Goal: Task Accomplishment & Management: Use online tool/utility

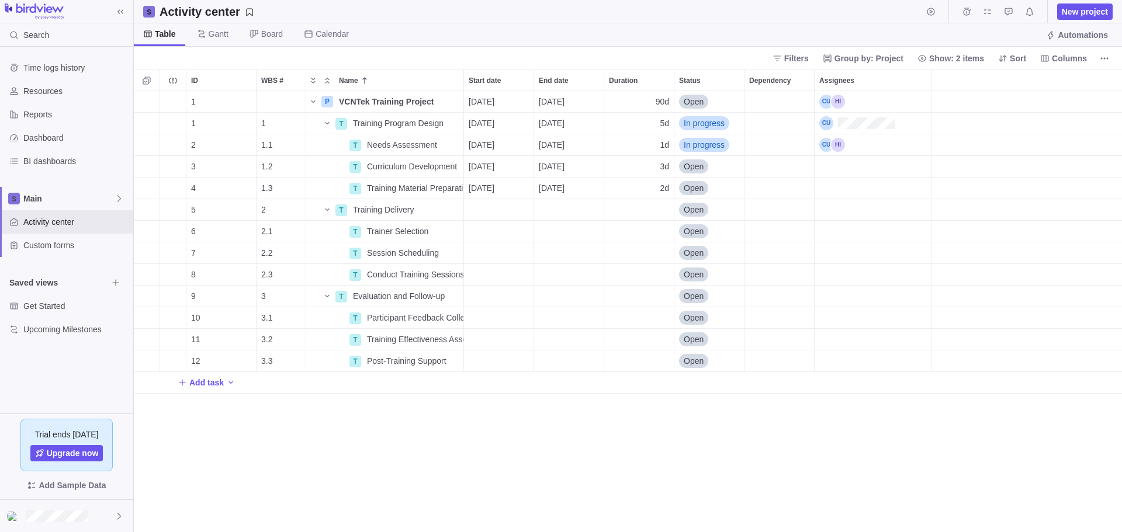
scroll to position [432, 979]
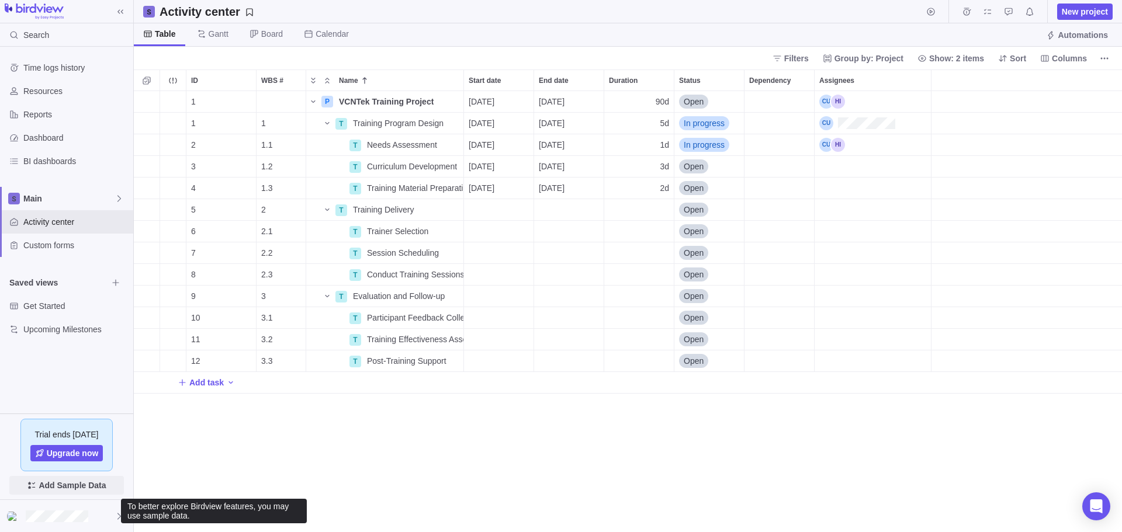
click at [79, 490] on span "Add Sample Data" at bounding box center [72, 485] width 67 height 14
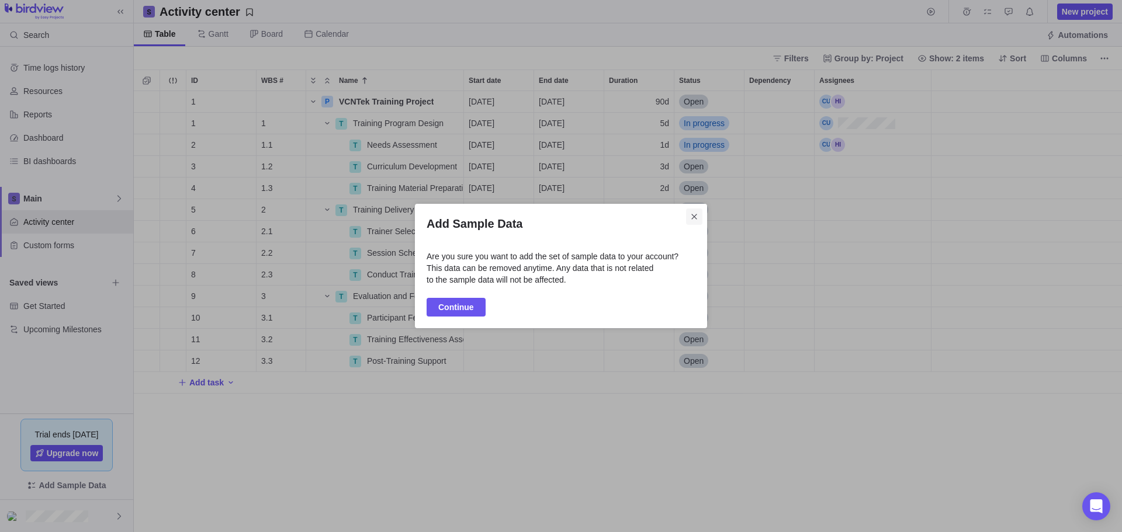
click at [696, 215] on icon "Close" at bounding box center [693, 216] width 9 height 9
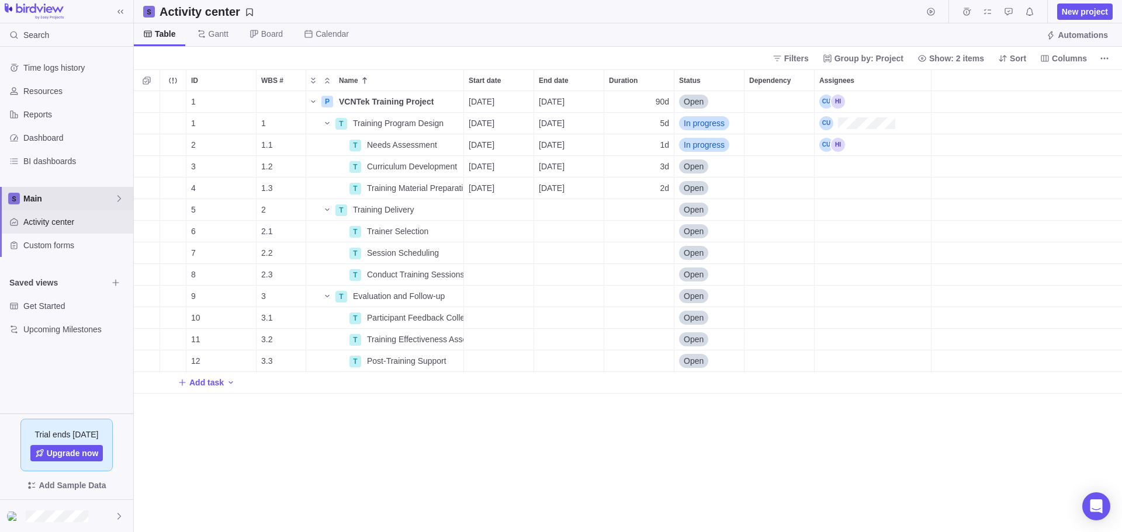
click at [46, 200] on span "Main" at bounding box center [68, 199] width 91 height 12
click at [49, 222] on span "Main" at bounding box center [66, 226] width 71 height 12
click at [216, 32] on span "Gantt" at bounding box center [219, 34] width 20 height 12
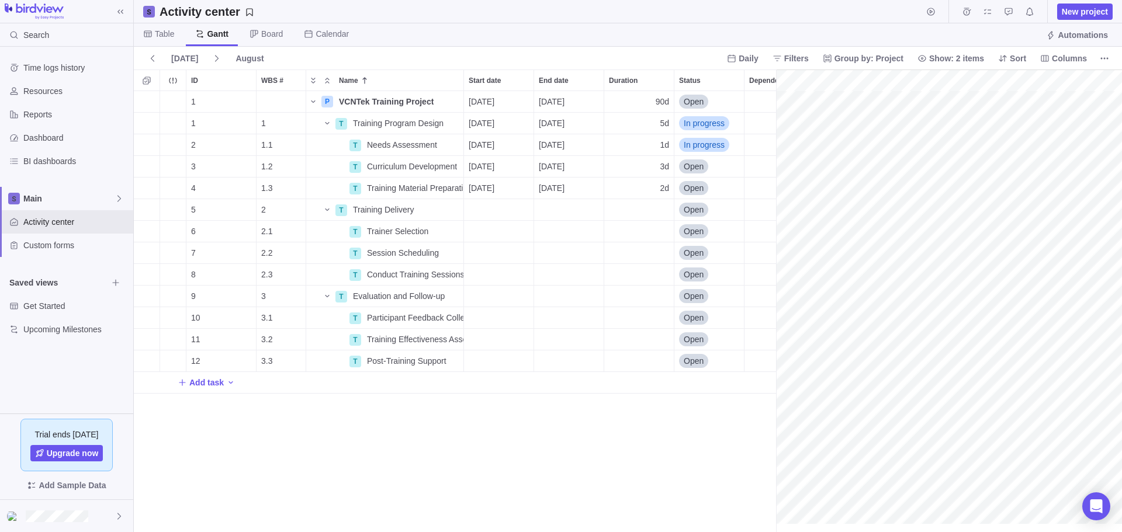
scroll to position [0, 97]
click at [268, 30] on span "Board" at bounding box center [272, 34] width 22 height 12
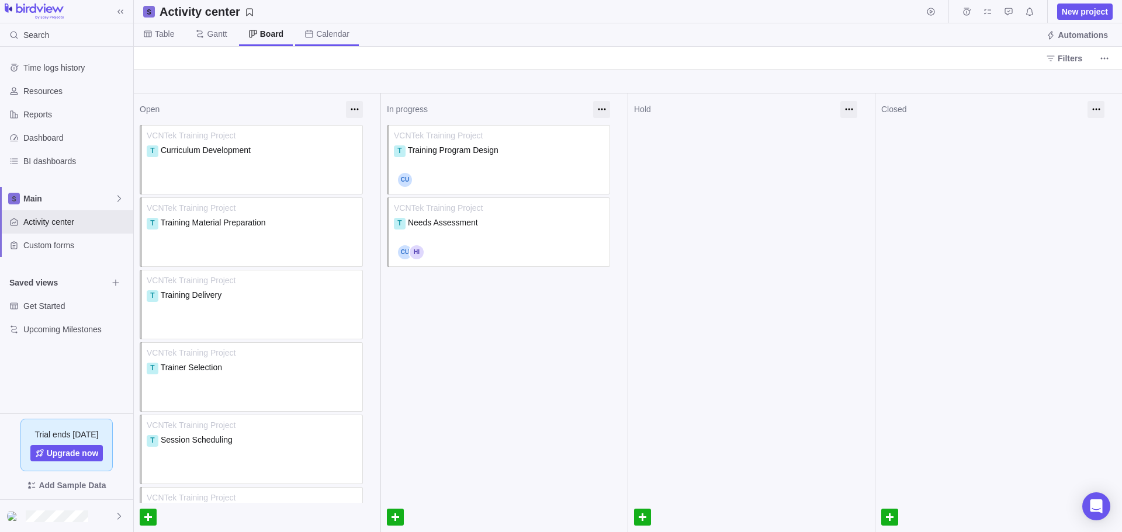
click at [339, 30] on span "Calendar" at bounding box center [332, 34] width 33 height 12
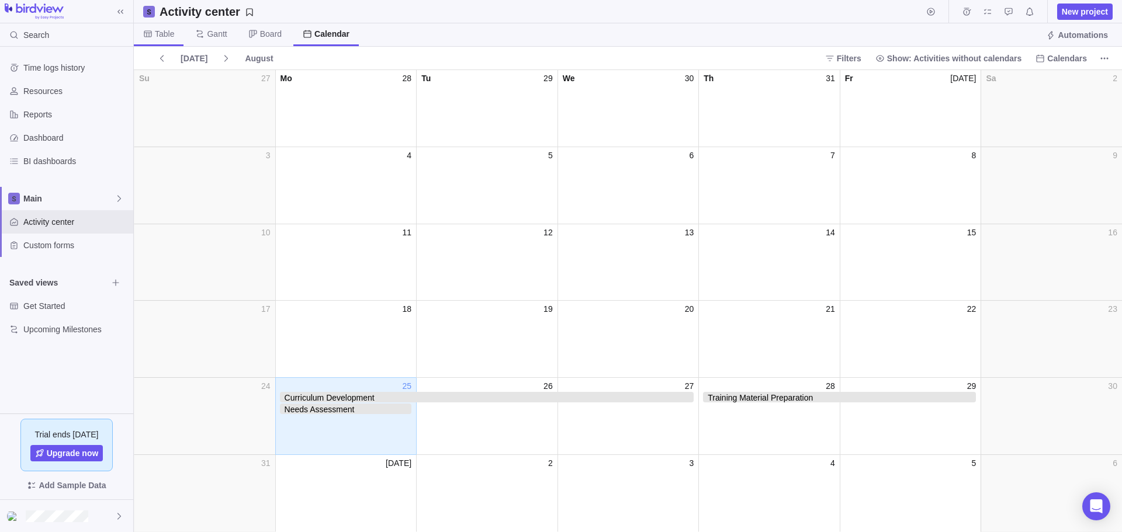
click at [161, 34] on span "Table" at bounding box center [164, 34] width 19 height 12
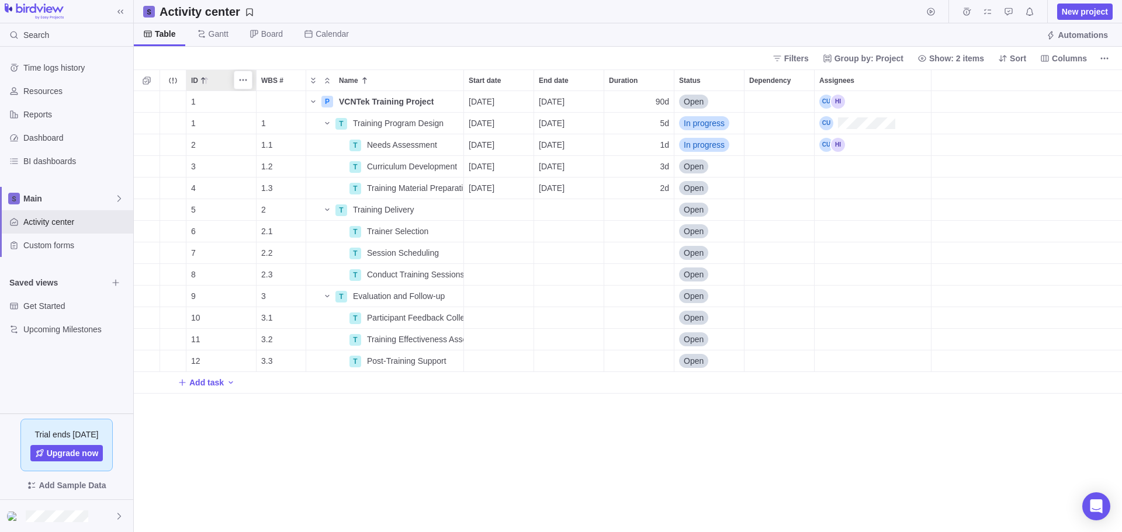
scroll to position [432, 979]
click at [800, 57] on span "Filters" at bounding box center [796, 59] width 25 height 12
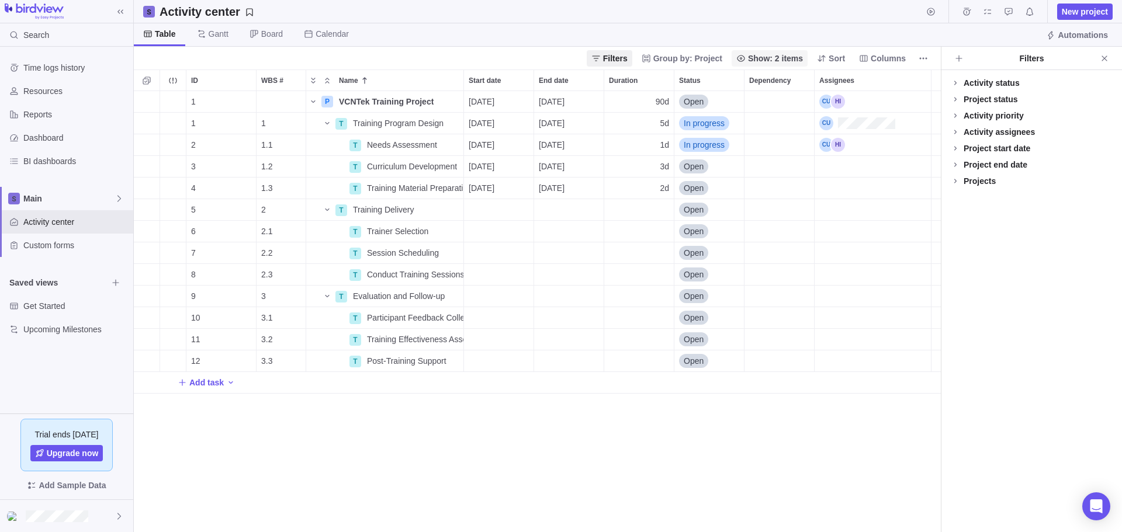
scroll to position [432, 798]
click at [954, 82] on icon at bounding box center [954, 82] width 9 height 9
click at [956, 119] on icon at bounding box center [954, 122] width 9 height 9
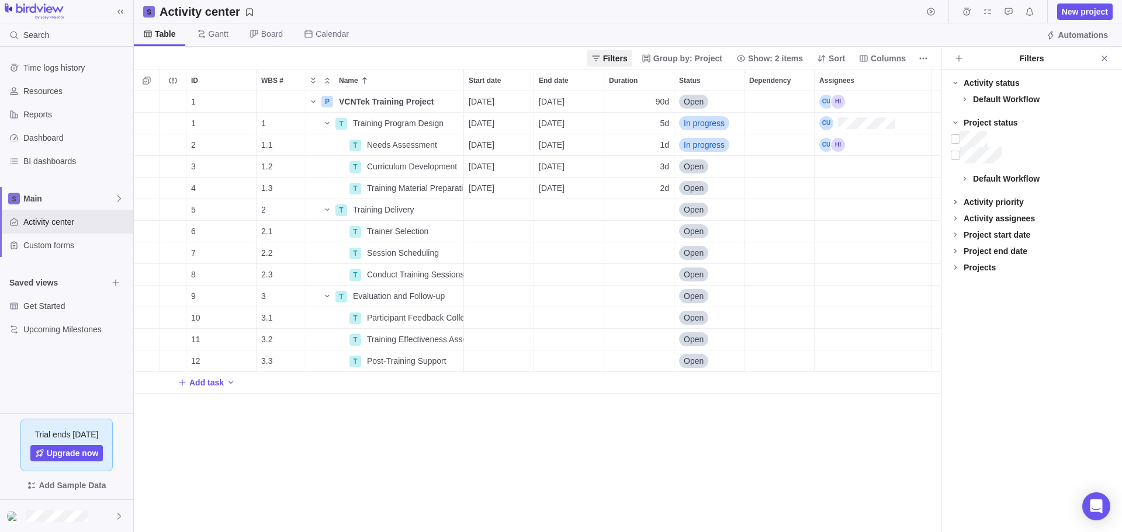
click at [955, 199] on icon at bounding box center [954, 201] width 9 height 9
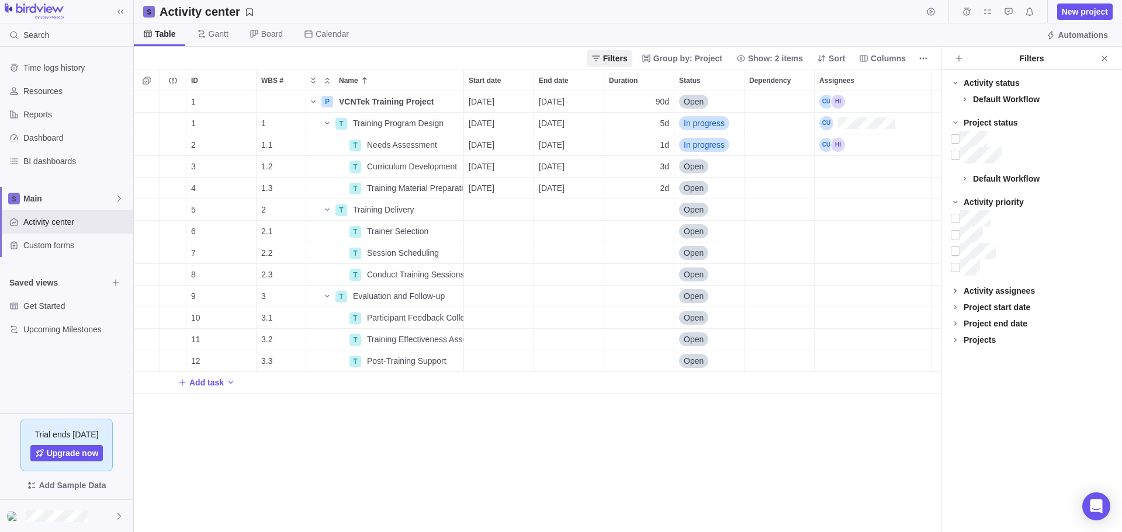
click at [955, 290] on icon at bounding box center [955, 291] width 2 height 4
click at [1102, 60] on icon "Close" at bounding box center [1103, 57] width 5 height 5
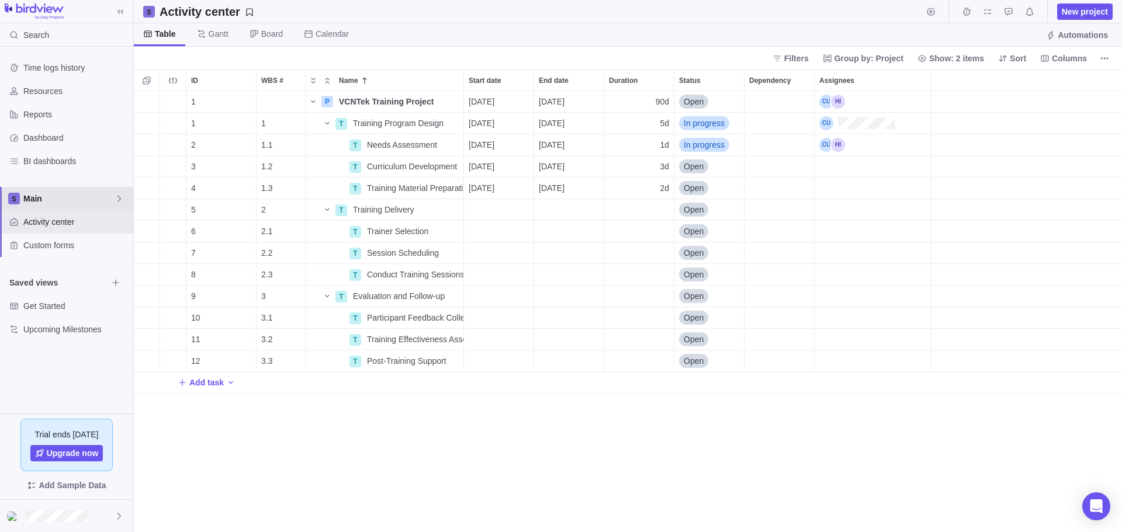
click at [46, 196] on span "Main" at bounding box center [68, 199] width 91 height 12
click at [54, 250] on span "New space" at bounding box center [54, 248] width 42 height 12
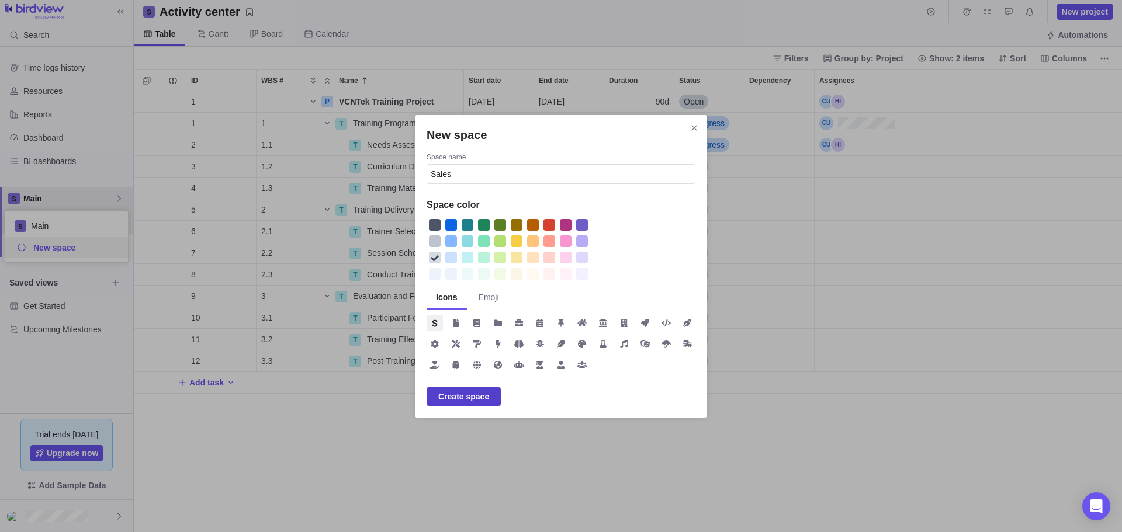
type input "Sales"
click at [459, 399] on span "Create space" at bounding box center [463, 397] width 51 height 14
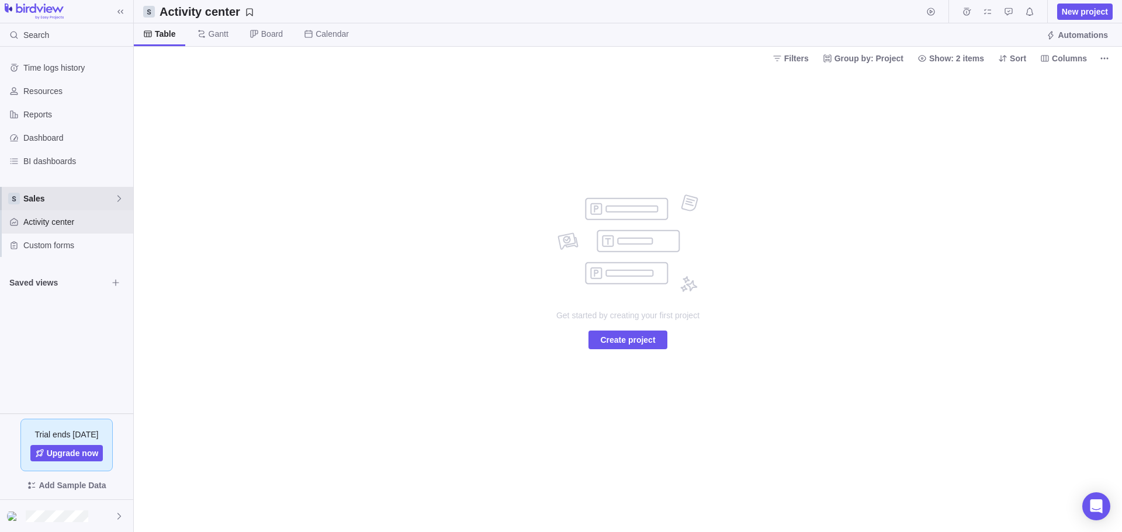
click at [33, 199] on span "Sales" at bounding box center [68, 199] width 91 height 12
click at [48, 225] on span "Main" at bounding box center [66, 226] width 71 height 12
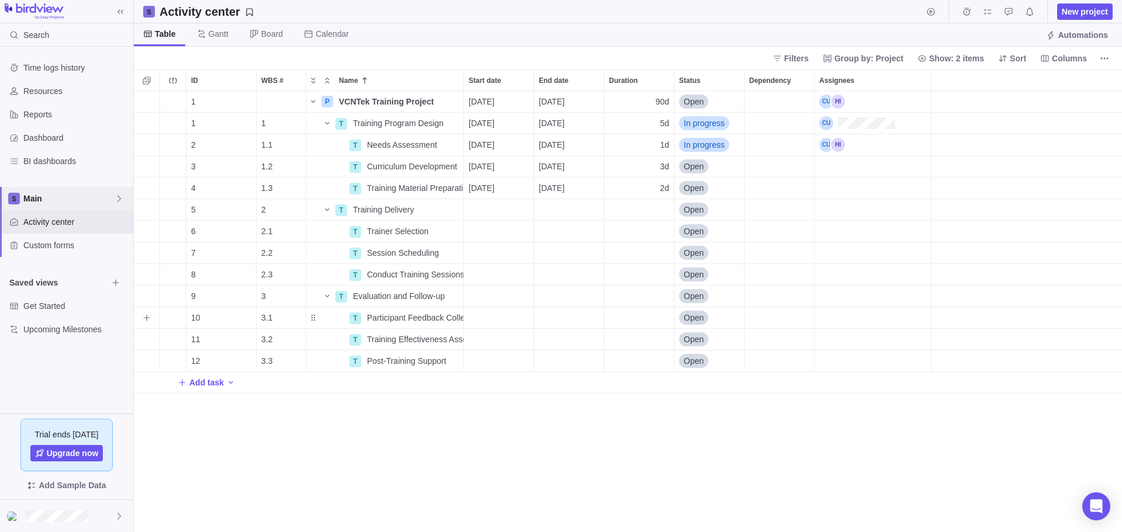
scroll to position [432, 979]
click at [48, 200] on span "Main" at bounding box center [68, 199] width 91 height 12
click at [51, 250] on span "Sales" at bounding box center [66, 247] width 71 height 12
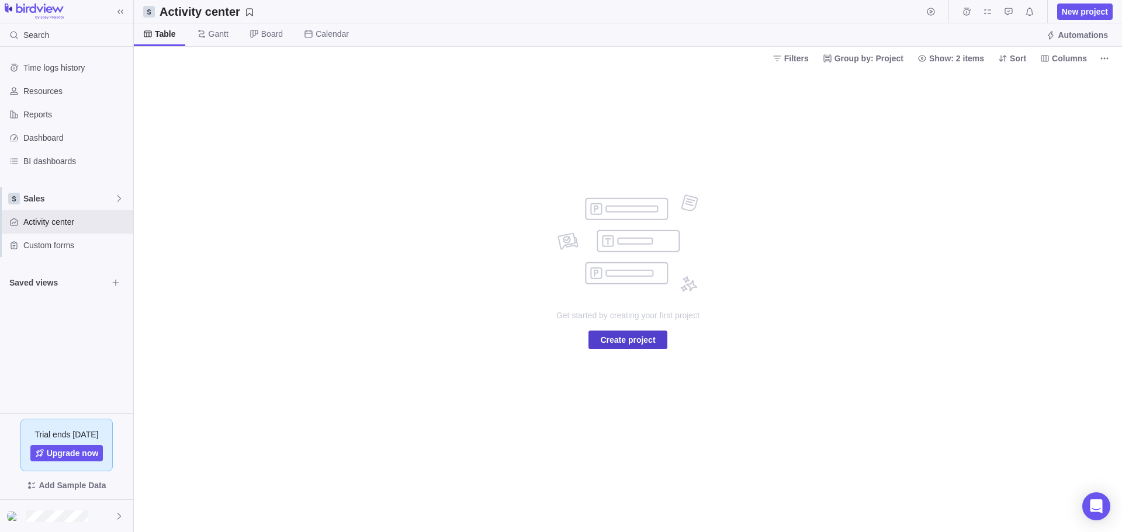
click at [627, 341] on span "Create project" at bounding box center [627, 340] width 55 height 14
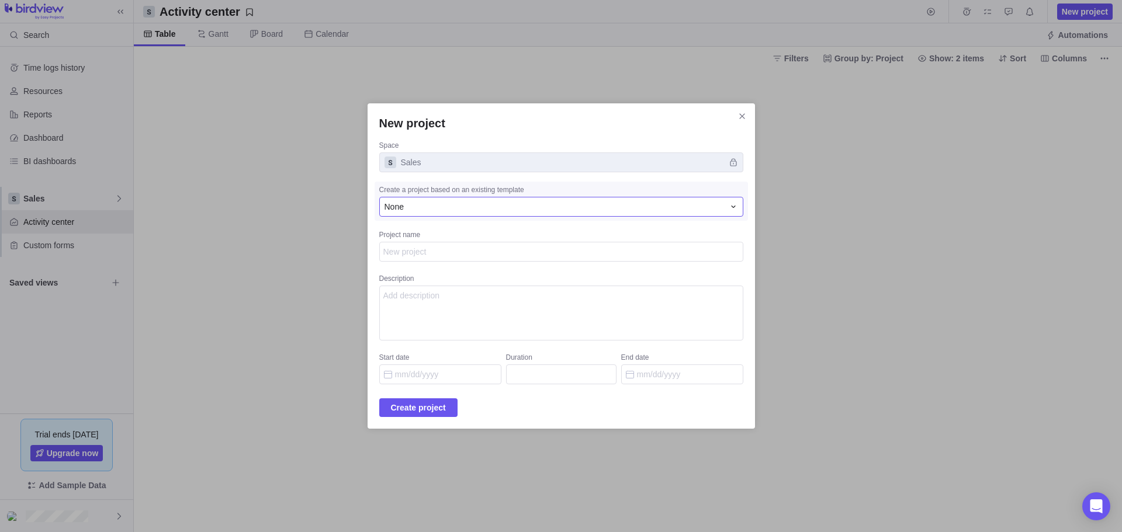
click at [511, 204] on div "None" at bounding box center [553, 207] width 339 height 12
click at [730, 117] on div "New project Space Sales Create a project based on an existing template None Non…" at bounding box center [561, 266] width 1122 height 532
click at [739, 116] on icon "Close" at bounding box center [741, 115] width 5 height 5
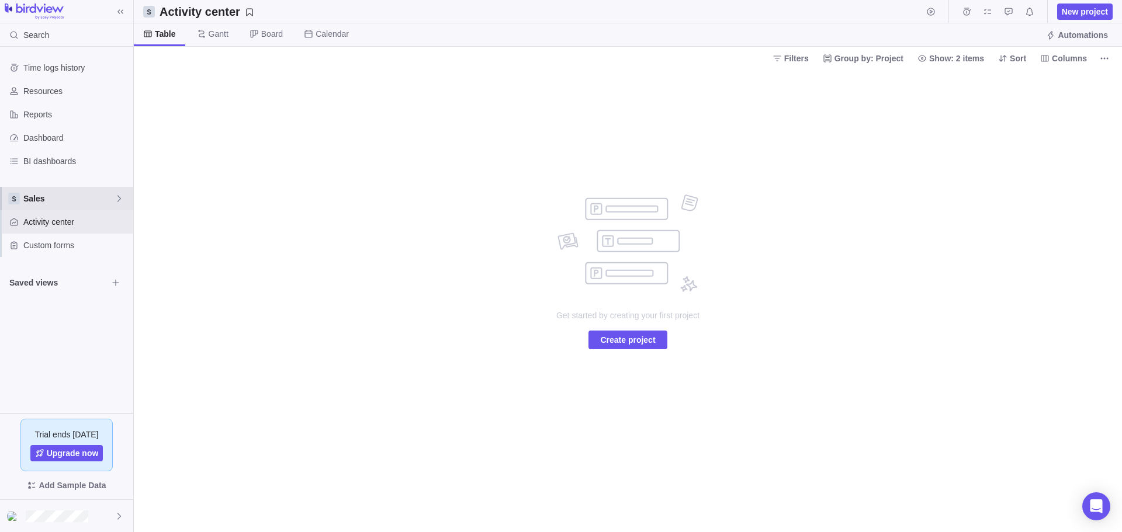
click at [48, 201] on span "Sales" at bounding box center [68, 199] width 91 height 12
click at [56, 226] on span "Main" at bounding box center [66, 226] width 71 height 12
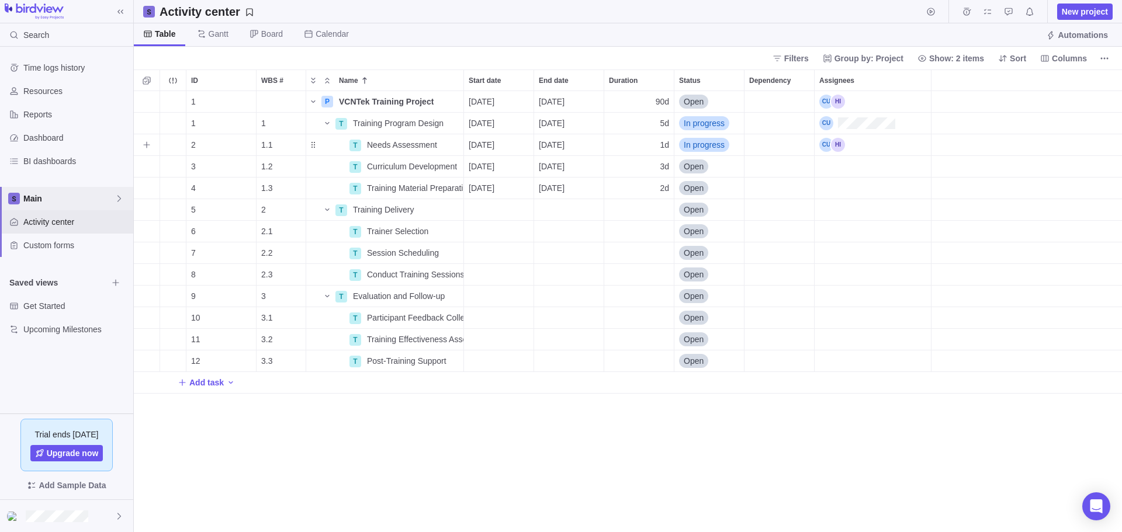
scroll to position [432, 979]
click at [448, 99] on icon "More actions" at bounding box center [452, 101] width 9 height 9
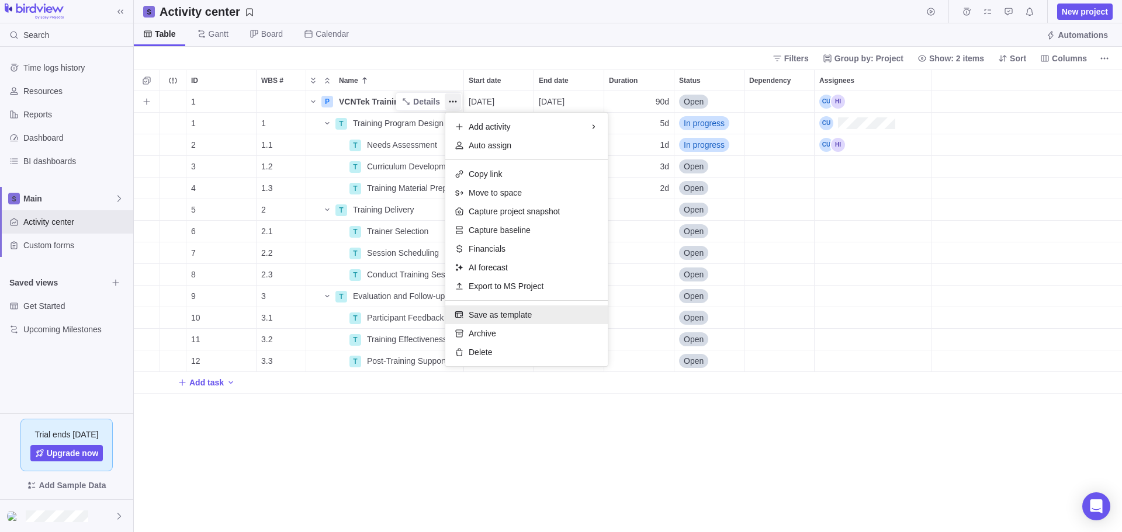
click at [522, 312] on span "Save as template" at bounding box center [500, 315] width 63 height 12
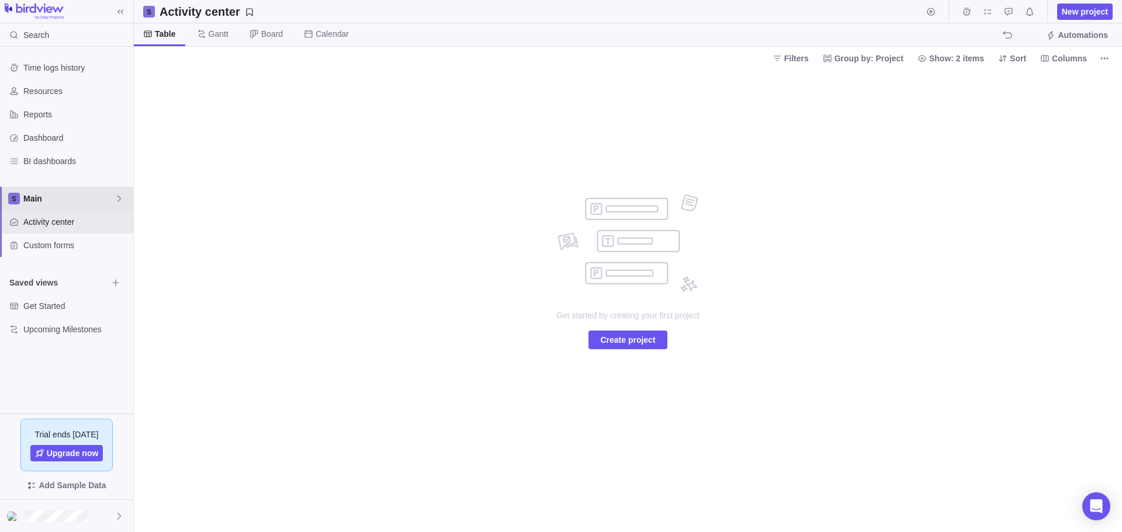
click at [47, 189] on div "Main" at bounding box center [66, 198] width 133 height 23
click at [63, 248] on span "Sales" at bounding box center [66, 247] width 71 height 12
click at [620, 341] on span "Create project" at bounding box center [627, 340] width 55 height 14
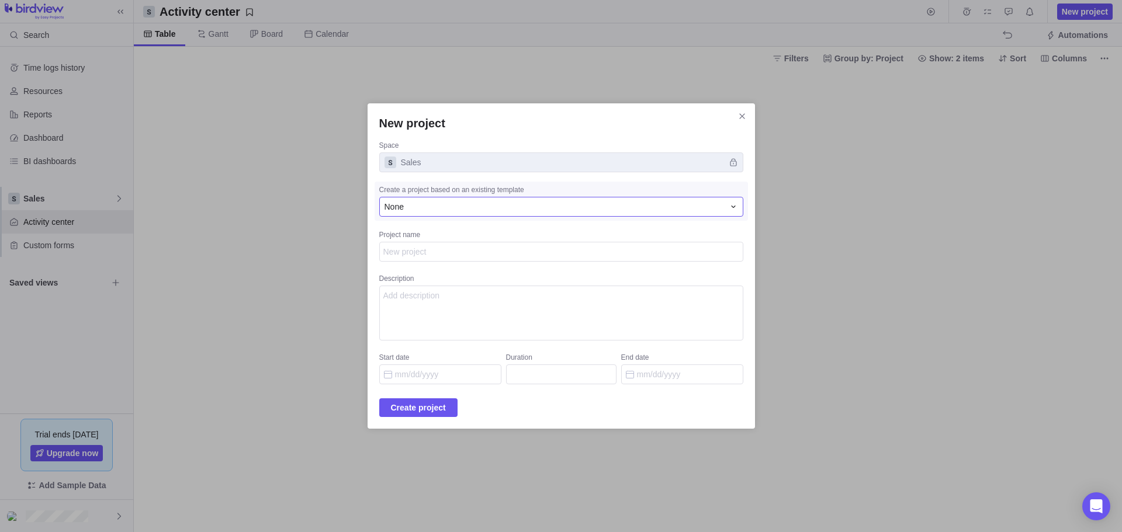
click at [423, 208] on div "None" at bounding box center [553, 207] width 339 height 12
click at [287, 250] on div "New project Space Sales Create a project based on an existing template None Non…" at bounding box center [561, 266] width 1122 height 532
click at [32, 197] on div "New project Space Sales Create a project based on an existing template None Pro…" at bounding box center [561, 266] width 1122 height 532
click at [737, 119] on icon "Close" at bounding box center [741, 116] width 9 height 9
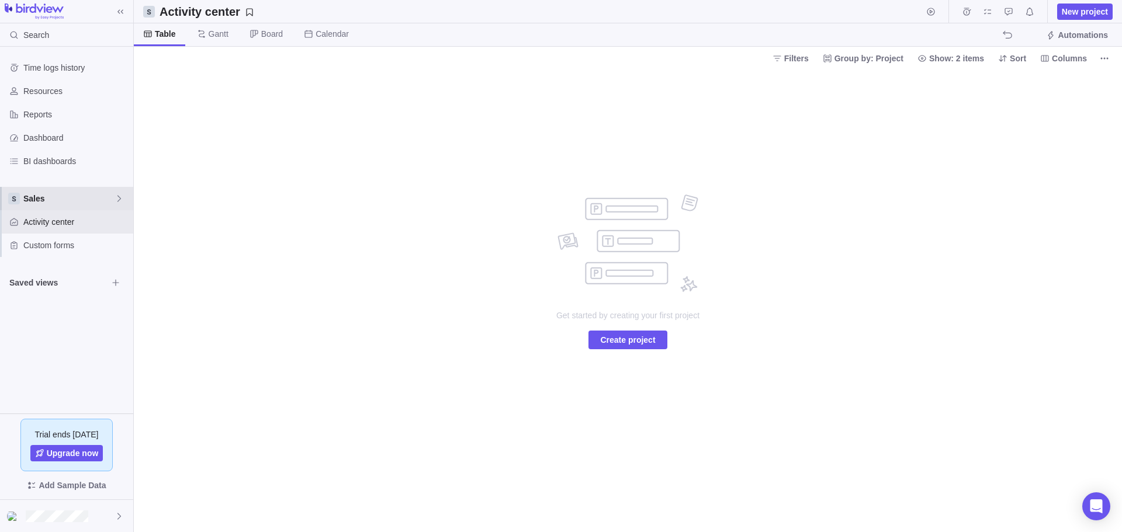
click at [62, 195] on span "Sales" at bounding box center [68, 199] width 91 height 12
click at [40, 228] on span "Main" at bounding box center [66, 226] width 71 height 12
click at [616, 339] on span "Create project" at bounding box center [627, 340] width 55 height 14
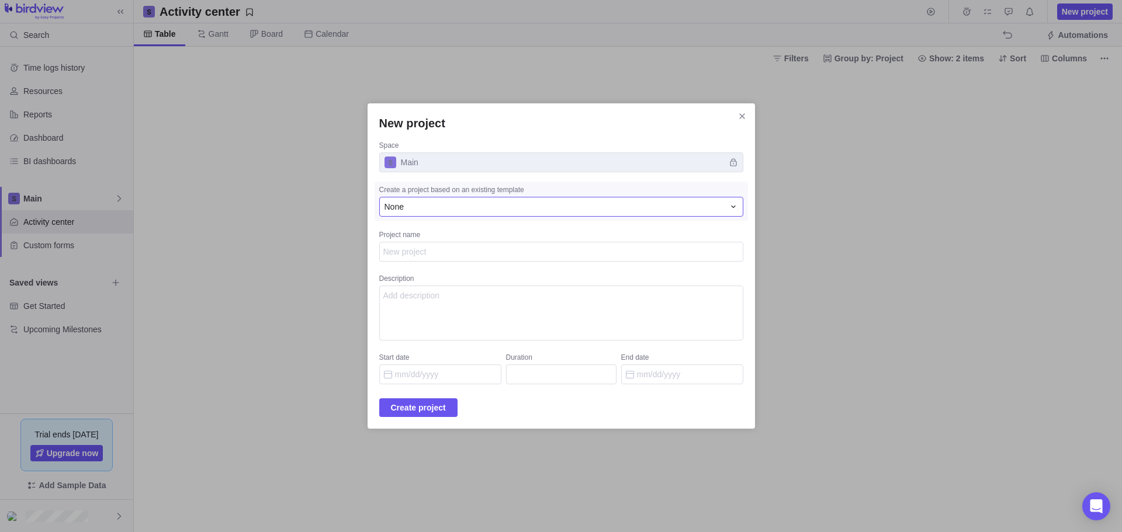
click at [478, 209] on div "None" at bounding box center [553, 207] width 339 height 12
click at [438, 279] on span "VCNTek Training Project" at bounding box center [449, 277] width 89 height 12
click at [430, 255] on textarea "Project name" at bounding box center [561, 252] width 364 height 20
type textarea "x"
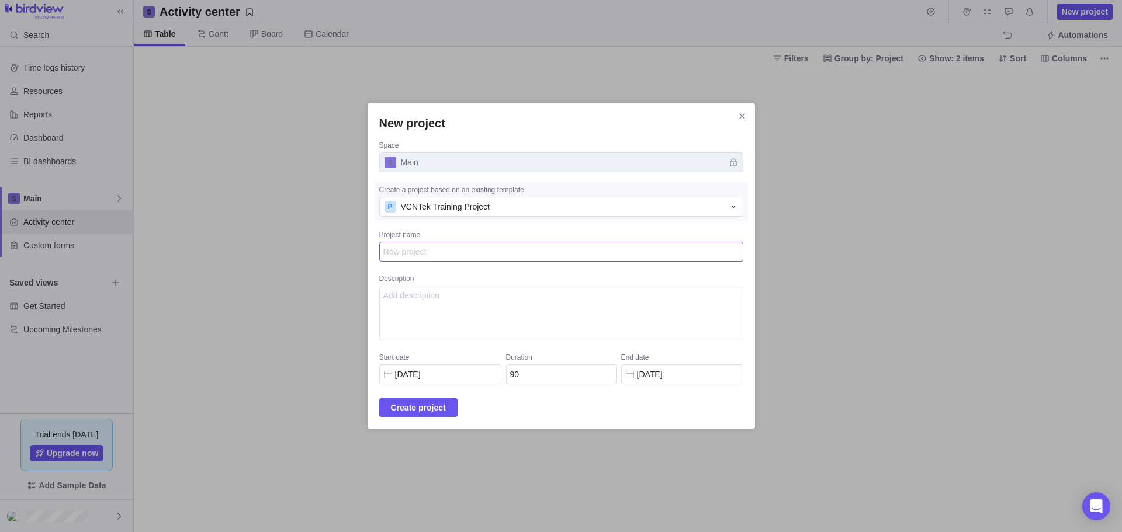
type textarea "P"
type textarea "x"
type textarea "Pr"
type textarea "x"
type textarea "Pro"
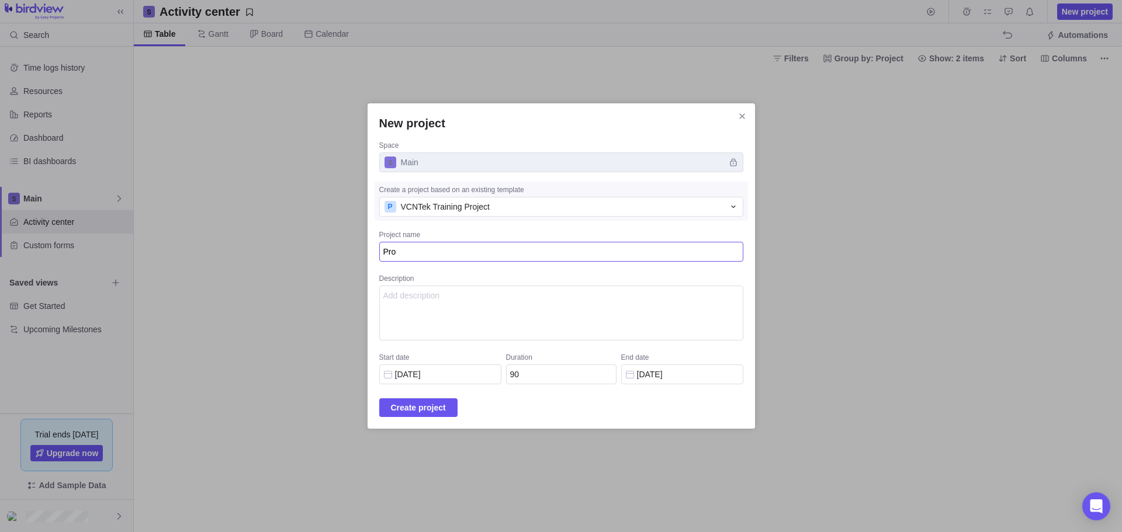
type textarea "x"
type textarea "Proj"
type textarea "x"
type textarea "Proje"
type textarea "x"
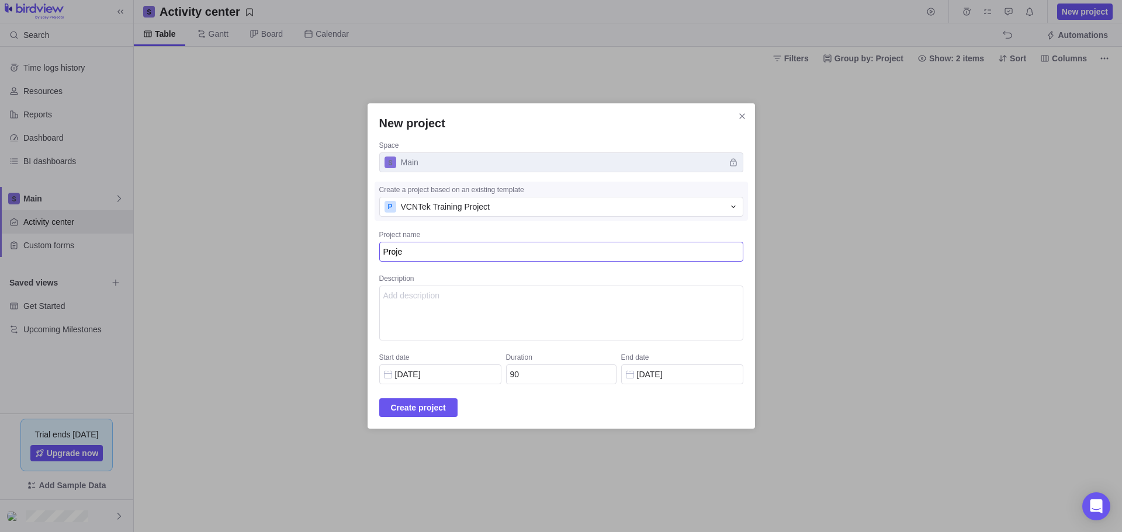
type textarea "Projec"
type textarea "x"
type textarea "Project"
type textarea "x"
type textarea "Project"
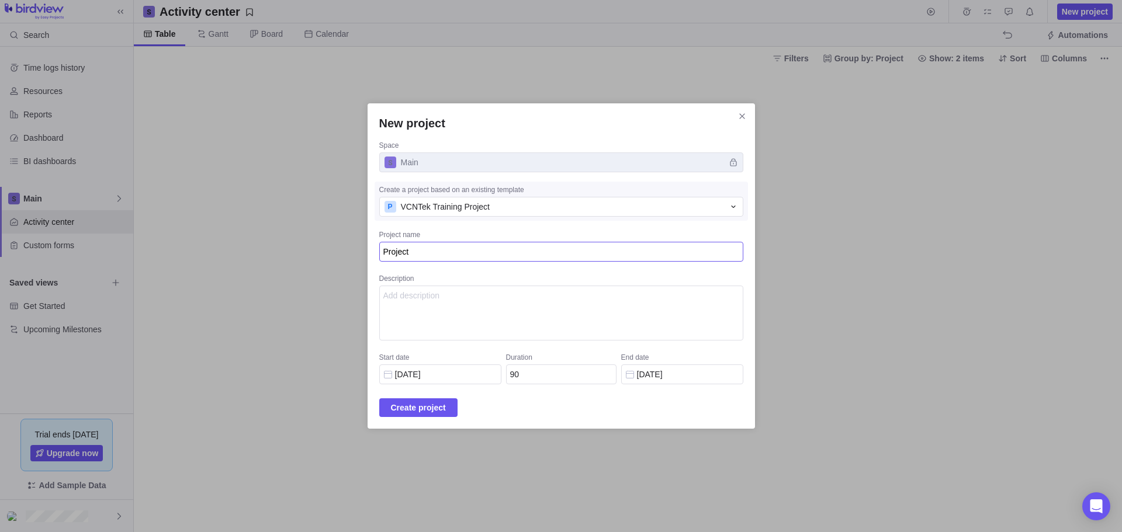
type textarea "x"
type textarea "Project 2"
click at [444, 303] on textarea "Description" at bounding box center [561, 313] width 364 height 55
click at [416, 410] on span "Create project" at bounding box center [418, 408] width 55 height 14
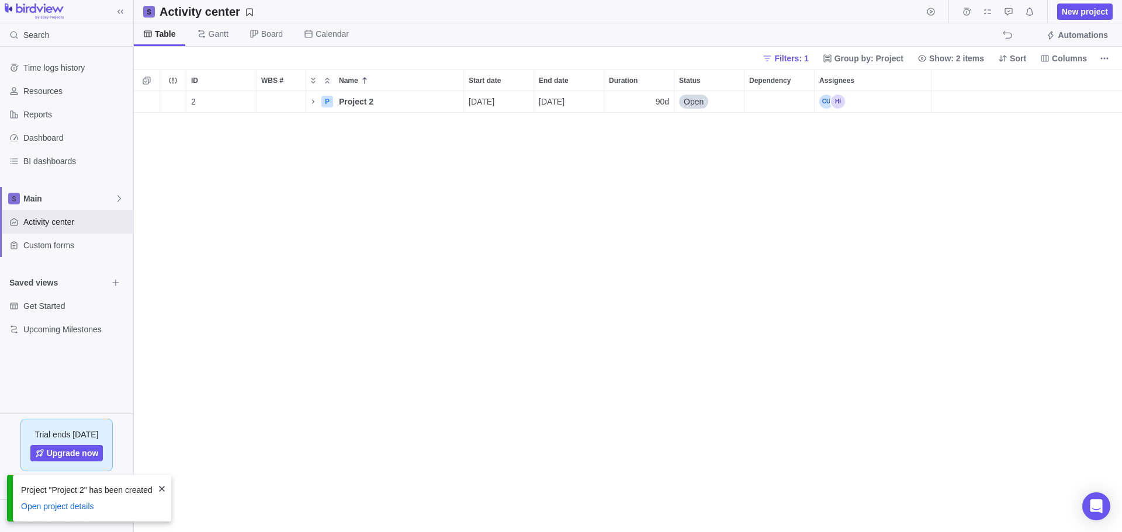
scroll to position [432, 979]
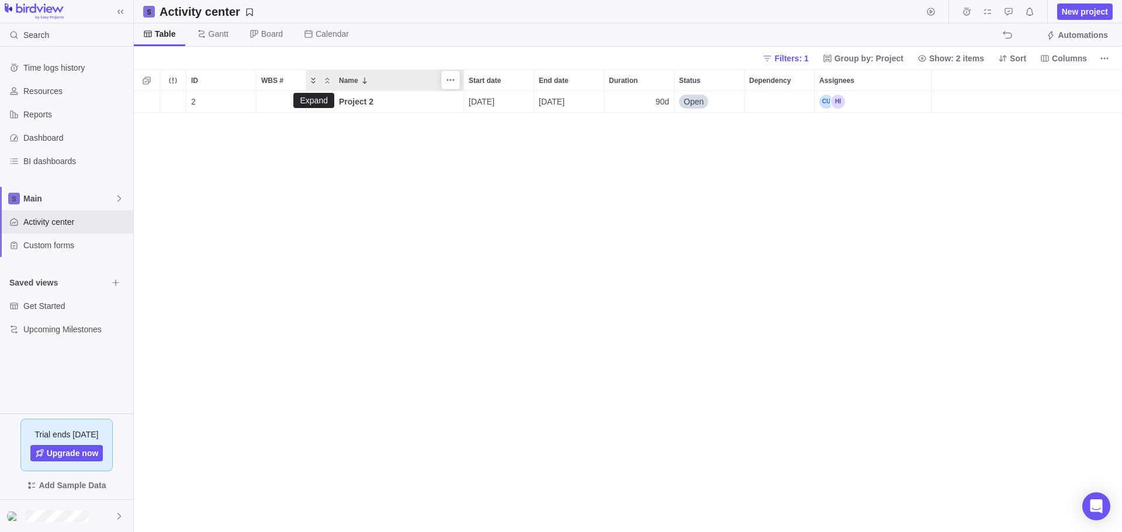
click at [311, 80] on icon "Expand" at bounding box center [312, 80] width 9 height 9
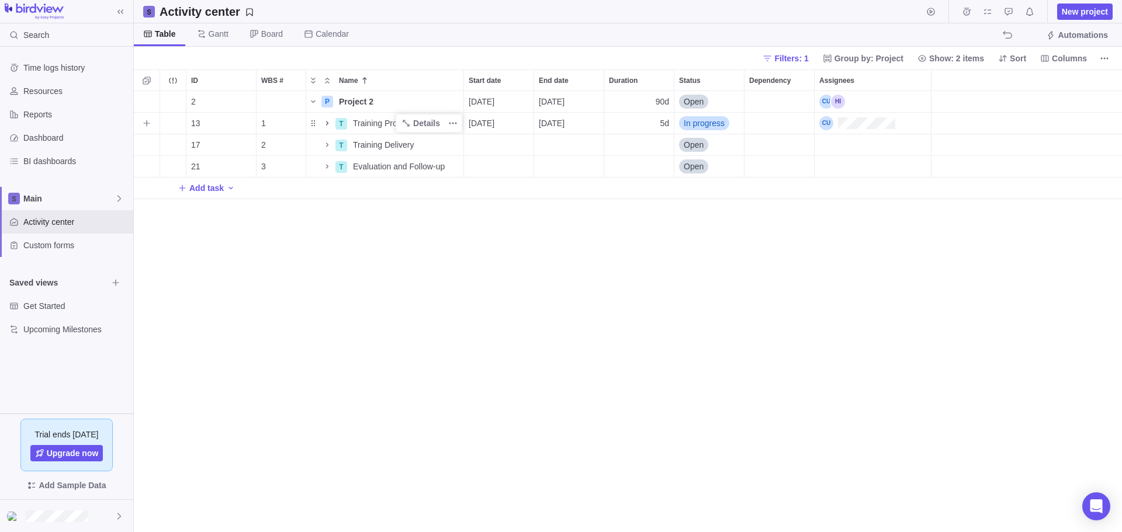
click at [328, 122] on icon "Name" at bounding box center [326, 123] width 9 height 9
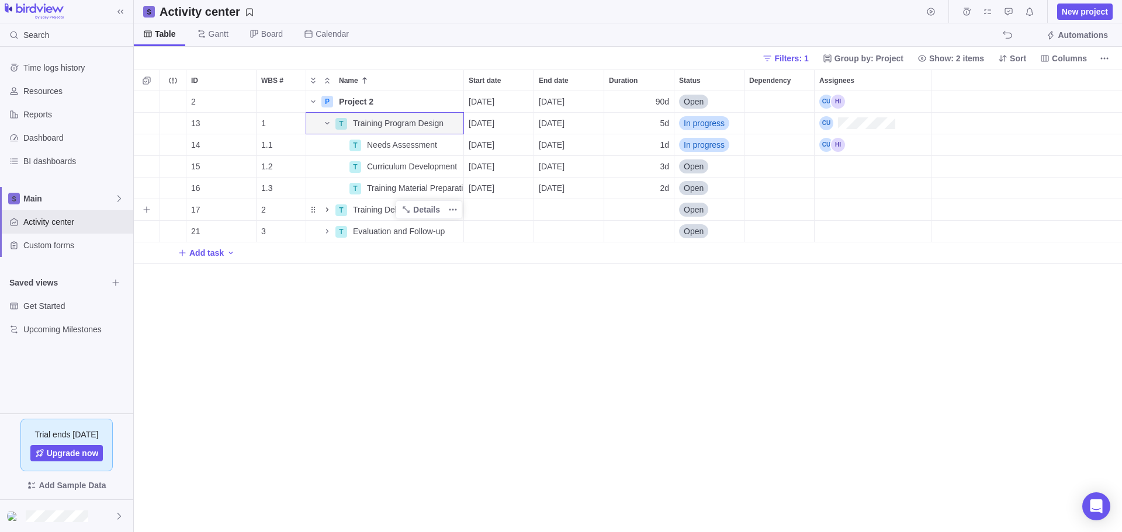
click at [326, 209] on icon "Name" at bounding box center [326, 209] width 9 height 9
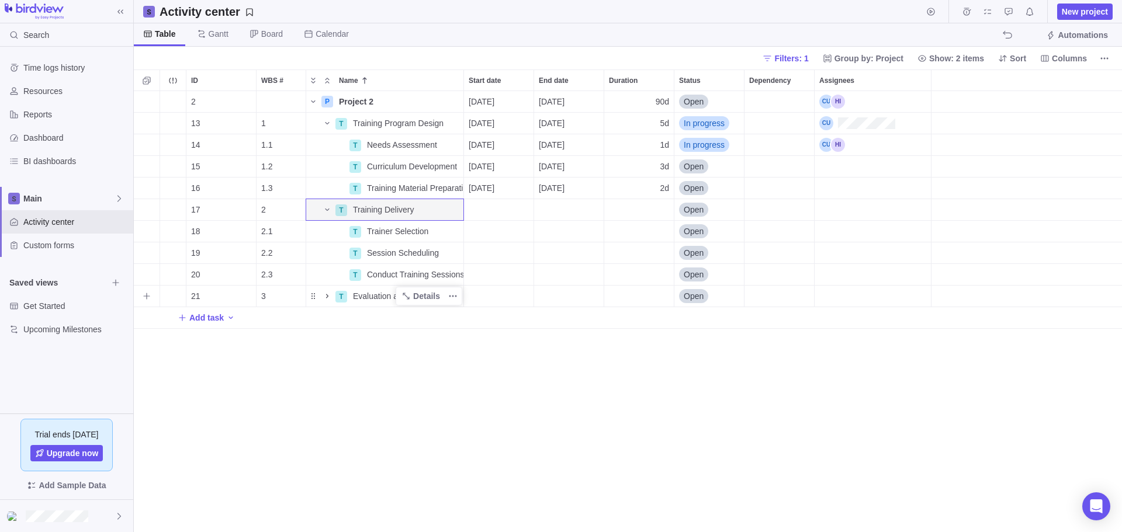
click at [327, 297] on icon "Name" at bounding box center [326, 296] width 9 height 9
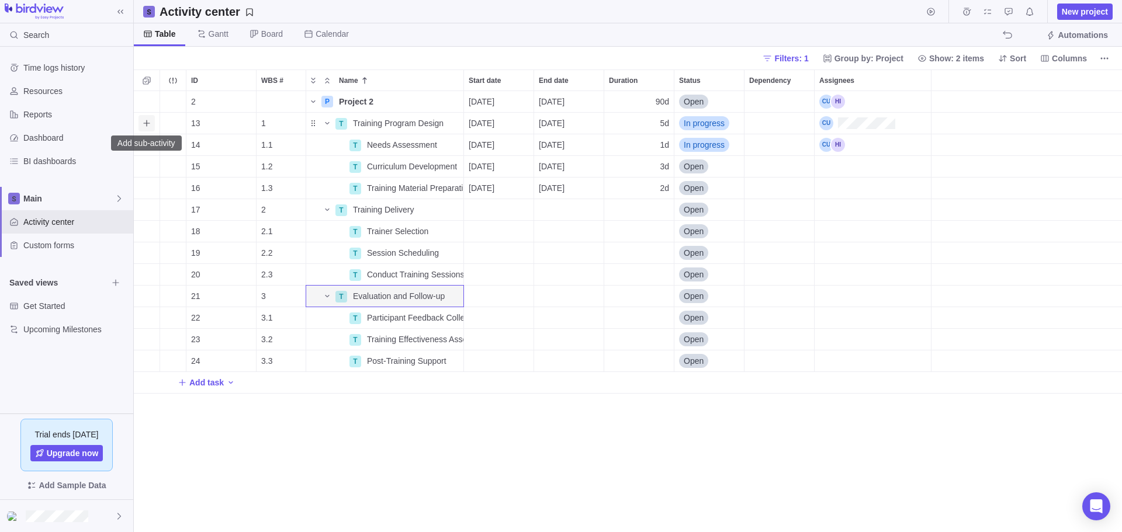
click at [146, 125] on icon "Add sub-activity" at bounding box center [146, 123] width 9 height 9
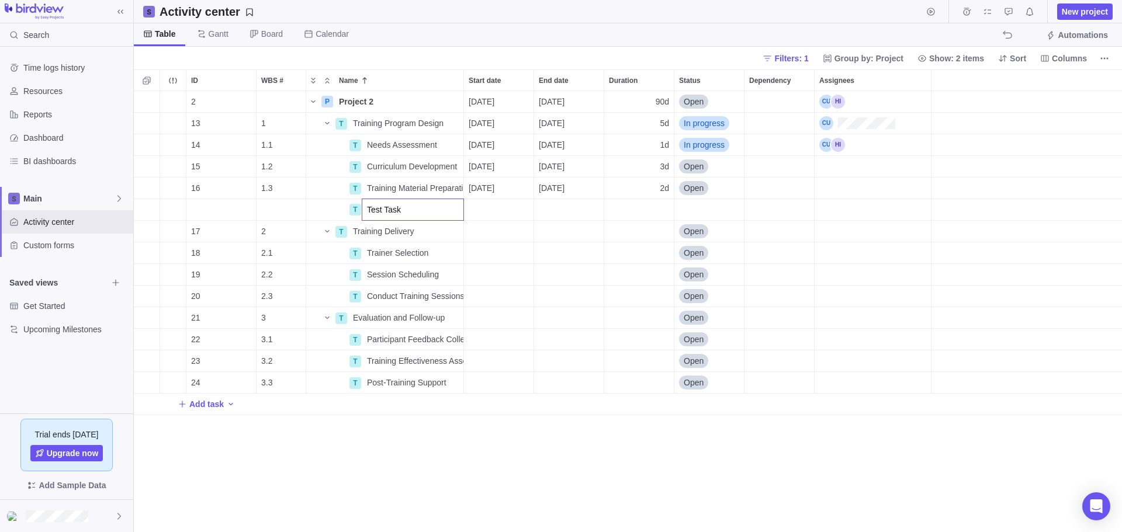
type input "Test Task"
click at [492, 207] on div "ID WBS # Name Start date End date Duration Status Dependency Assignees 2 P Proj…" at bounding box center [628, 301] width 988 height 463
click at [482, 209] on div "Start date" at bounding box center [499, 209] width 70 height 21
click at [605, 241] on span "Next" at bounding box center [606, 244] width 6 height 6
click at [499, 300] on link "1" at bounding box center [499, 300] width 23 height 23
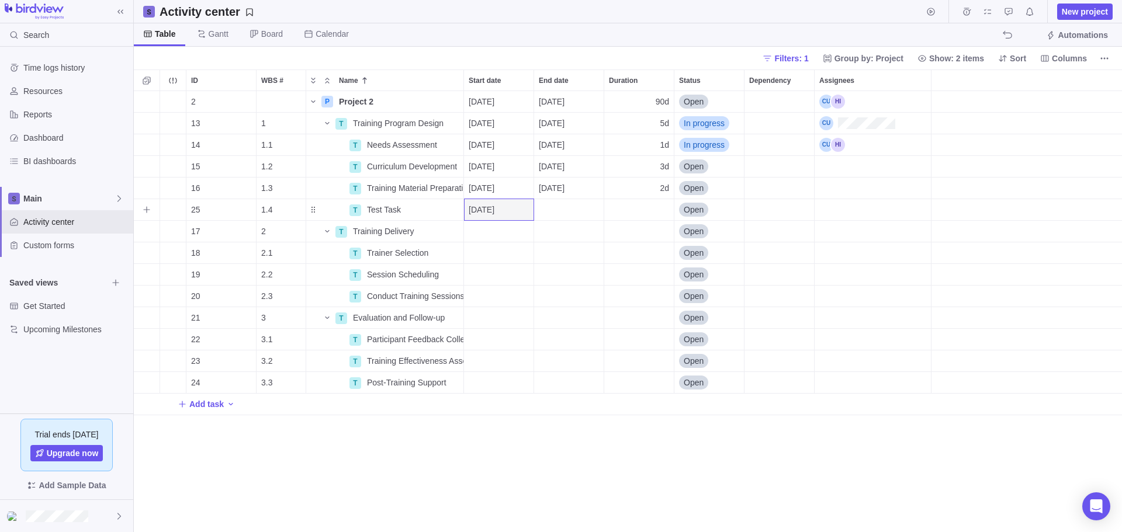
click at [568, 211] on div "End date" at bounding box center [569, 209] width 70 height 21
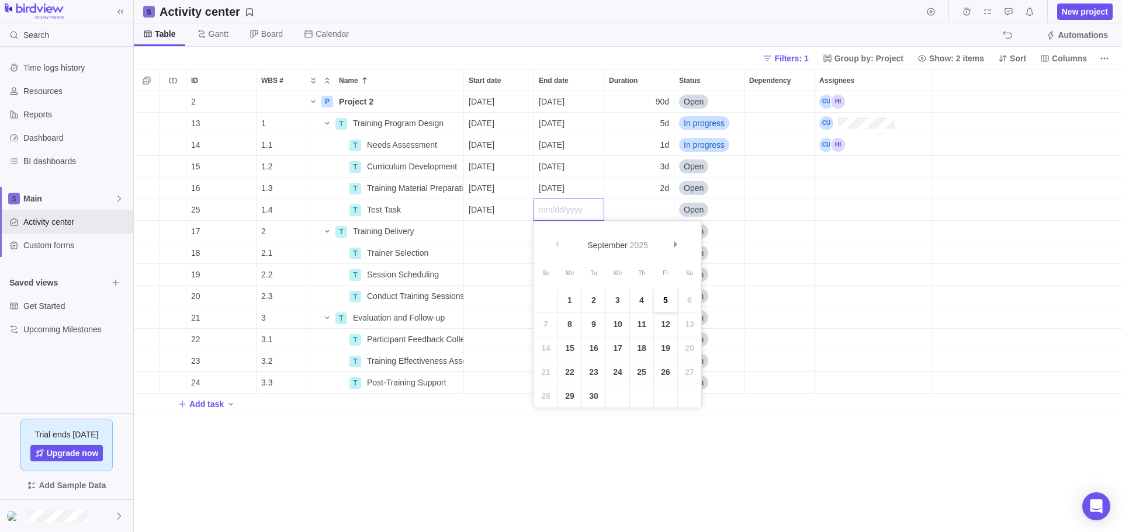
click at [662, 299] on link "5" at bounding box center [665, 300] width 23 height 23
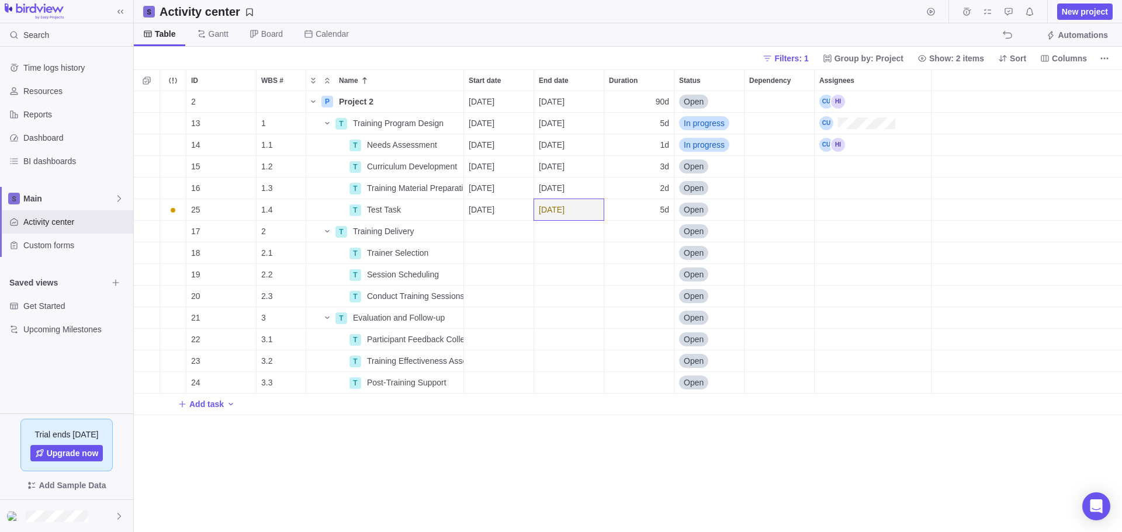
click at [662, 478] on div "2 P Project 2 Details [DATE] [DATE] 90d Open 13 1 T Training Program Design Det…" at bounding box center [628, 311] width 988 height 441
click at [687, 209] on span "Open" at bounding box center [693, 210] width 20 height 12
drag, startPoint x: 431, startPoint y: 214, endPoint x: 412, endPoint y: 209, distance: 19.3
click at [424, 212] on div "ID WBS # Name Start date End date Duration Status Dependency Assignees 2 P Proj…" at bounding box center [628, 301] width 988 height 463
drag, startPoint x: 424, startPoint y: 210, endPoint x: 449, endPoint y: 219, distance: 27.4
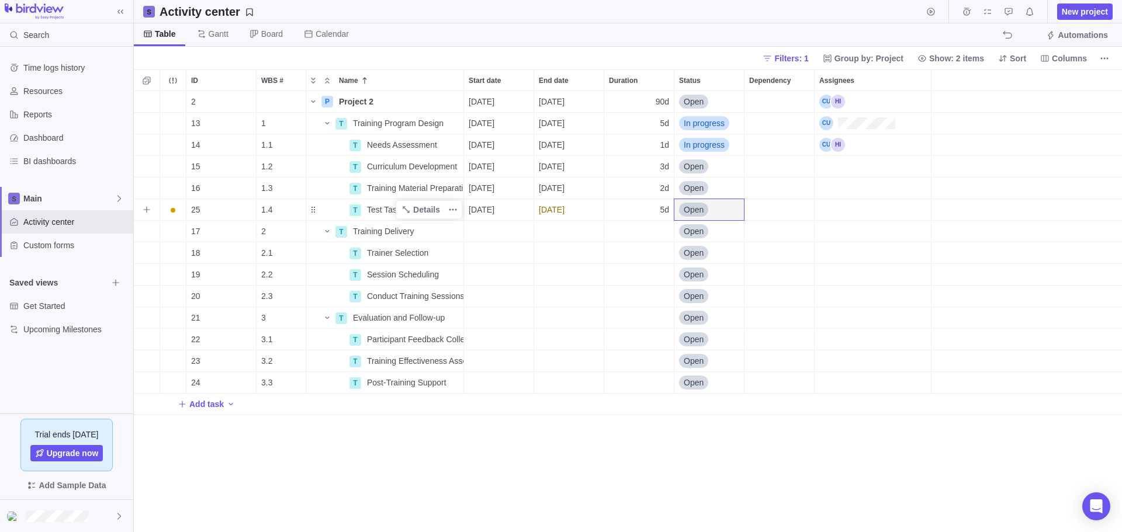
click at [424, 210] on span "Details" at bounding box center [426, 210] width 27 height 12
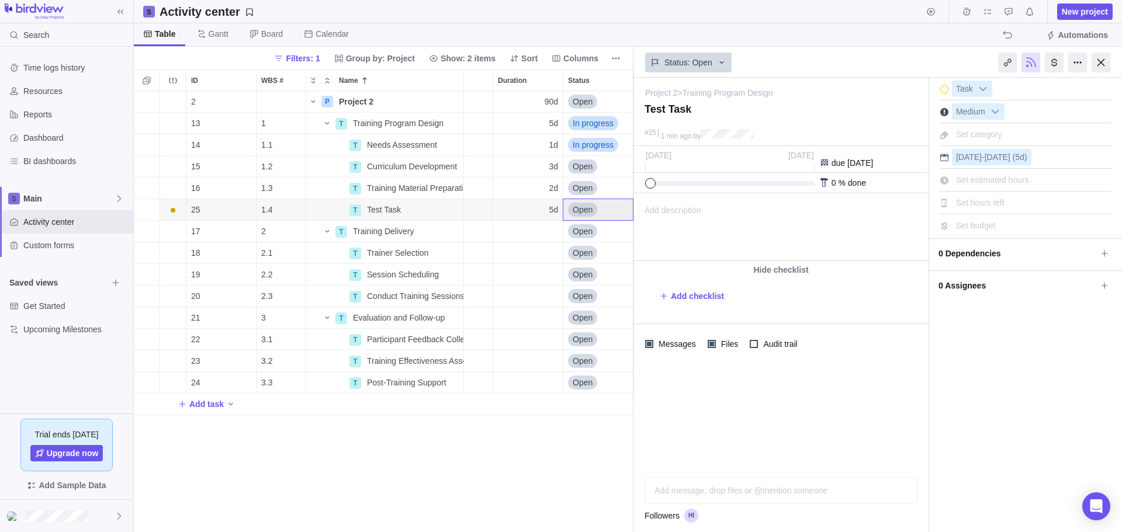
click at [960, 284] on span "0 Assignees" at bounding box center [1017, 286] width 158 height 20
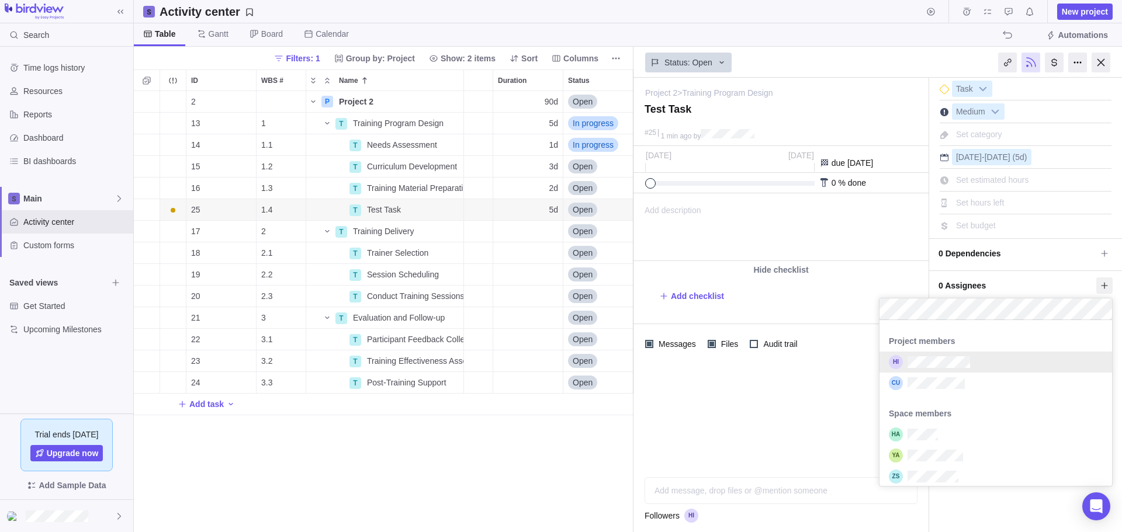
scroll to position [93, 0]
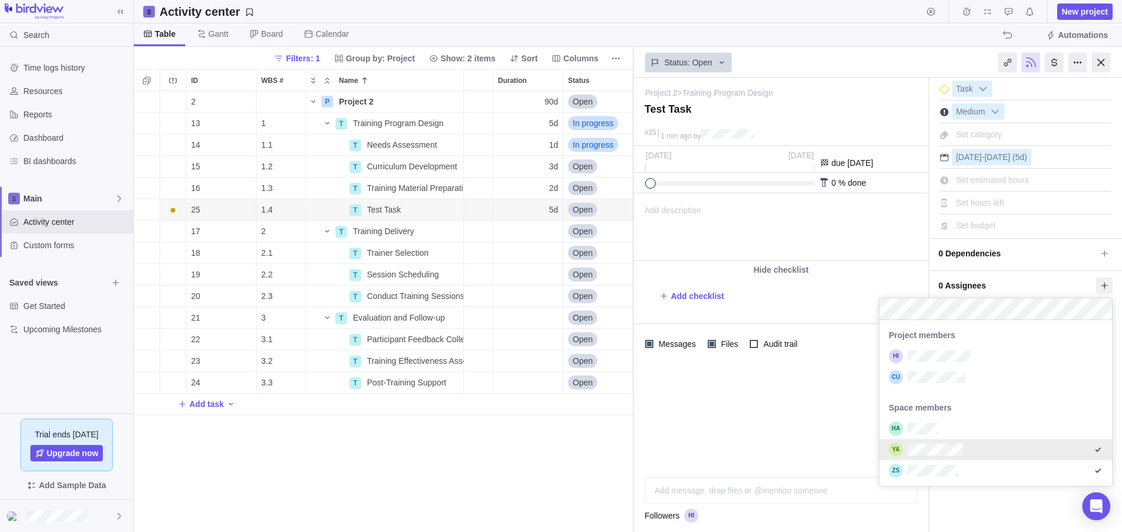
click at [723, 395] on div "Project 2 > Training Program Design — change Test Task #25 1 min ago by Activit…" at bounding box center [877, 305] width 488 height 454
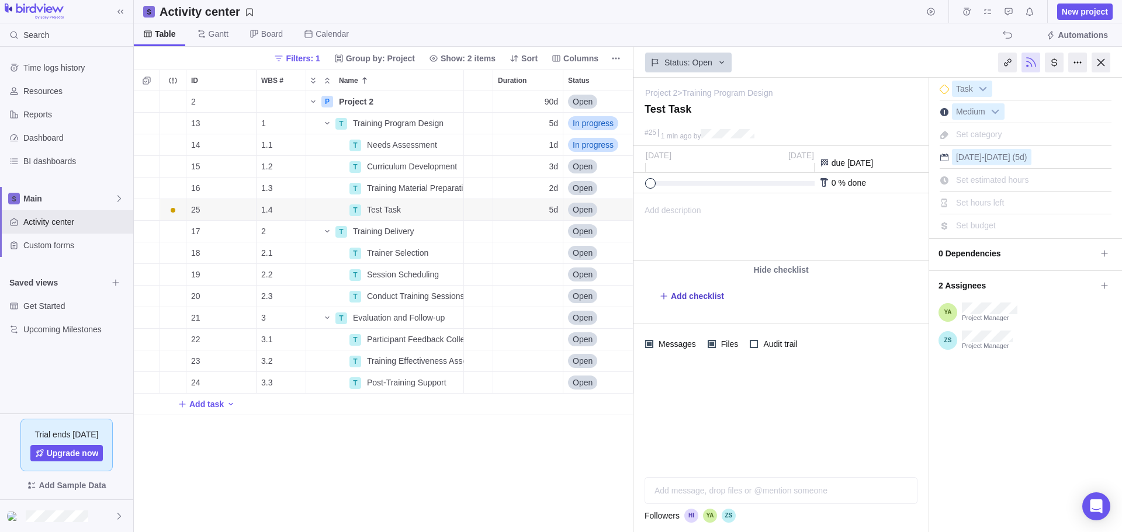
click at [688, 296] on span "Add checklist" at bounding box center [697, 296] width 53 height 12
type textarea "x"
click at [445, 446] on div "2 P Project 2 Details [DATE] [DATE] 90d Open 13 1 T Training Program Design Det…" at bounding box center [383, 311] width 499 height 441
click at [1099, 64] on div at bounding box center [1100, 63] width 19 height 20
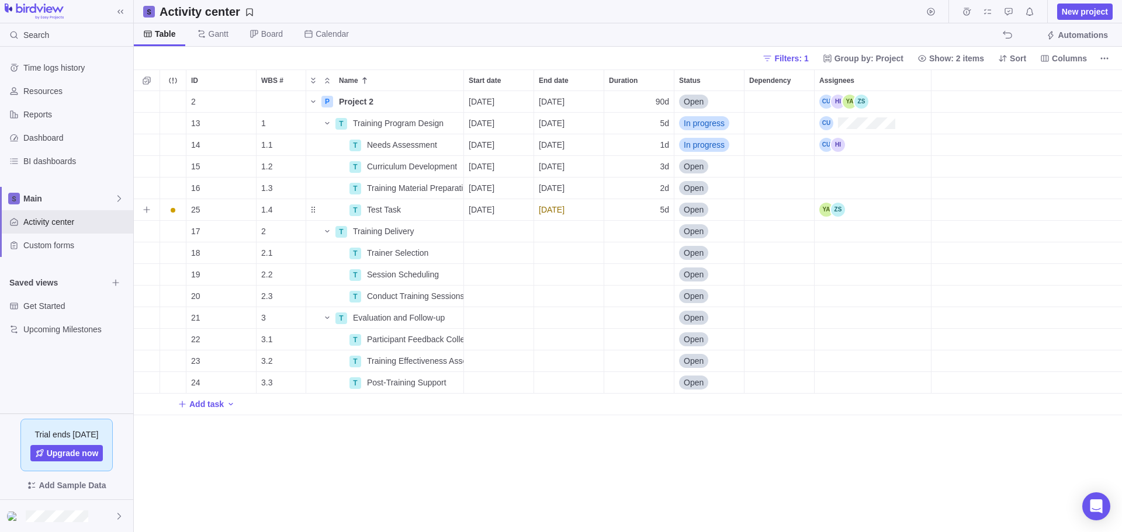
click at [692, 208] on span "Open" at bounding box center [693, 210] width 20 height 12
click at [549, 459] on div "ID WBS # Name Start date End date Duration Status Dependency Assignees 2 P Proj…" at bounding box center [628, 301] width 988 height 463
click at [791, 55] on span "Filters: 1" at bounding box center [791, 59] width 34 height 12
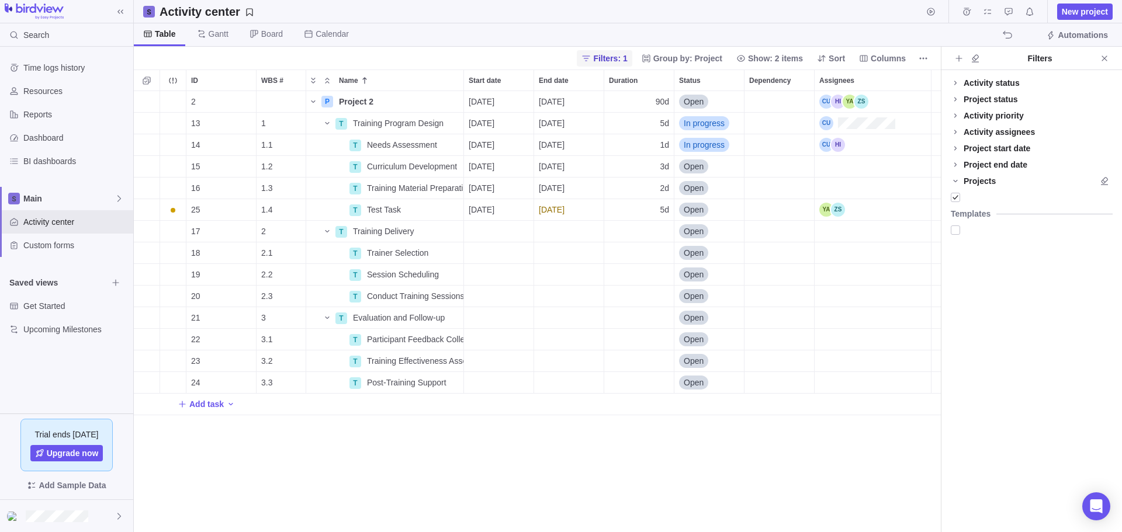
scroll to position [432, 798]
click at [791, 55] on span "Show: 2 items" at bounding box center [775, 59] width 55 height 12
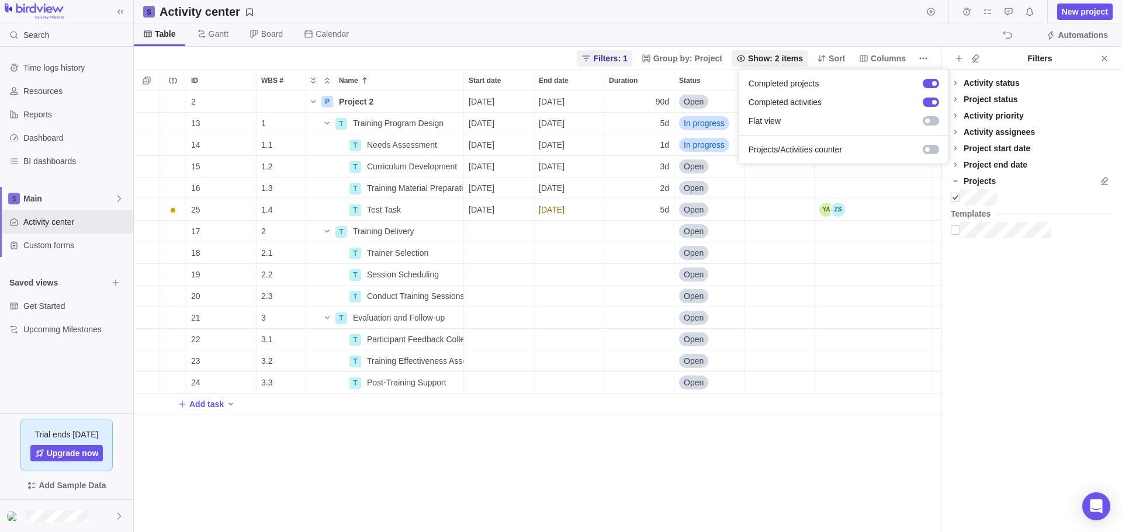
click at [1104, 59] on body "Search Time logs history Resources Reports Dashboard BI dashboards Main Activit…" at bounding box center [561, 266] width 1122 height 532
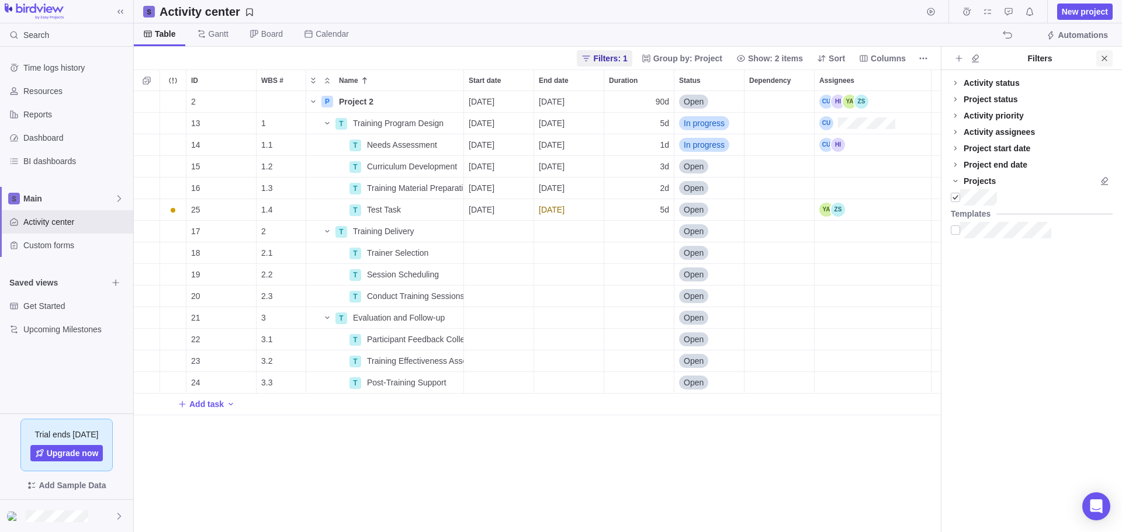
click at [1106, 57] on icon "Close" at bounding box center [1103, 57] width 5 height 5
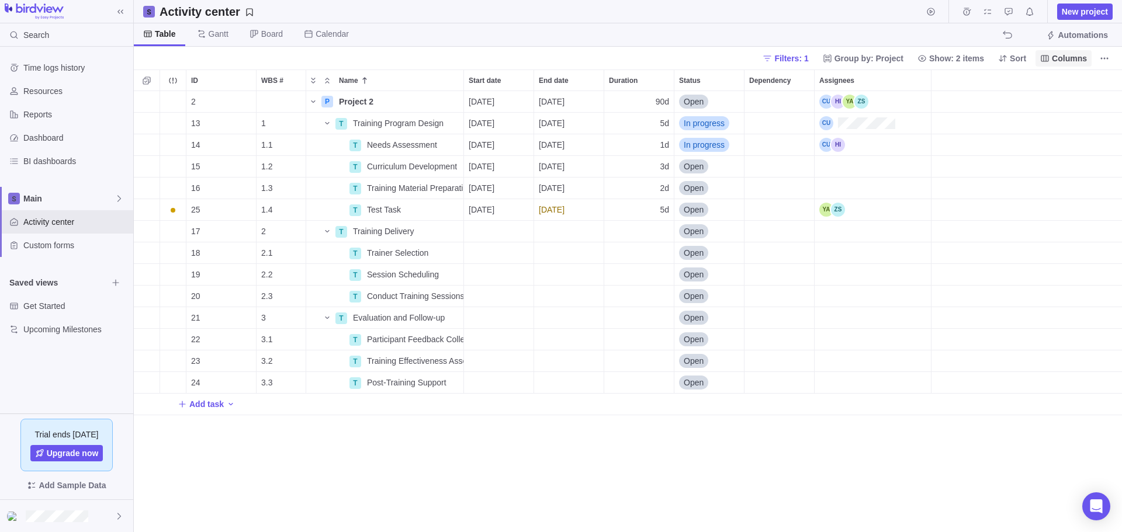
click at [1058, 59] on span "Columns" at bounding box center [1069, 59] width 35 height 12
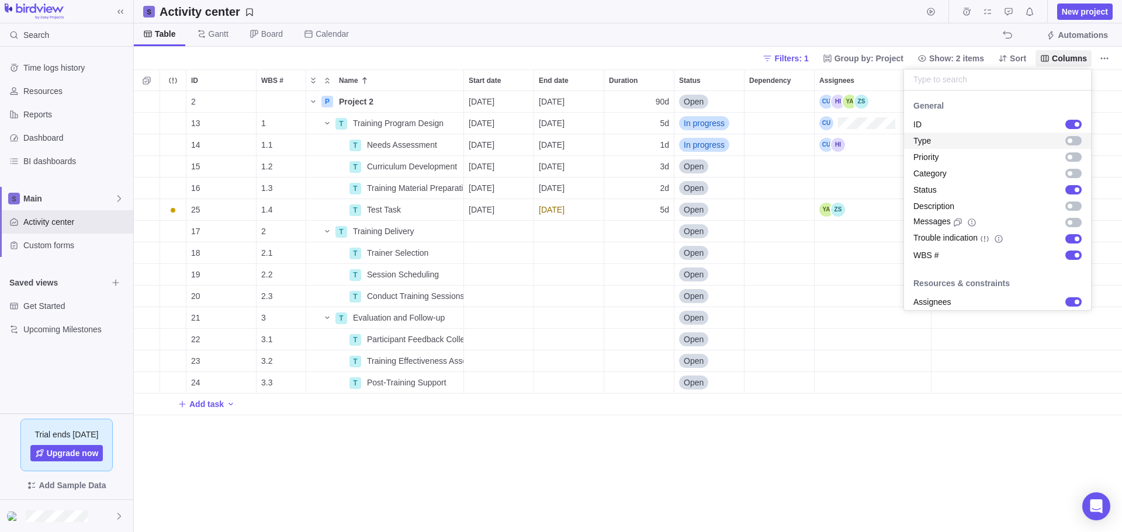
click at [1066, 139] on div "grid" at bounding box center [1073, 140] width 16 height 9
click at [1065, 159] on div "grid" at bounding box center [1073, 156] width 16 height 9
click at [1065, 158] on div "grid" at bounding box center [1073, 156] width 16 height 9
click at [1066, 140] on div "grid" at bounding box center [1073, 140] width 16 height 9
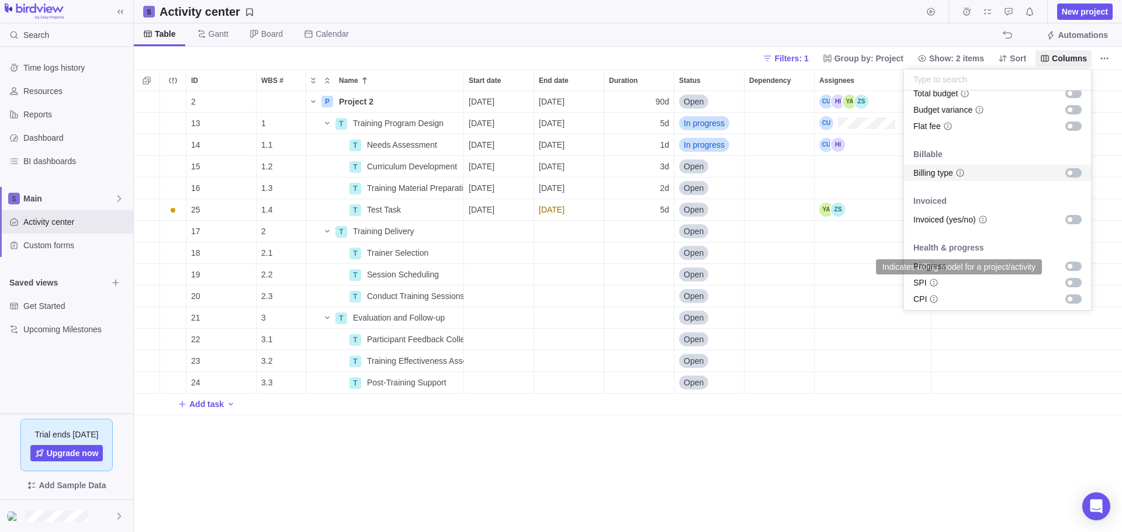
scroll to position [664, 0]
click at [890, 475] on body "Search Time logs history Resources Reports Dashboard BI dashboards Main Activit…" at bounding box center [561, 266] width 1122 height 532
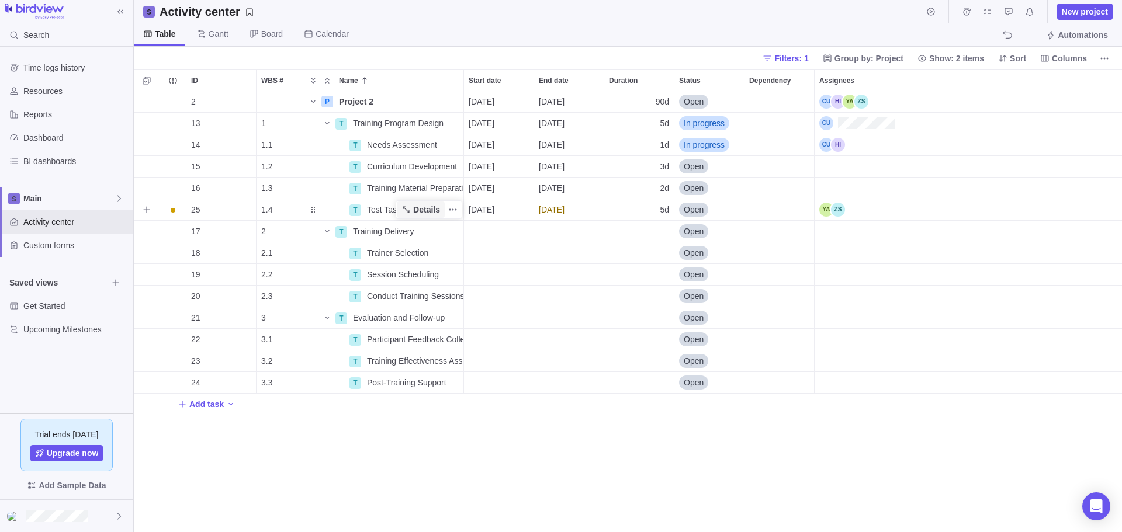
click at [428, 211] on span "Details" at bounding box center [426, 210] width 27 height 12
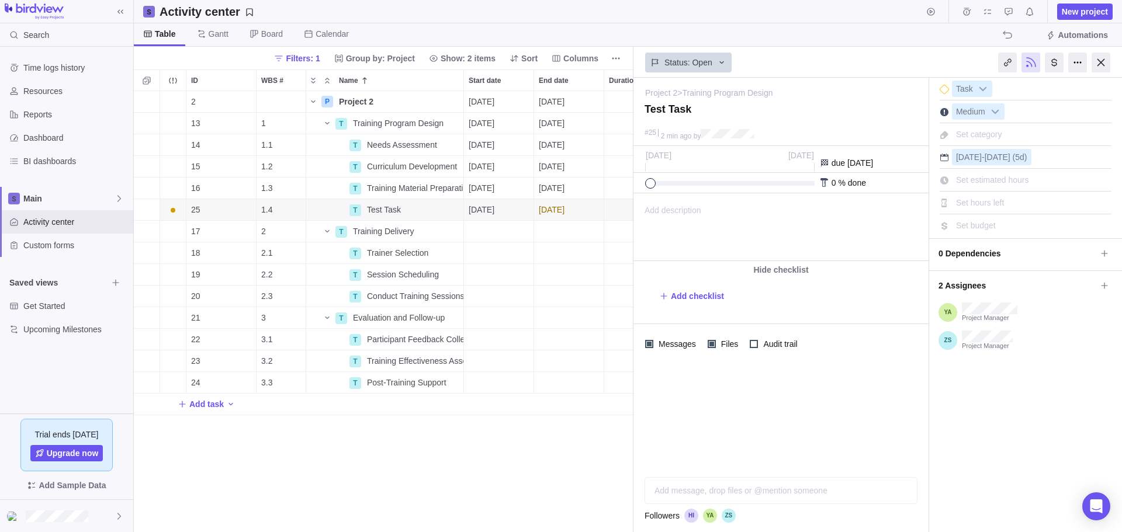
click at [686, 491] on div "Add message, drop files or @mention someone AI" at bounding box center [780, 490] width 273 height 27
click at [905, 490] on icon "Post" at bounding box center [903, 490] width 7 height 7
click at [660, 492] on icon "Attach file" at bounding box center [657, 490] width 9 height 9
click at [804, 471] on div "Project 2 > Training Program Design — change Test Task #25 2 min ago by Activit…" at bounding box center [877, 305] width 488 height 454
click at [1101, 61] on div at bounding box center [1100, 63] width 19 height 20
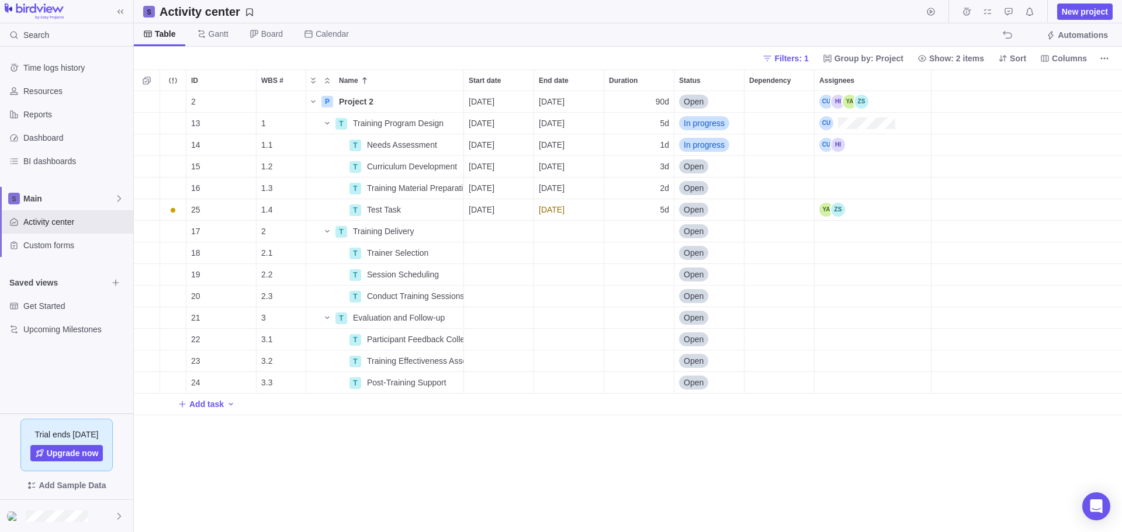
scroll to position [432, 979]
click at [1083, 2] on div "New project" at bounding box center [1017, 11] width 190 height 23
click at [1082, 15] on span "New project" at bounding box center [1084, 12] width 46 height 12
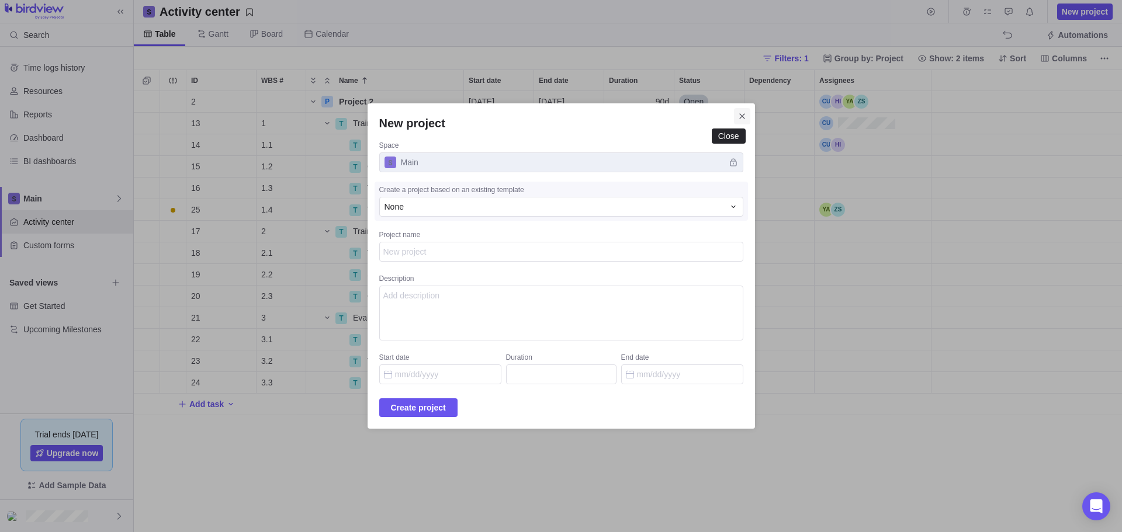
type textarea "x"
click at [737, 119] on icon "Close" at bounding box center [741, 116] width 9 height 9
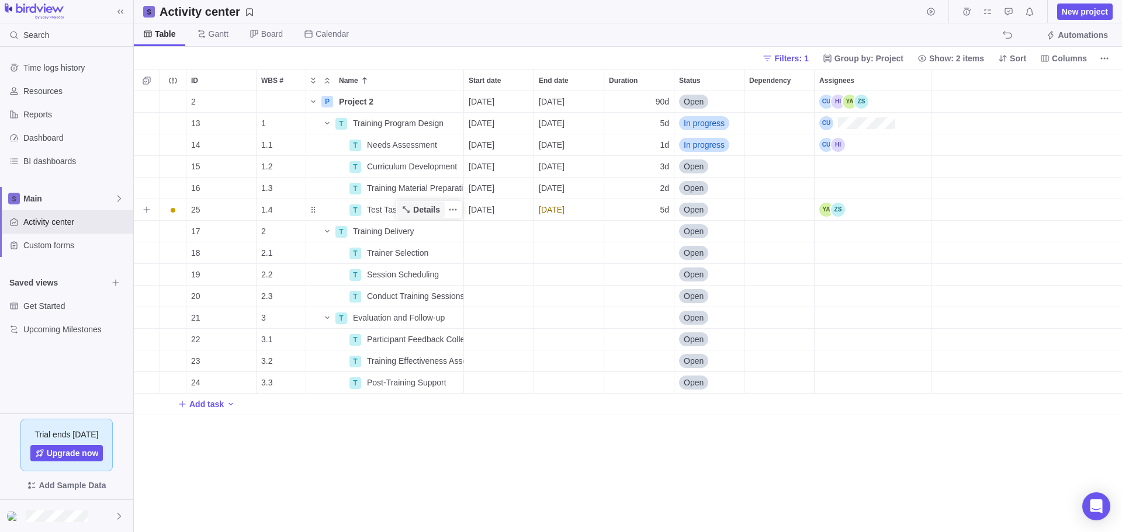
click at [419, 211] on span "Details" at bounding box center [426, 210] width 27 height 12
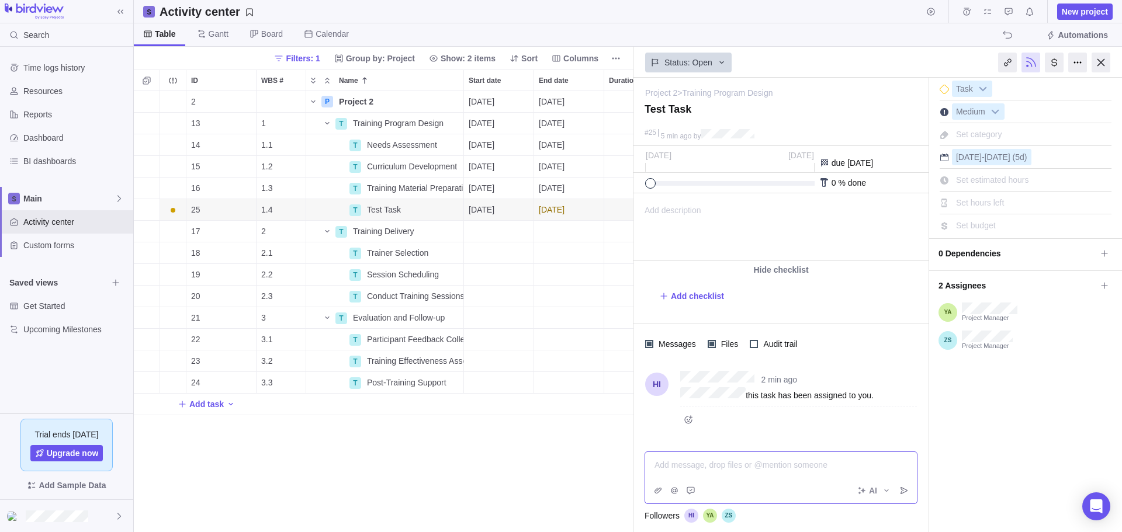
click at [665, 487] on div "Add message, drop files or @mention someone AI" at bounding box center [780, 478] width 273 height 53
click at [657, 491] on icon "Attach file" at bounding box center [657, 491] width 7 height 6
click at [778, 466] on div "Project 2 > Training Program Design — change Test Task #25 5 min ago by Activit…" at bounding box center [877, 305] width 488 height 454
click at [528, 453] on div "2 P Project 2 Details [DATE] [DATE] 90d Open 13 1 T Training Program Design Det…" at bounding box center [383, 311] width 499 height 441
click at [1102, 61] on div at bounding box center [1100, 63] width 19 height 20
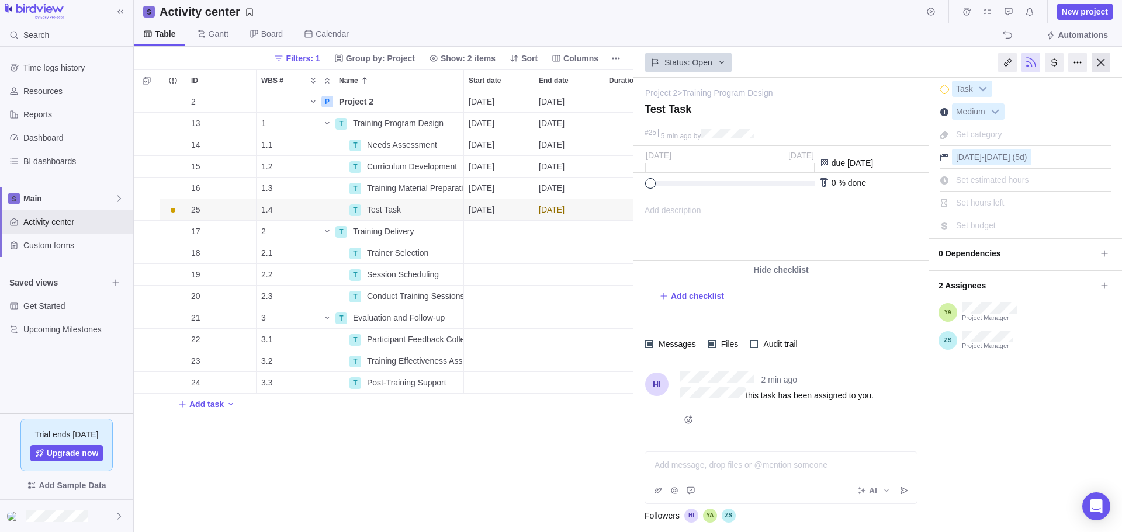
scroll to position [432, 979]
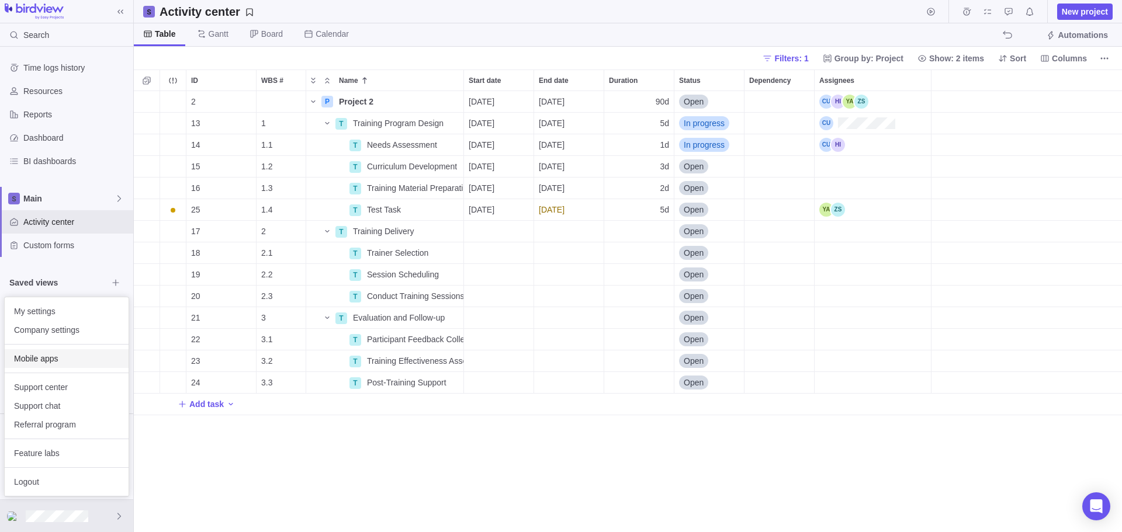
click at [62, 361] on span "Mobile apps" at bounding box center [66, 359] width 105 height 12
click at [315, 469] on body "Search Time logs history Resources Reports Dashboard BI dashboards Main Activit…" at bounding box center [561, 266] width 1122 height 532
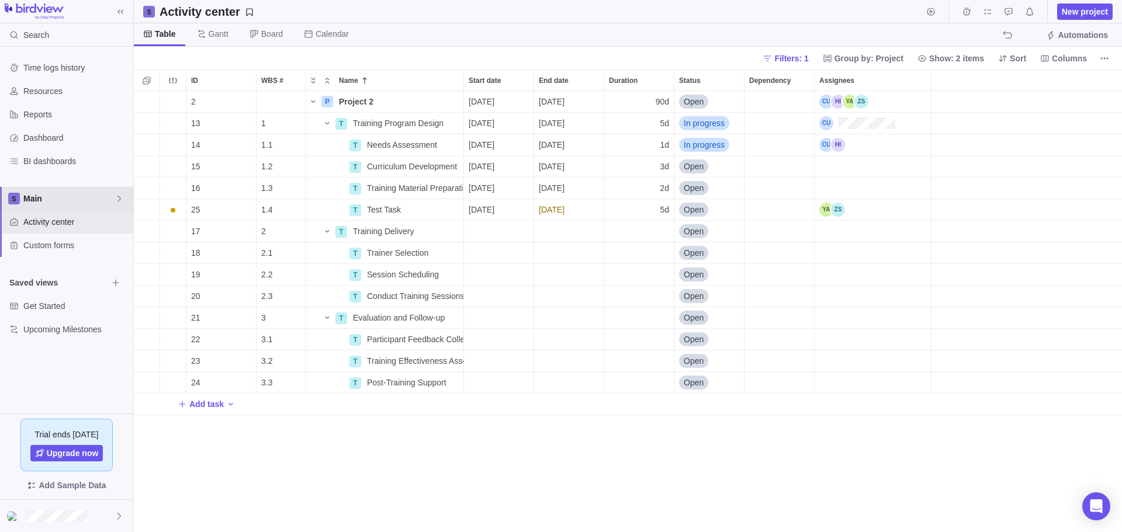
click at [56, 201] on span "Main" at bounding box center [68, 199] width 91 height 12
click at [110, 226] on icon "Edit space settings" at bounding box center [110, 225] width 9 height 9
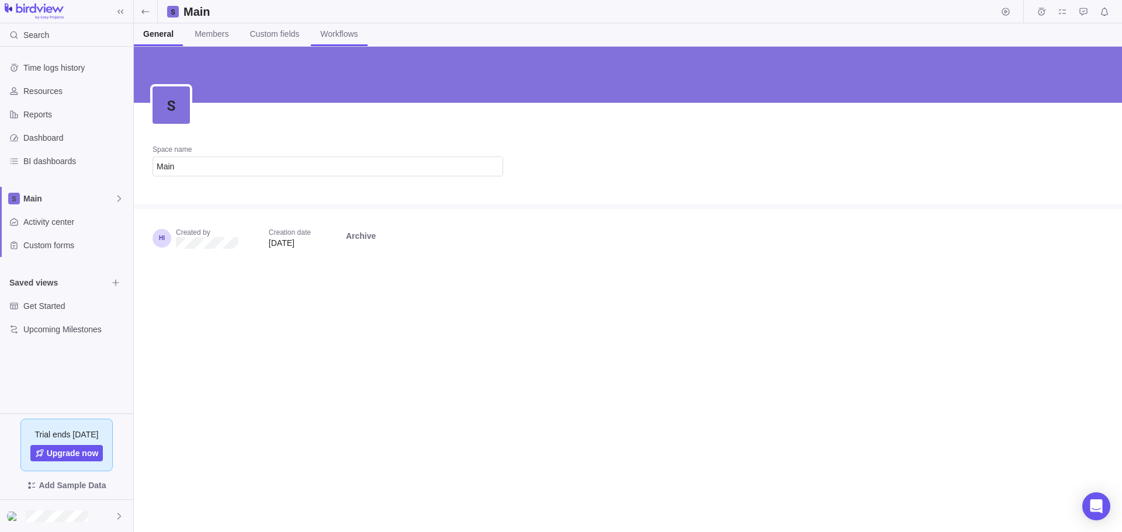
click at [326, 32] on span "Workflows" at bounding box center [338, 34] width 37 height 12
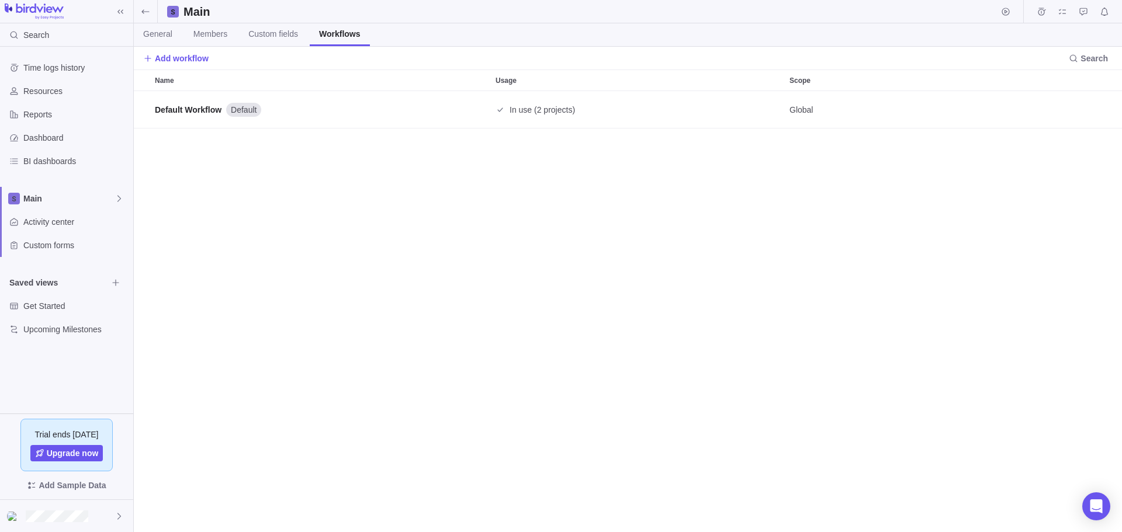
scroll to position [432, 979]
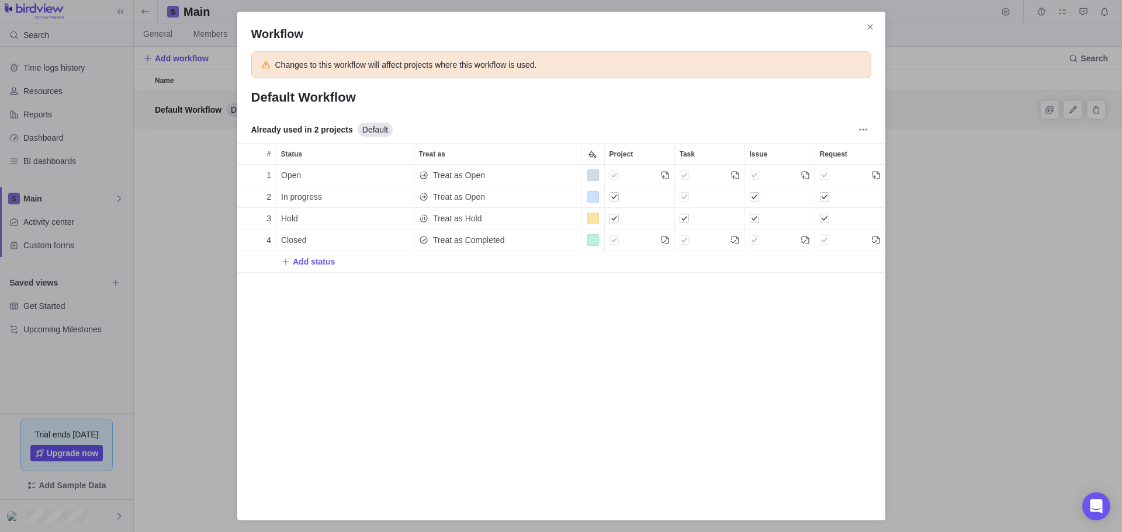
scroll to position [319, 639]
click at [311, 262] on span "Add status" at bounding box center [314, 262] width 42 height 12
click at [383, 388] on div "Workflow Changes to this workflow will affect projects where this workflow is u…" at bounding box center [561, 266] width 1122 height 532
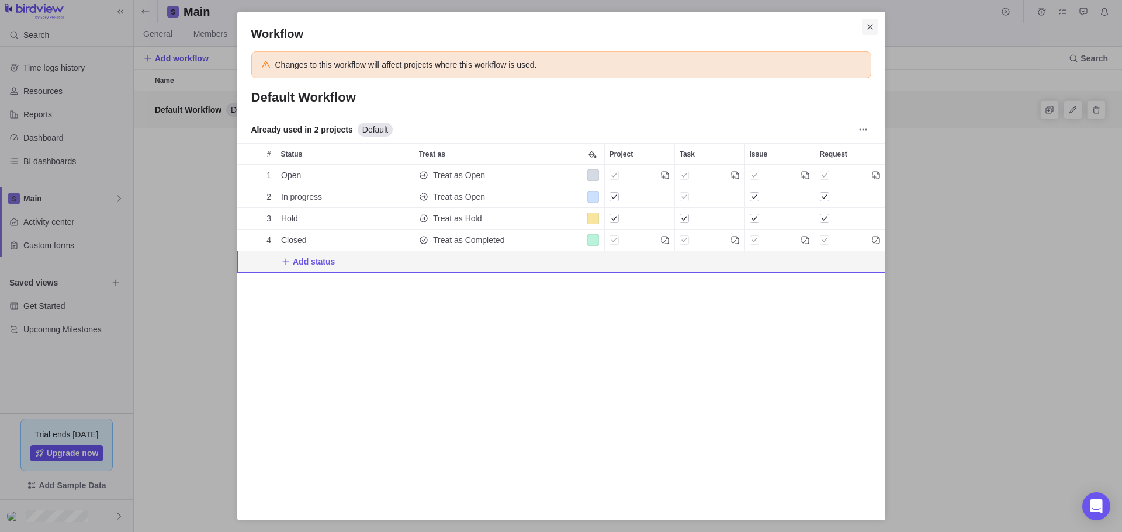
click at [870, 28] on icon "Close" at bounding box center [869, 26] width 5 height 5
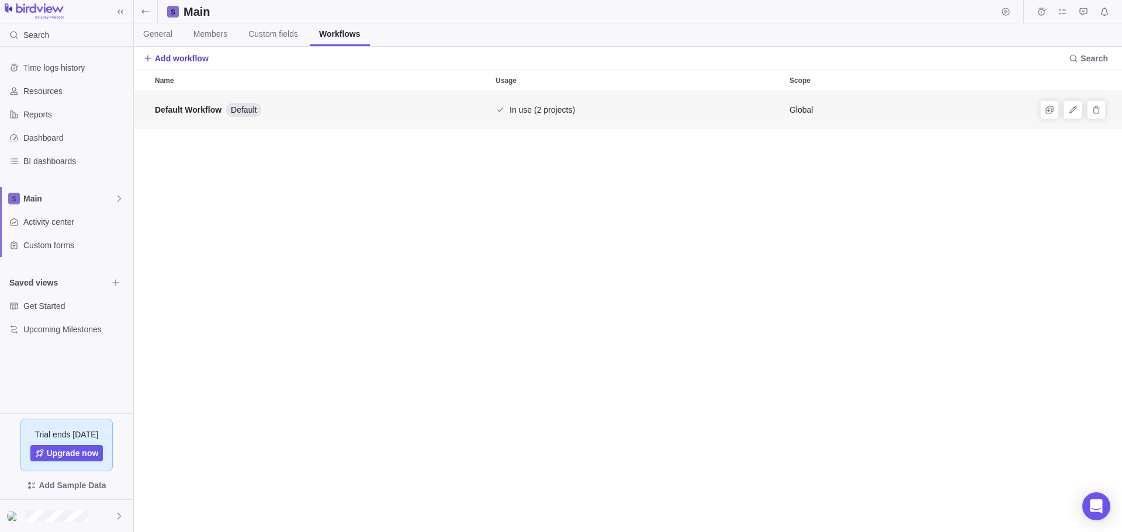
click at [183, 60] on span "Add workflow" at bounding box center [182, 59] width 54 height 12
type input "Marketing Workflow"
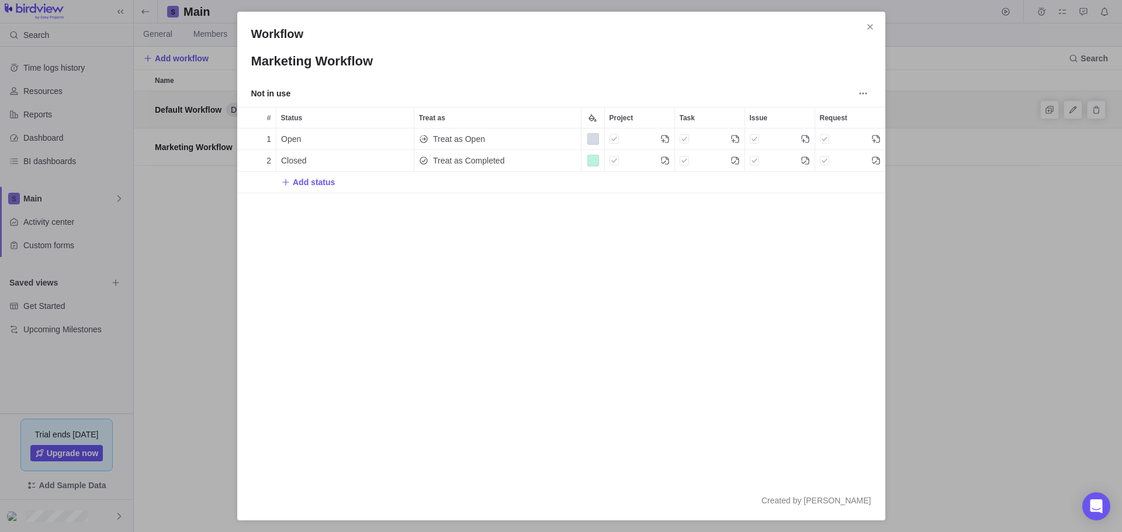
scroll to position [343, 639]
click at [290, 139] on span "Open" at bounding box center [291, 139] width 20 height 12
click at [305, 183] on div "Workflow Marketing Workflow Not in use # Status Treat as Project Task Issue Req…" at bounding box center [561, 266] width 1122 height 532
click at [307, 185] on span "Add status" at bounding box center [314, 182] width 42 height 12
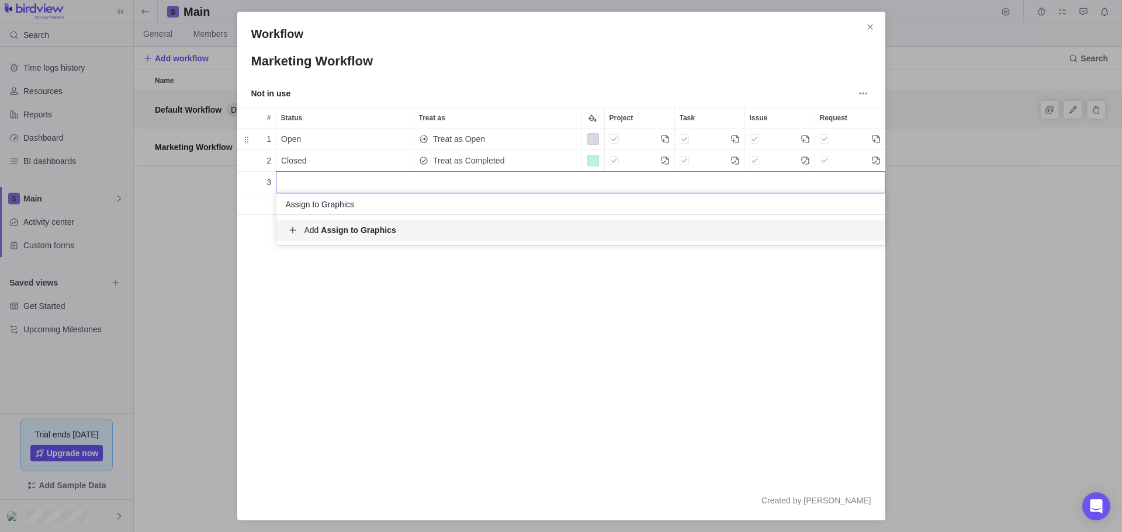
type input "Assign to Graphics"
click at [355, 231] on b "Assign to Graphics" at bounding box center [358, 229] width 75 height 9
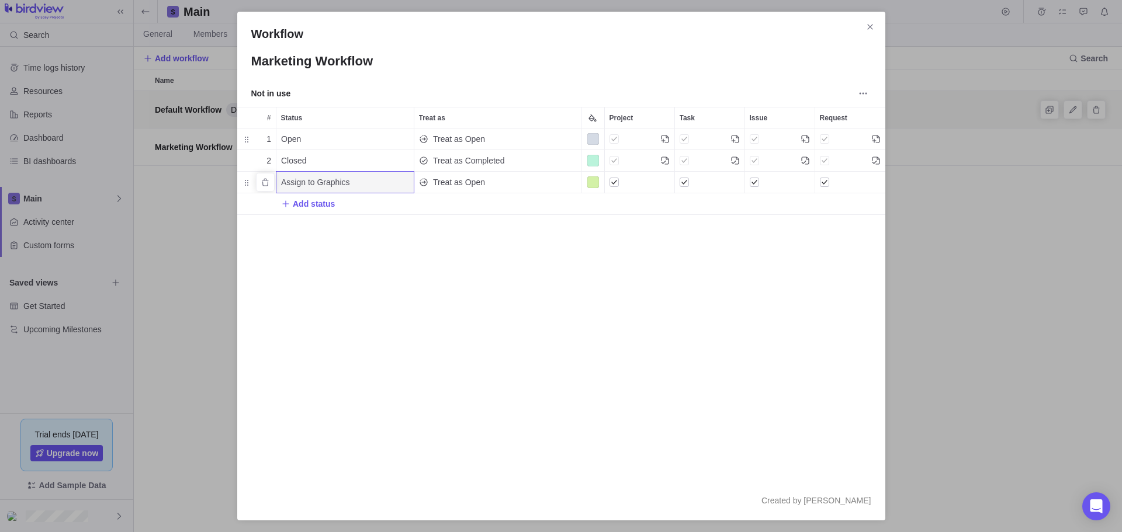
click at [495, 182] on div "Treat as Open" at bounding box center [497, 182] width 166 height 21
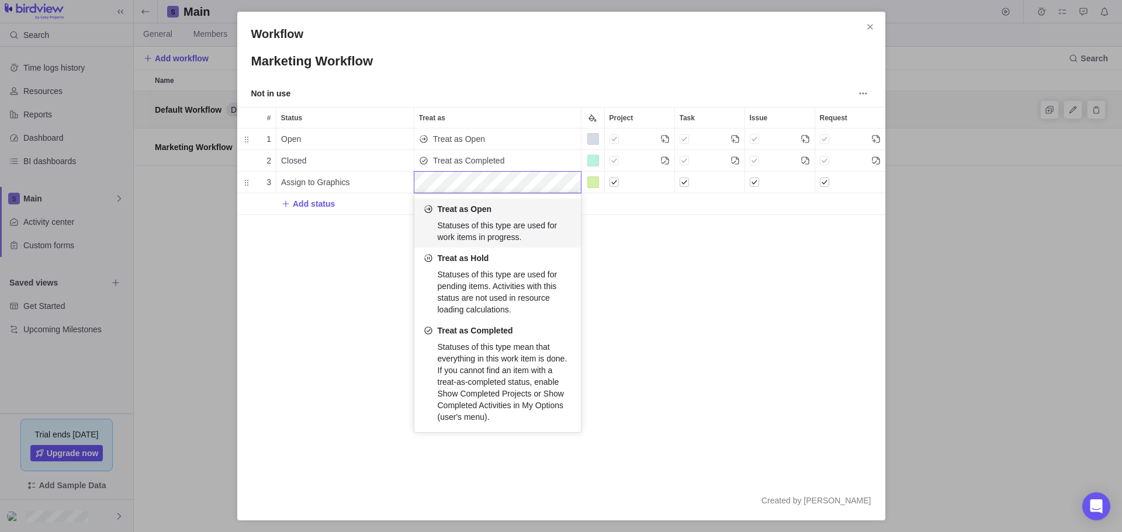
click at [491, 222] on span "Statuses of this type are used for work items in progress." at bounding box center [498, 231] width 120 height 21
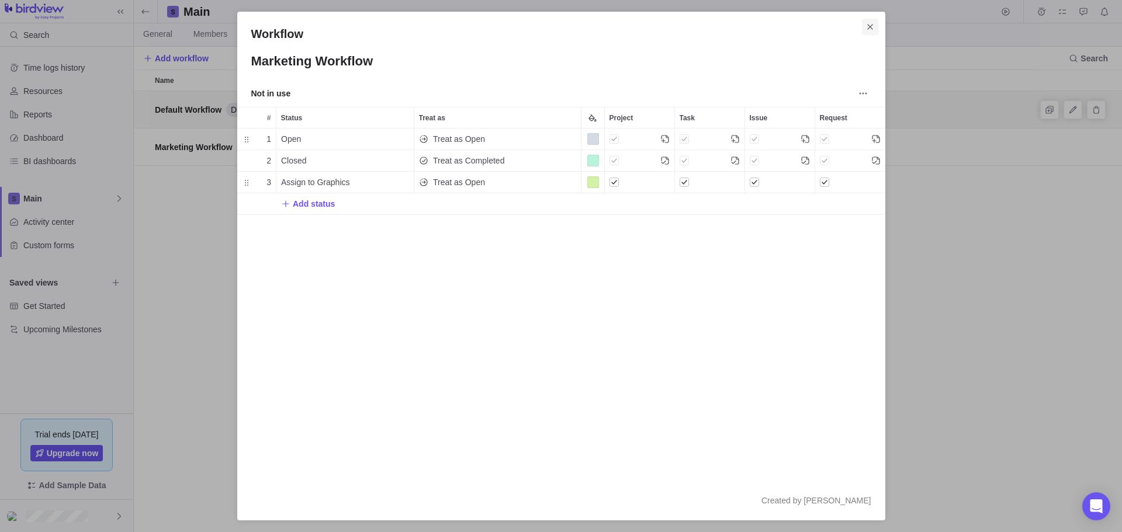
click at [869, 27] on icon "Close" at bounding box center [869, 26] width 5 height 5
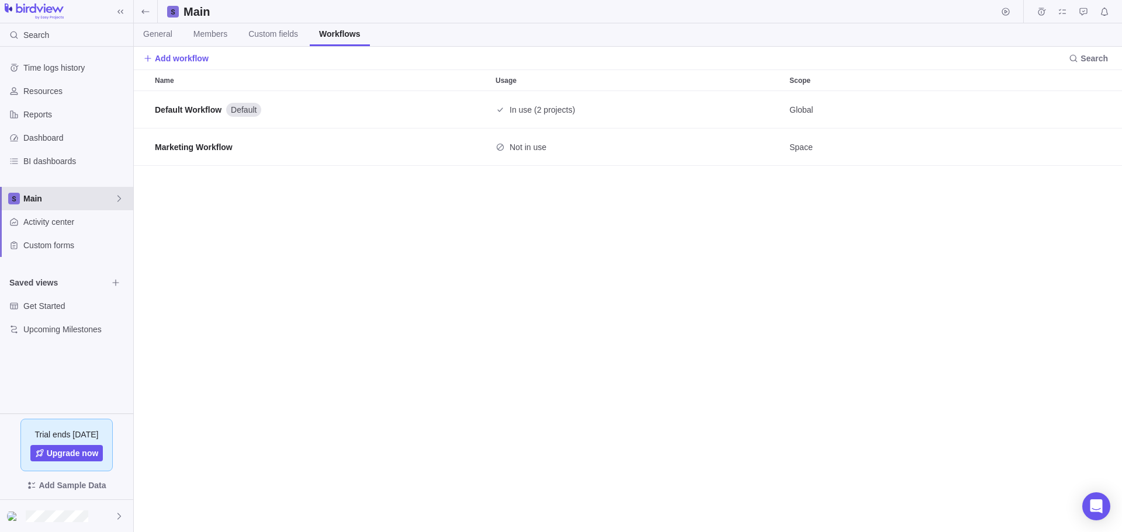
click at [44, 199] on span "Main" at bounding box center [68, 199] width 91 height 12
click at [48, 224] on span "Main" at bounding box center [66, 226] width 71 height 12
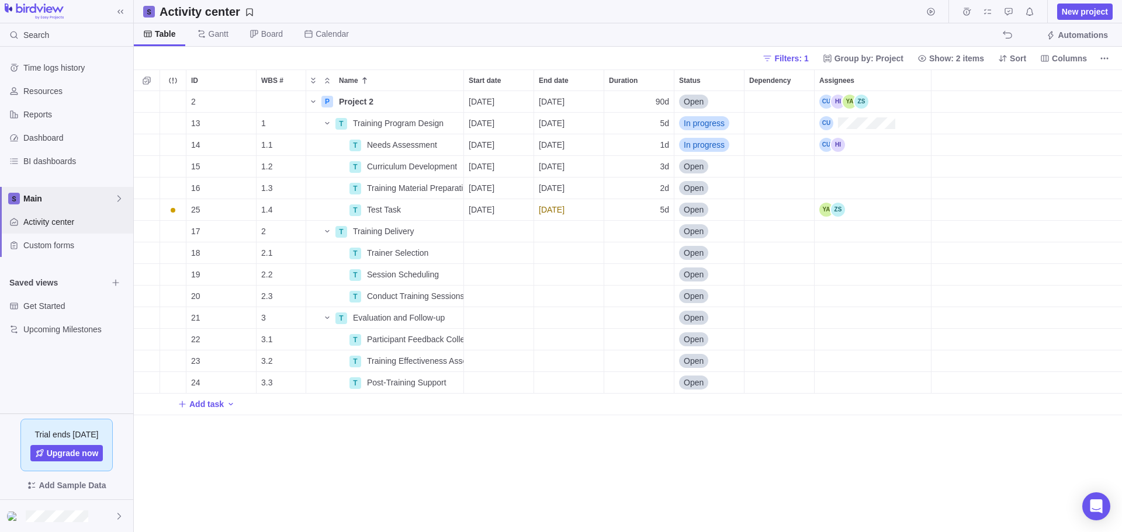
scroll to position [432, 979]
click at [421, 99] on span "Details" at bounding box center [426, 102] width 27 height 12
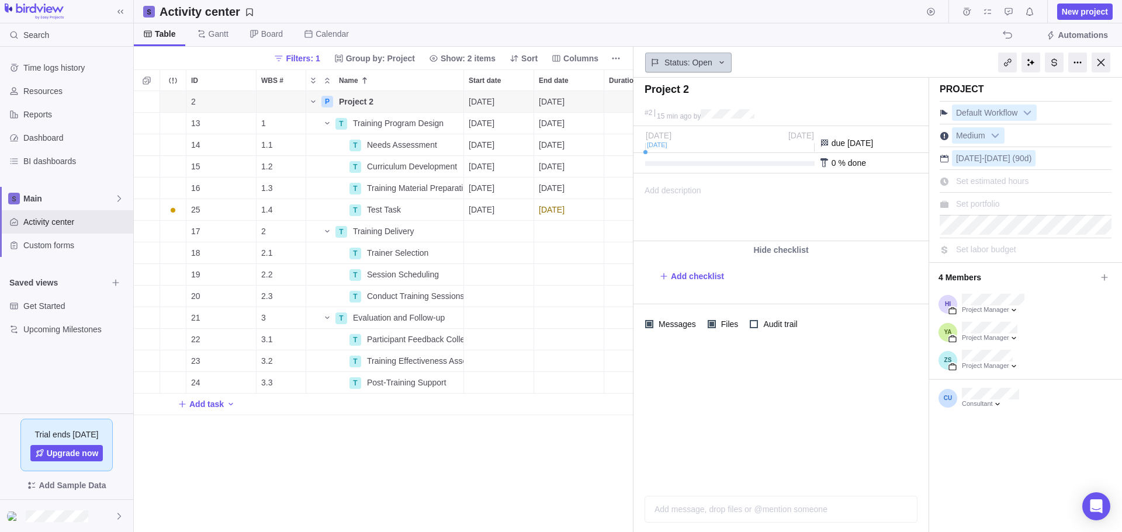
click at [719, 61] on icon at bounding box center [721, 62] width 9 height 9
click at [1027, 114] on b at bounding box center [1027, 112] width 18 height 15
click at [979, 181] on li "Marketing Workflow" at bounding box center [1024, 182] width 133 height 20
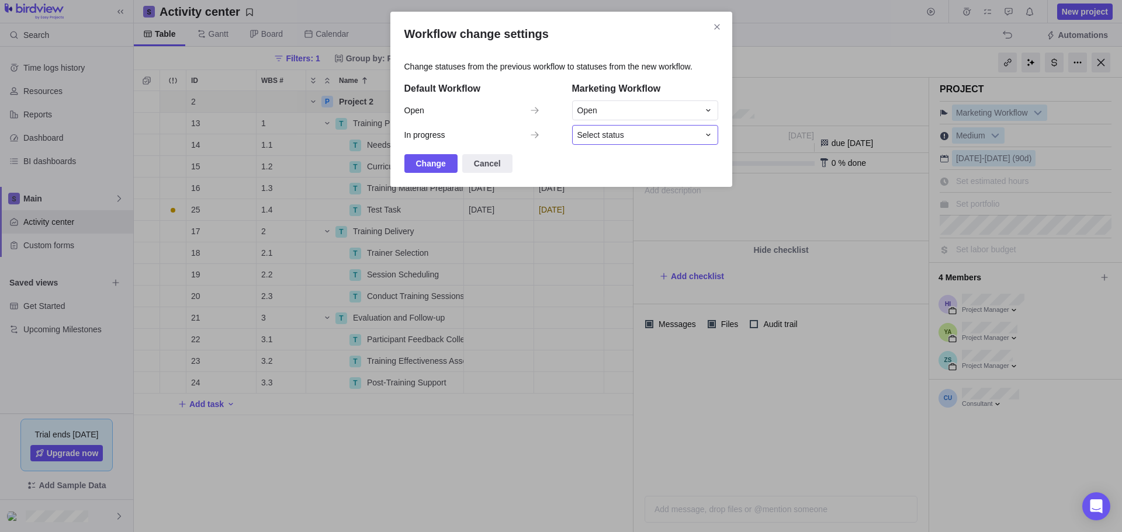
click at [621, 140] on span "Select status" at bounding box center [600, 135] width 47 height 12
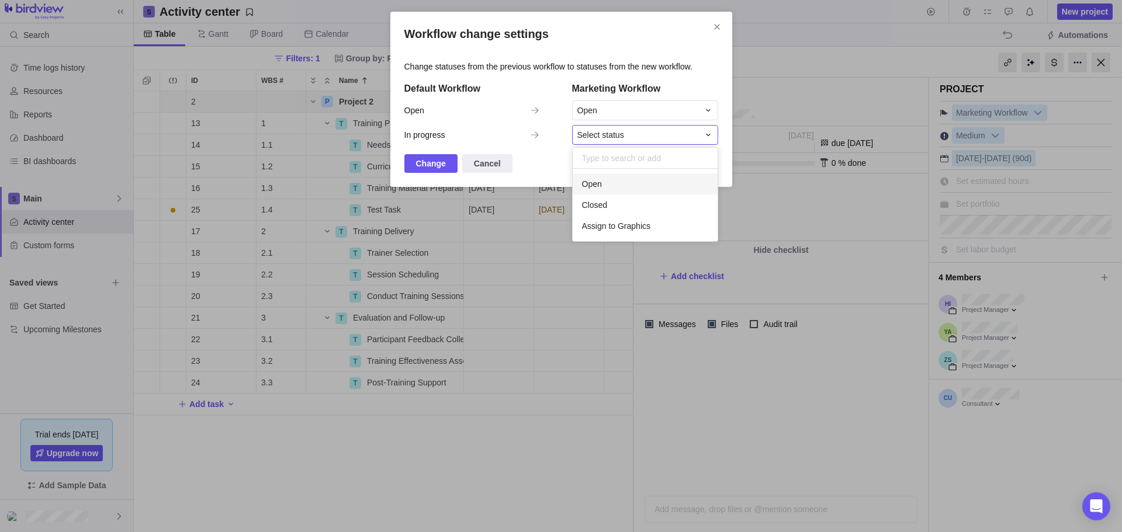
click at [543, 164] on div "Workflow change settings Change statuses from the previous workflow to statuses…" at bounding box center [561, 266] width 1122 height 532
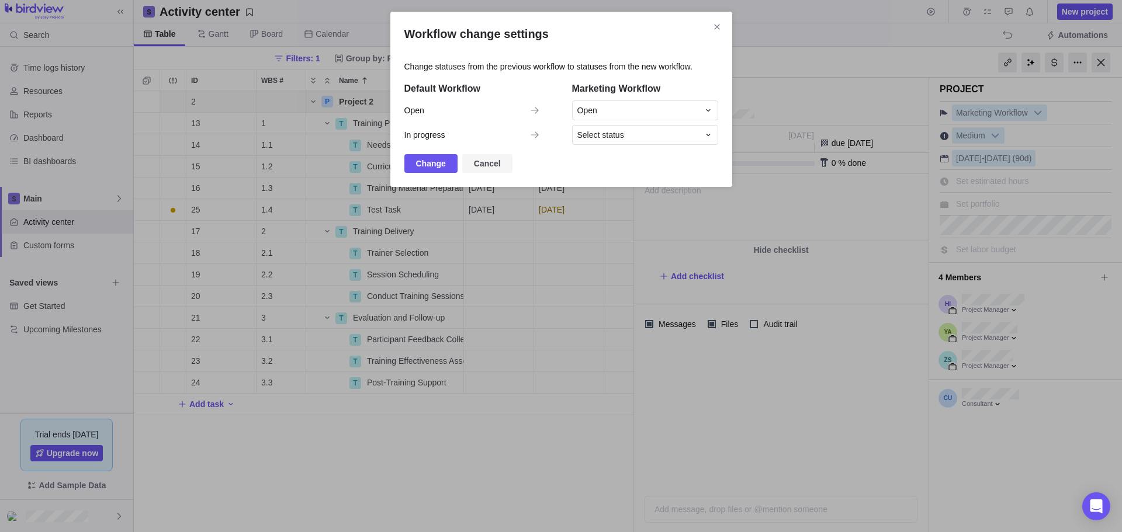
click at [478, 165] on span "Cancel" at bounding box center [487, 164] width 27 height 14
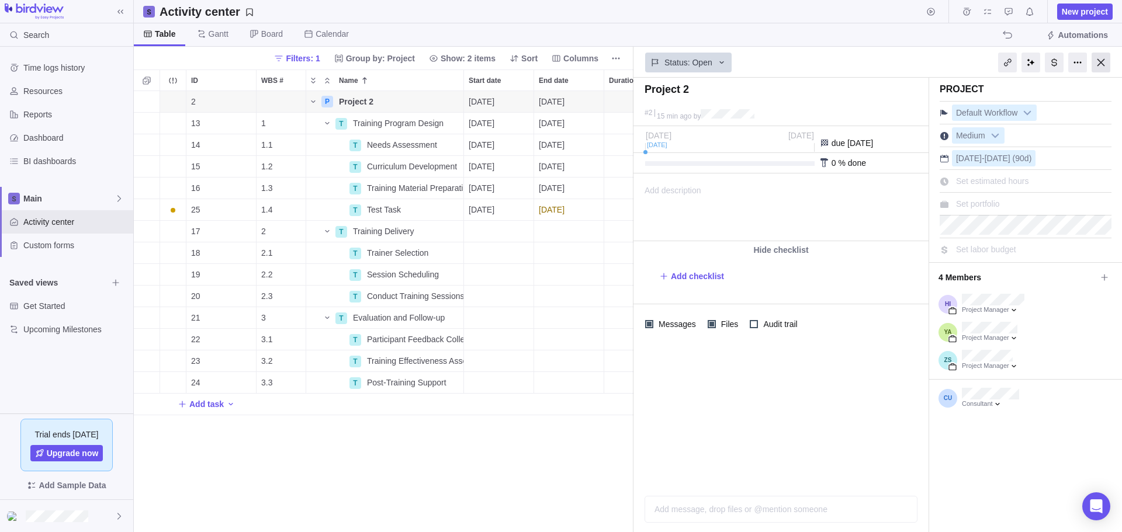
click at [1099, 64] on div at bounding box center [1100, 63] width 19 height 20
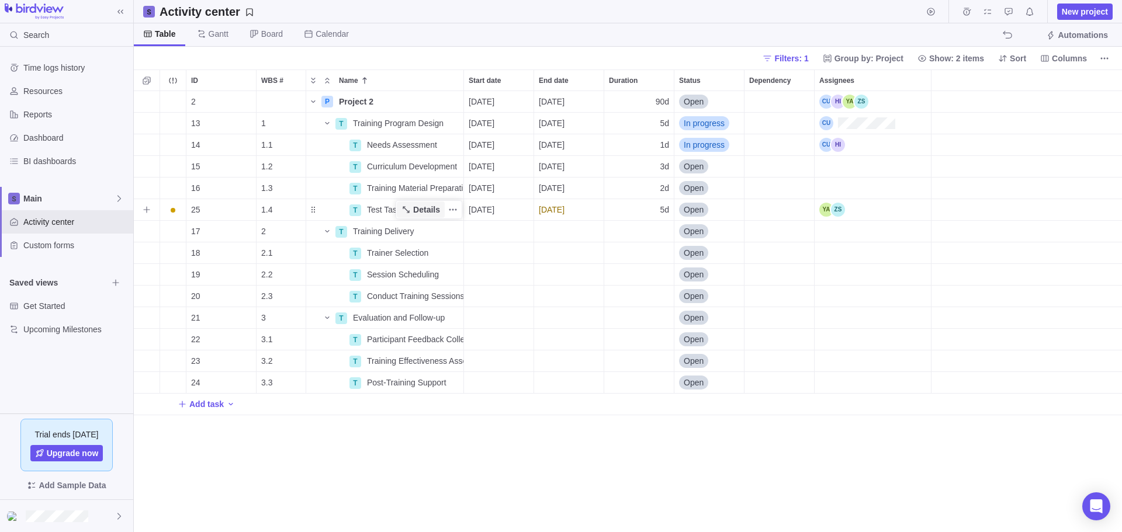
click at [427, 209] on span "Details" at bounding box center [426, 210] width 27 height 12
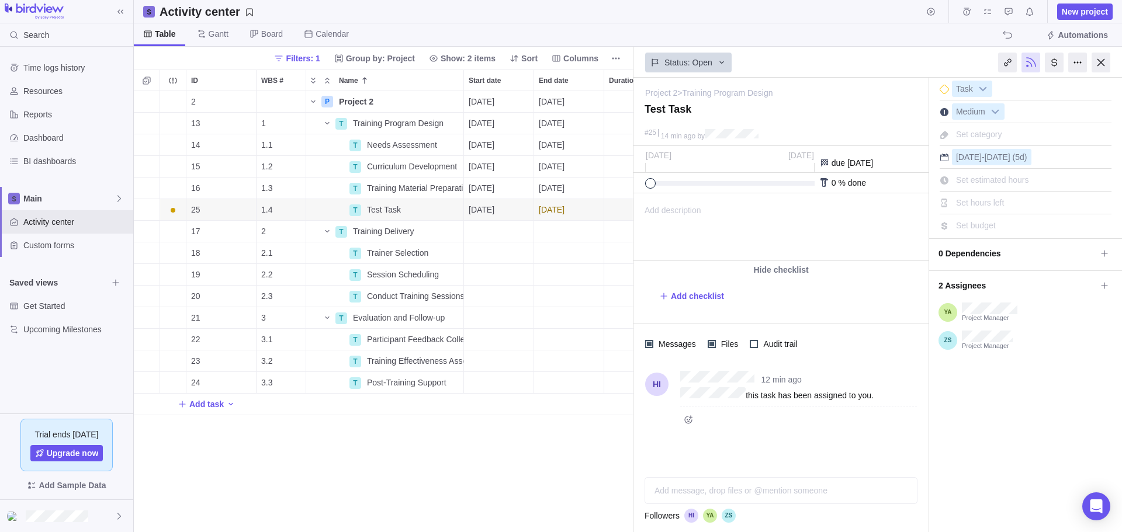
click at [693, 490] on div "Add message, drop files or @mention someone AI" at bounding box center [780, 490] width 273 height 27
click at [692, 490] on icon "Request approval" at bounding box center [690, 490] width 9 height 9
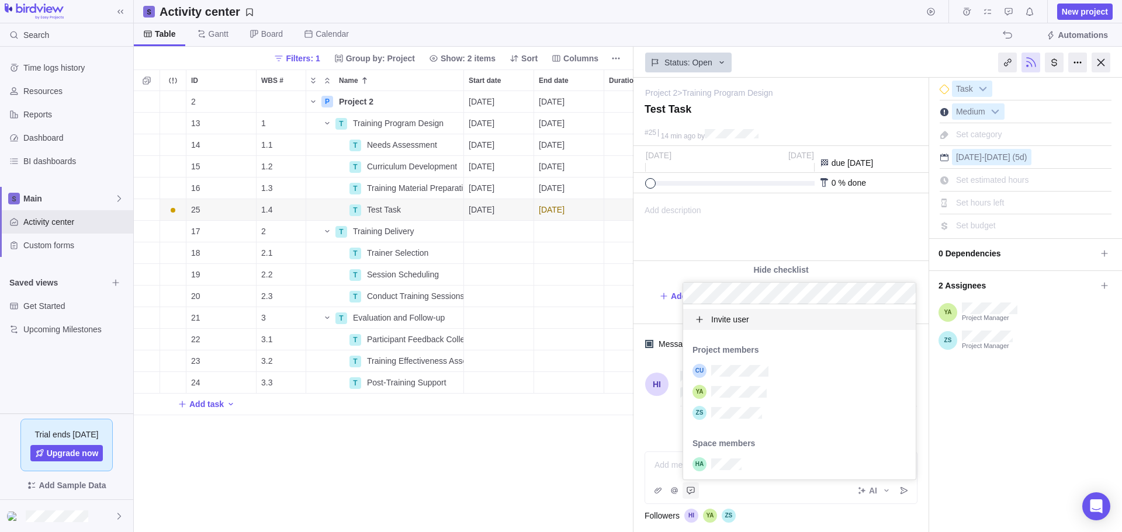
scroll to position [166, 224]
click at [621, 440] on body "Search Time logs history Resources Reports Dashboard BI dashboards Main Activit…" at bounding box center [561, 266] width 1122 height 532
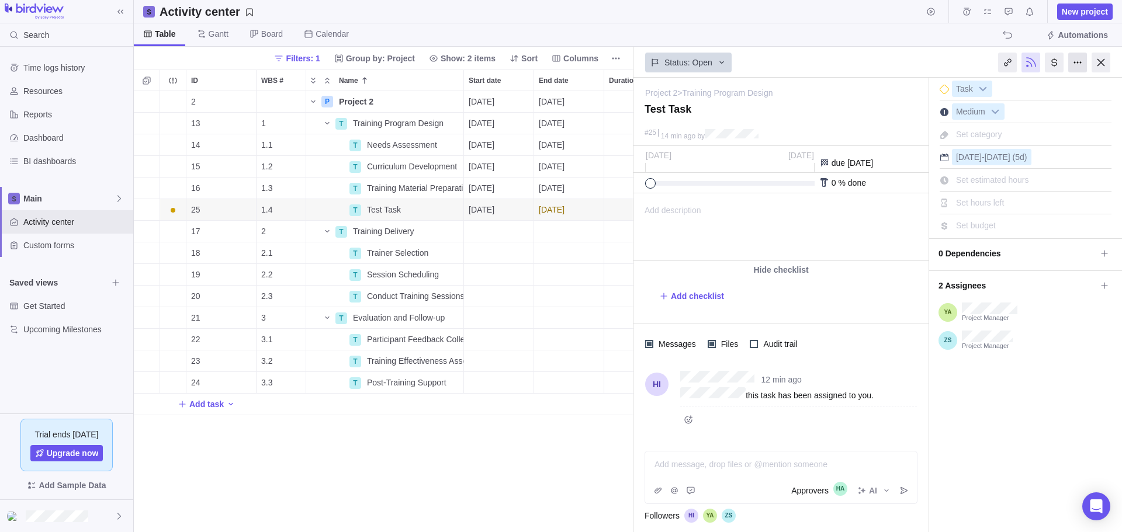
click at [1080, 63] on div at bounding box center [1077, 63] width 19 height 20
click at [744, 469] on div at bounding box center [781, 465] width 252 height 12
click at [1101, 61] on div at bounding box center [1100, 63] width 19 height 20
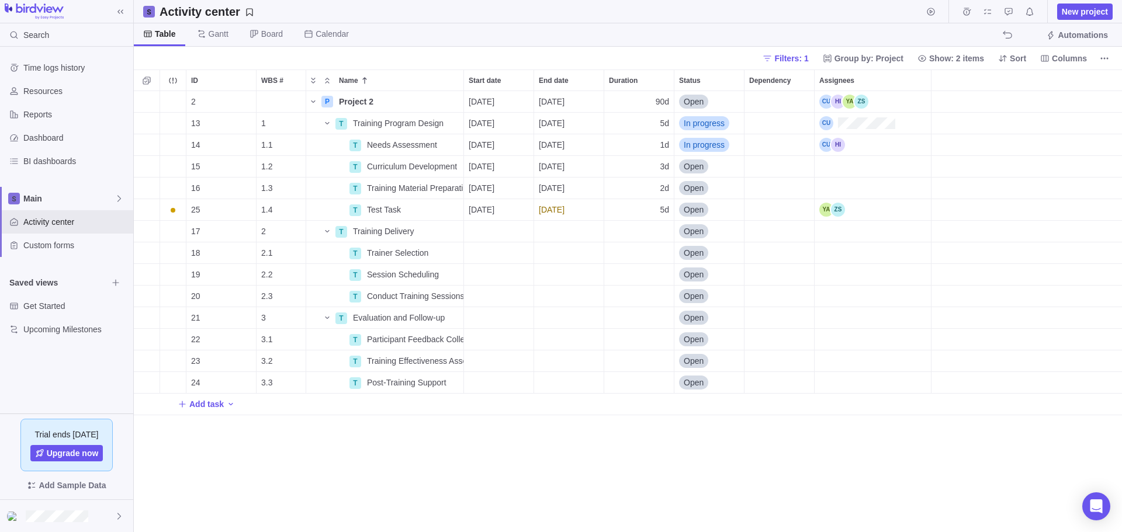
scroll to position [432, 979]
click at [1012, 11] on icon "Approval requests" at bounding box center [1008, 11] width 9 height 9
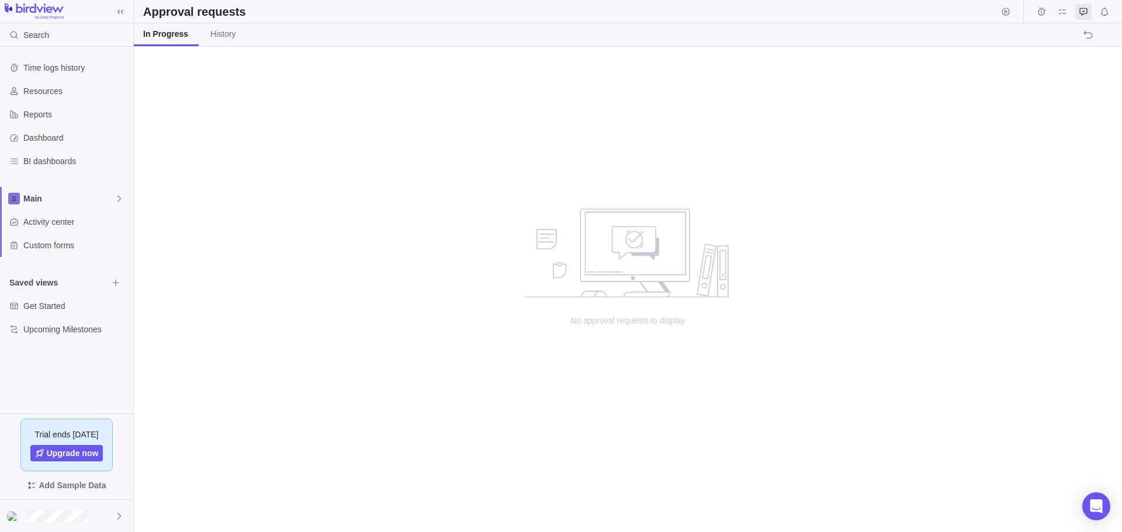
scroll to position [477, 979]
click at [221, 39] on span "History" at bounding box center [223, 34] width 26 height 12
click at [158, 34] on div "In Progress" at bounding box center [164, 34] width 42 height 12
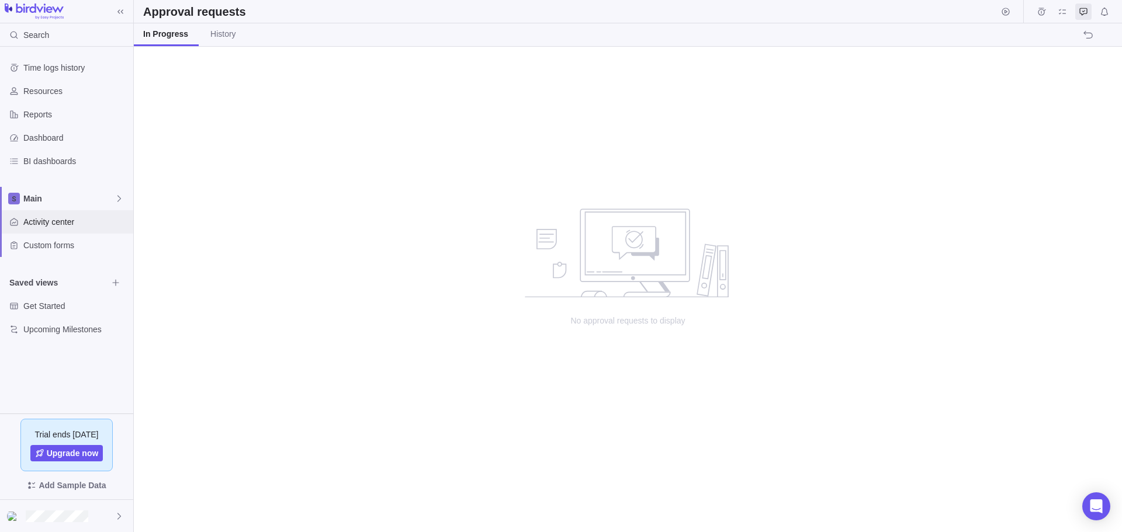
click at [50, 224] on span "Activity center" at bounding box center [75, 222] width 105 height 12
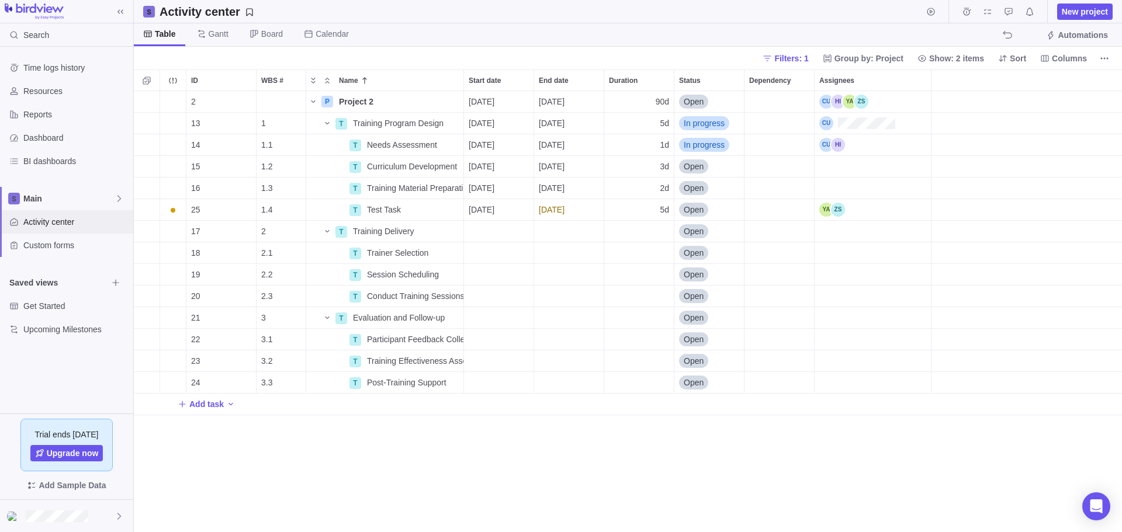
scroll to position [432, 979]
click at [768, 211] on div "Dependency" at bounding box center [779, 209] width 70 height 21
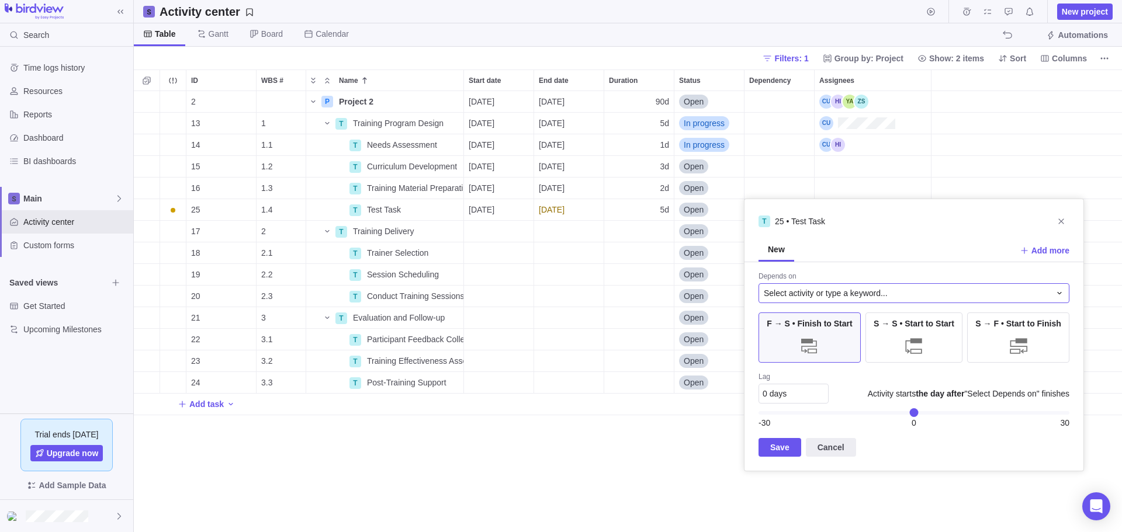
click at [804, 293] on span "Select activity or type a keyword..." at bounding box center [826, 293] width 124 height 12
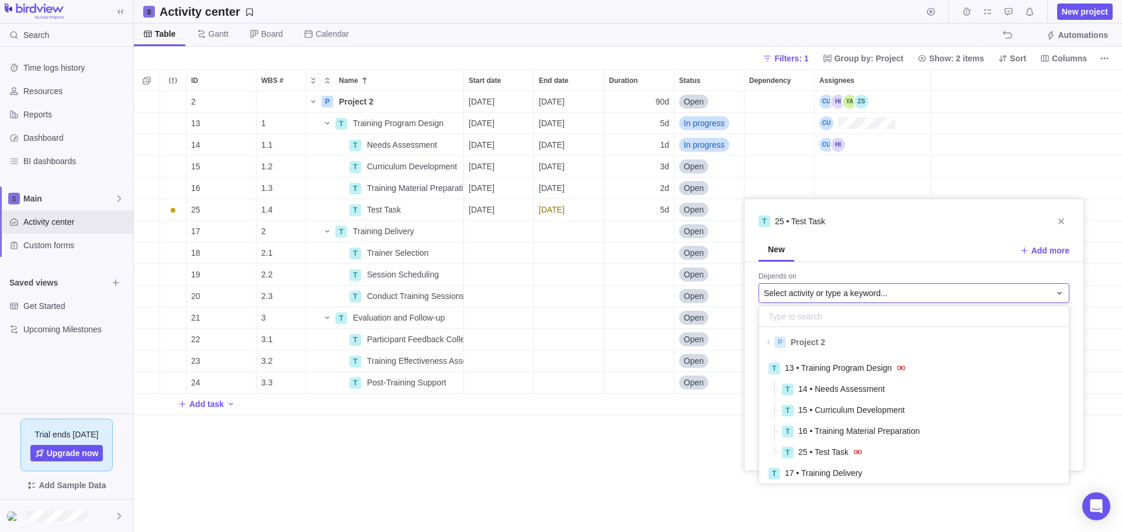
scroll to position [122, 301]
click at [870, 430] on span "16 • Training Material Preparation" at bounding box center [859, 431] width 122 height 12
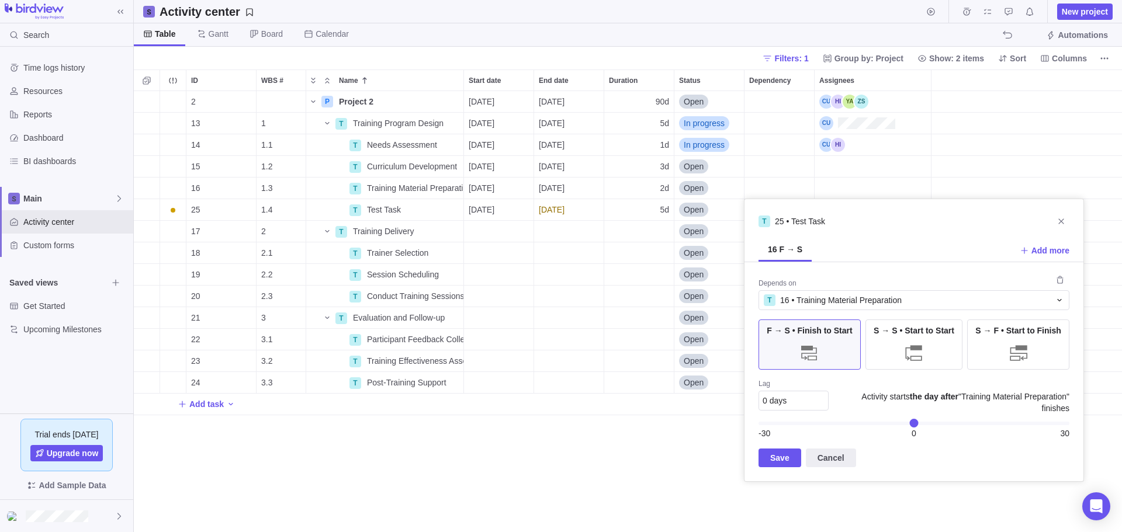
click at [780, 400] on span "0 days" at bounding box center [774, 400] width 24 height 9
type input "5"
click at [780, 457] on span "Save" at bounding box center [779, 458] width 19 height 14
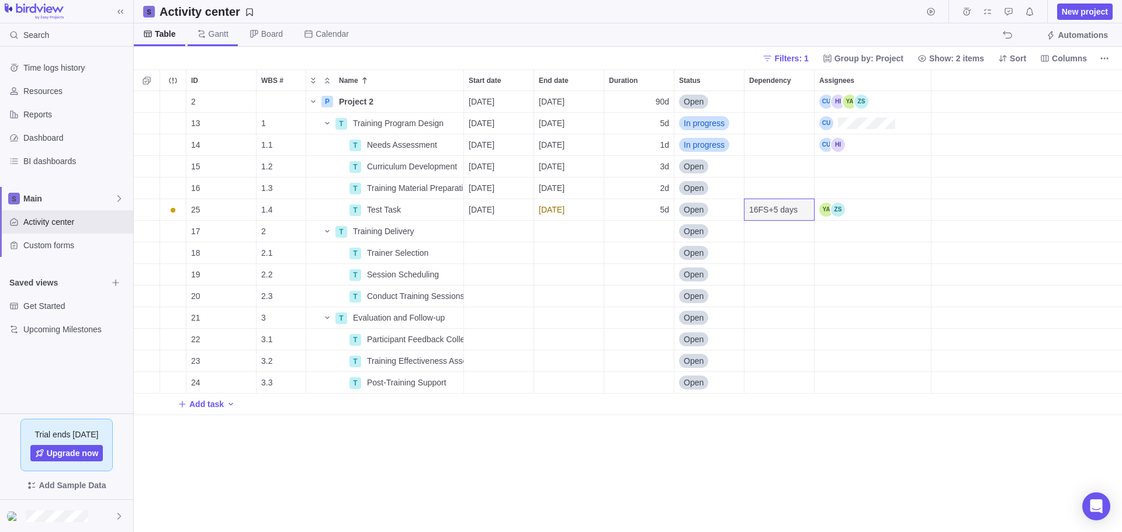
click at [209, 34] on span "Gantt" at bounding box center [219, 34] width 20 height 12
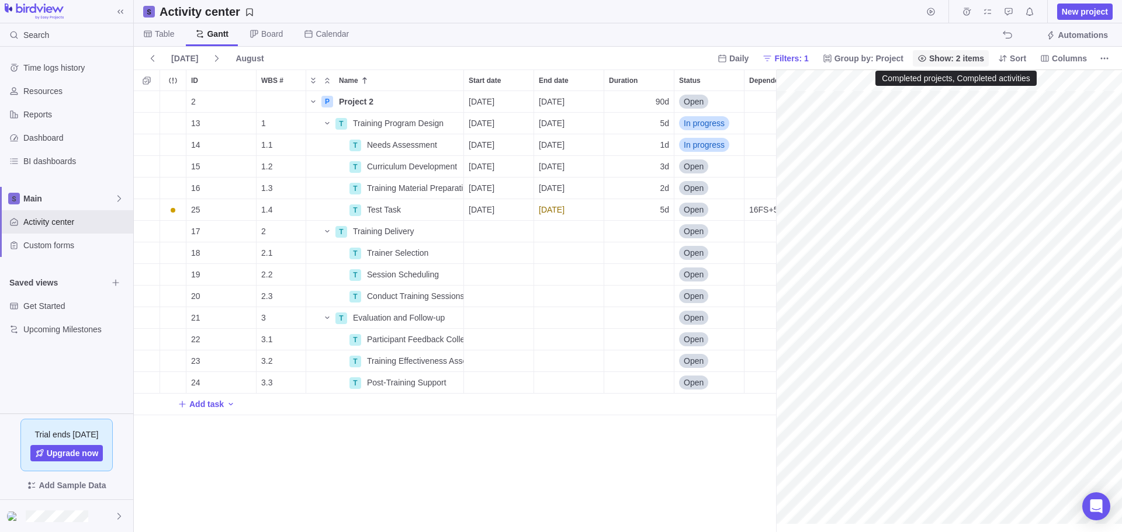
click at [959, 60] on span "Show: 2 items" at bounding box center [956, 59] width 55 height 12
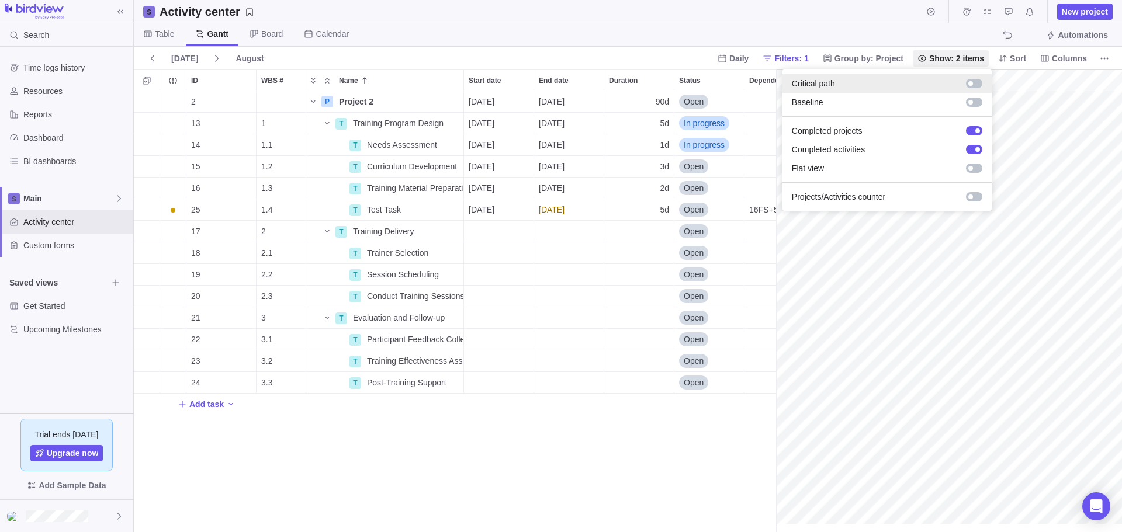
click at [979, 83] on div at bounding box center [974, 83] width 16 height 9
click at [845, 327] on body "Search Time logs history Resources Reports Dashboard BI dashboards Main Activit…" at bounding box center [561, 266] width 1122 height 532
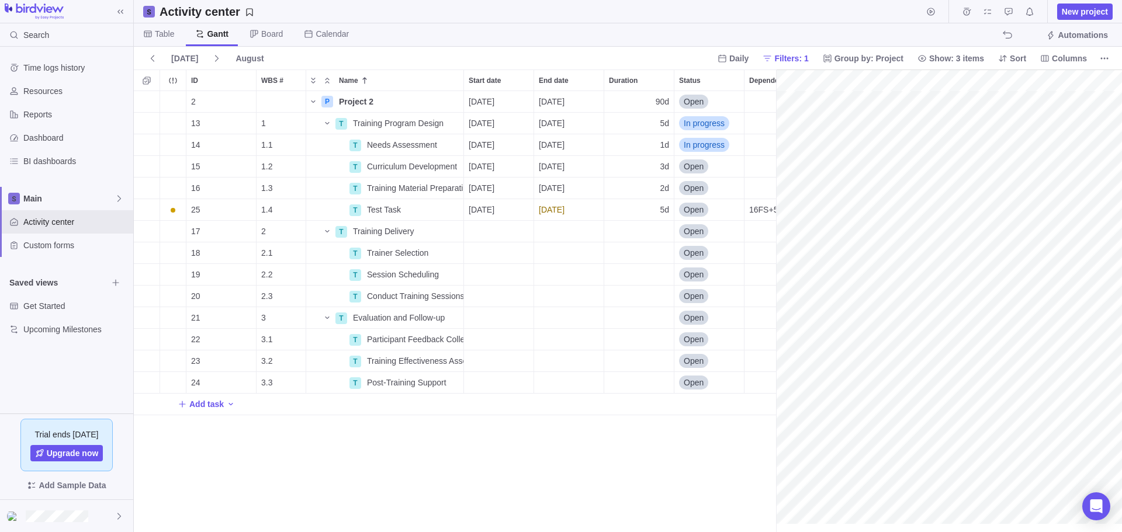
scroll to position [0, 47]
click at [460, 100] on span "More actions" at bounding box center [453, 101] width 16 height 16
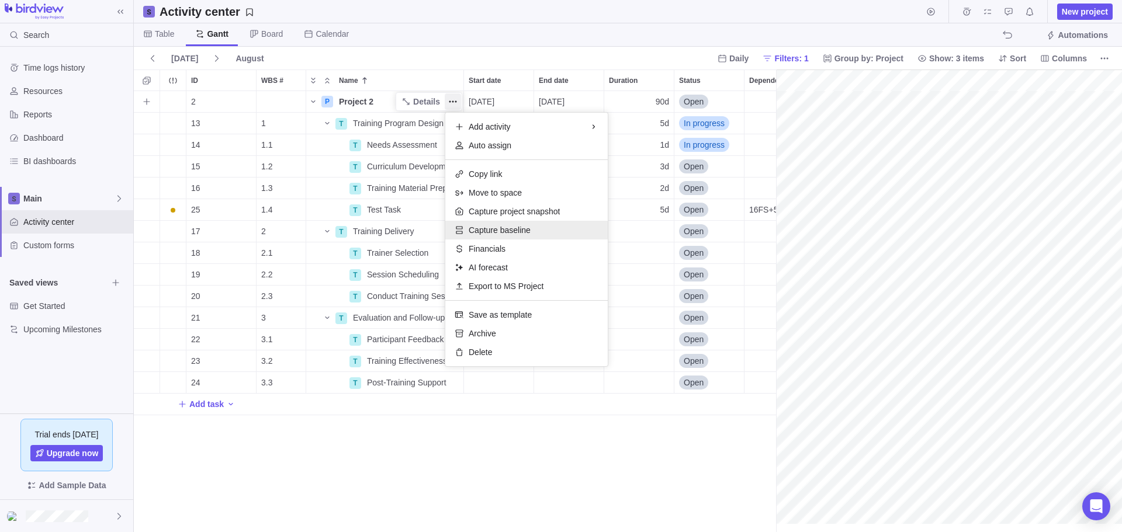
click at [510, 228] on span "Capture baseline" at bounding box center [500, 230] width 62 height 12
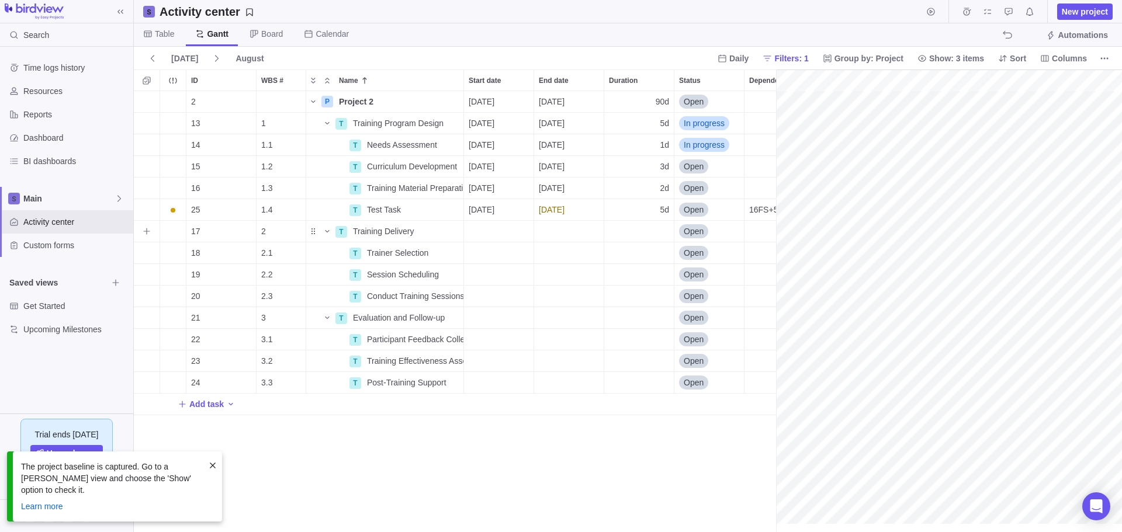
scroll to position [0, 97]
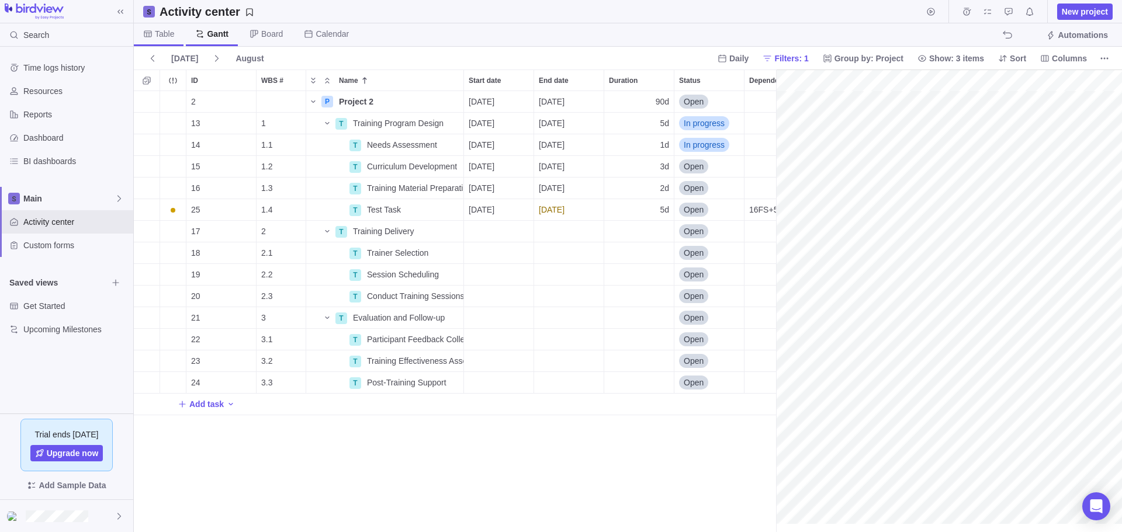
click at [171, 36] on span "Table" at bounding box center [164, 34] width 19 height 12
click at [211, 35] on span "Gantt" at bounding box center [219, 34] width 20 height 12
click at [964, 53] on span "Show: 3 items" at bounding box center [956, 59] width 55 height 12
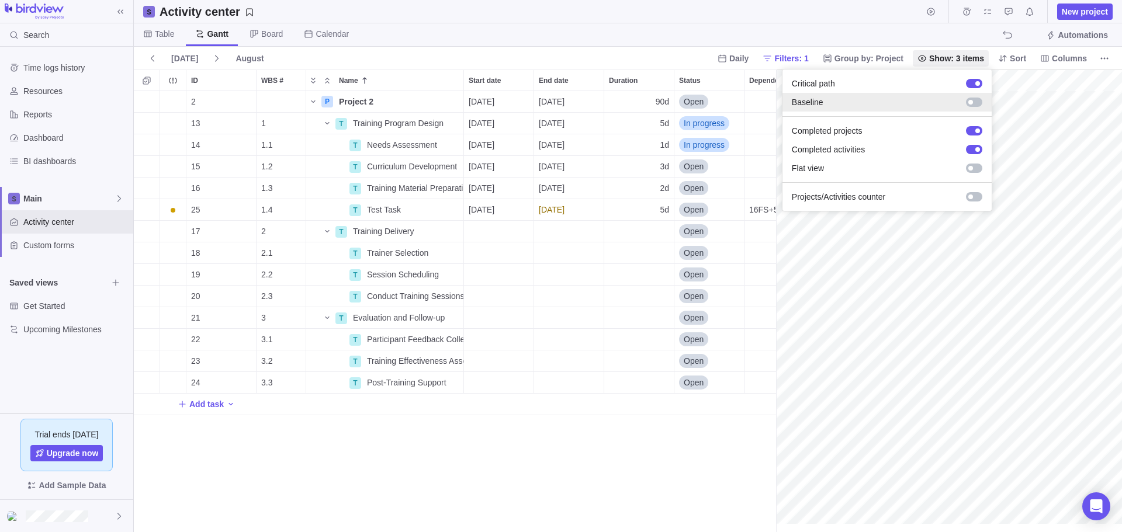
click at [976, 103] on div at bounding box center [974, 102] width 16 height 9
click at [829, 384] on body "Search Time logs history Resources Reports Dashboard BI dashboards Main Activit…" at bounding box center [561, 266] width 1122 height 532
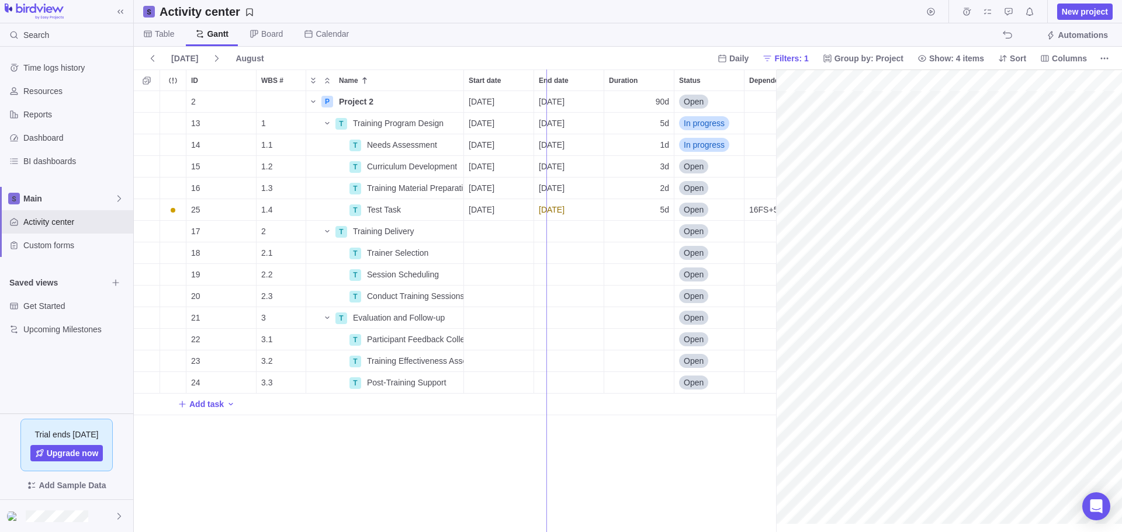
drag, startPoint x: 775, startPoint y: 415, endPoint x: 546, endPoint y: 412, distance: 229.0
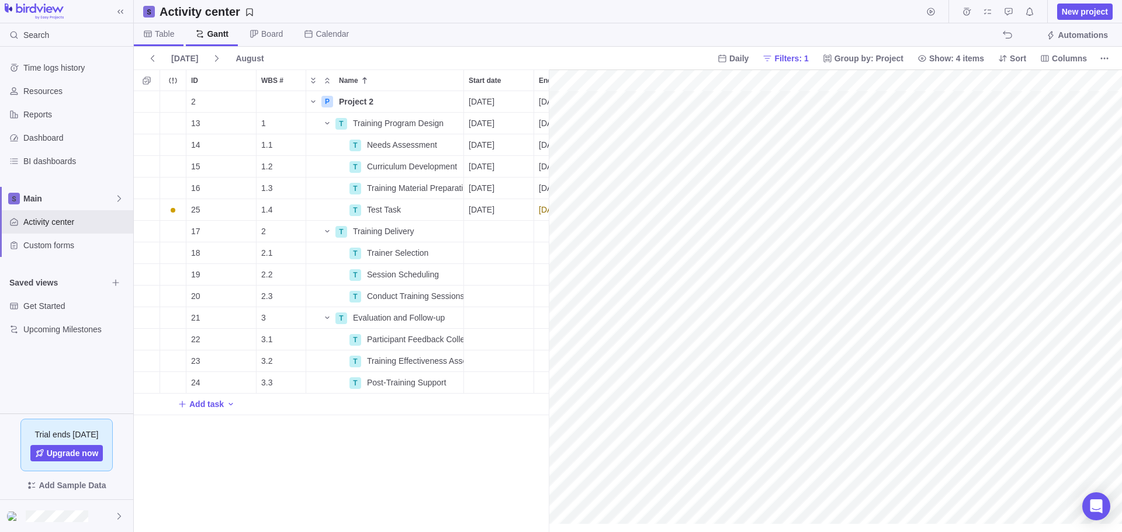
click at [157, 32] on span "Table" at bounding box center [164, 34] width 19 height 12
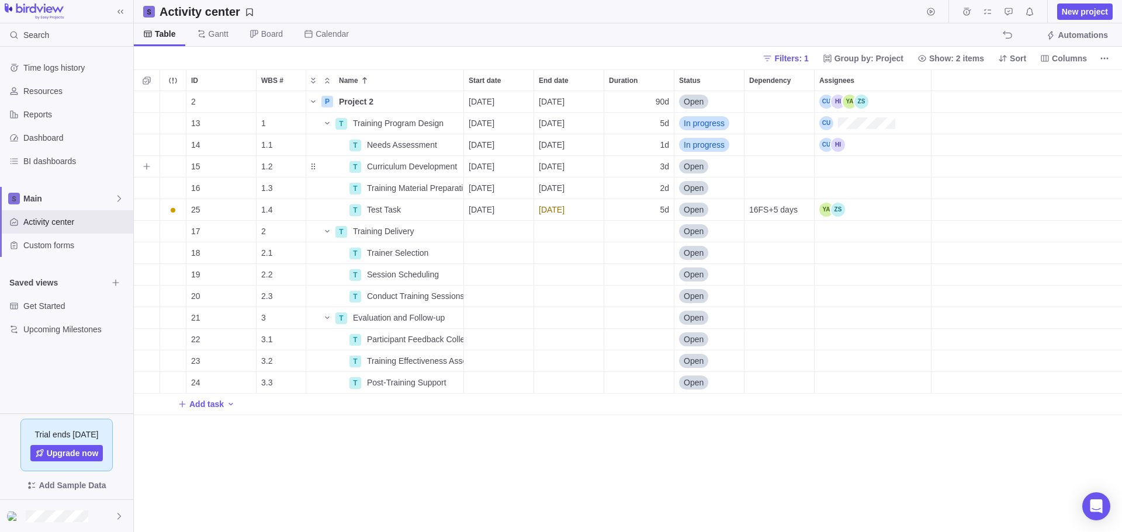
click at [494, 164] on span "[DATE]" at bounding box center [482, 167] width 26 height 12
click at [572, 355] on link "28" at bounding box center [571, 352] width 23 height 23
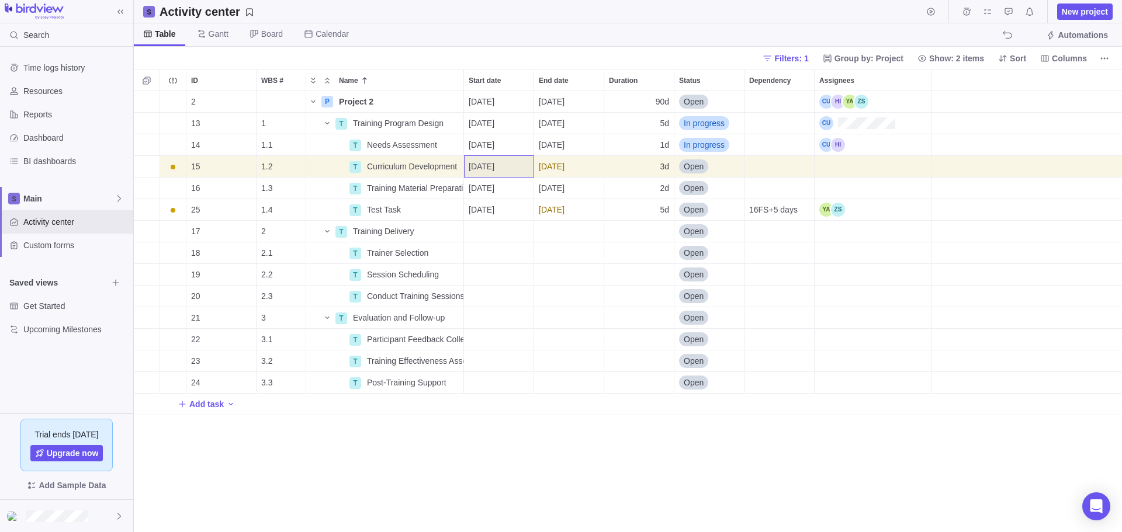
click at [558, 457] on div "2 P Project 2 Details [DATE] [DATE] 90d Open 13 1 T Training Program Design Det…" at bounding box center [628, 311] width 988 height 441
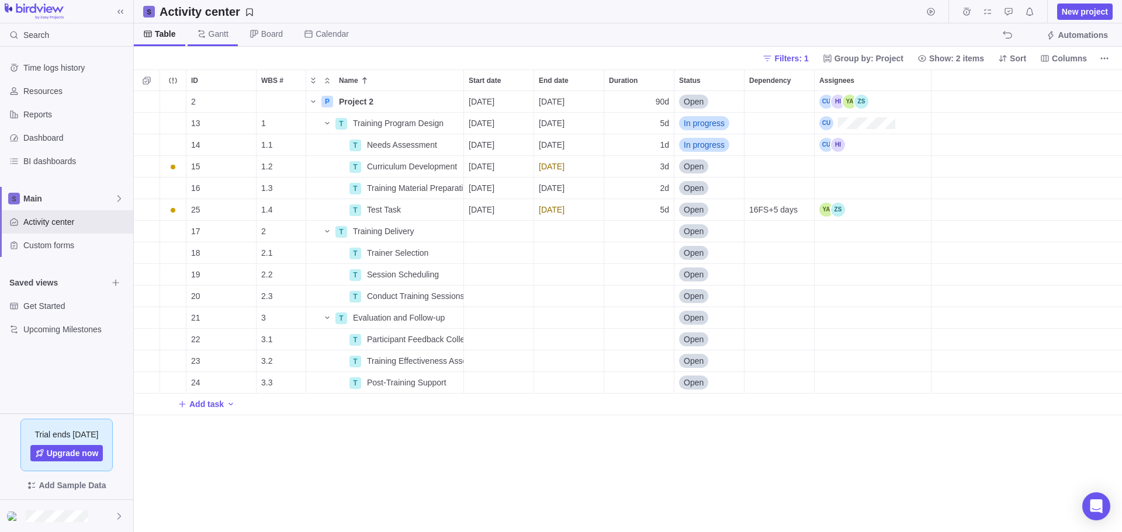
click at [216, 32] on span "Gantt" at bounding box center [219, 34] width 20 height 12
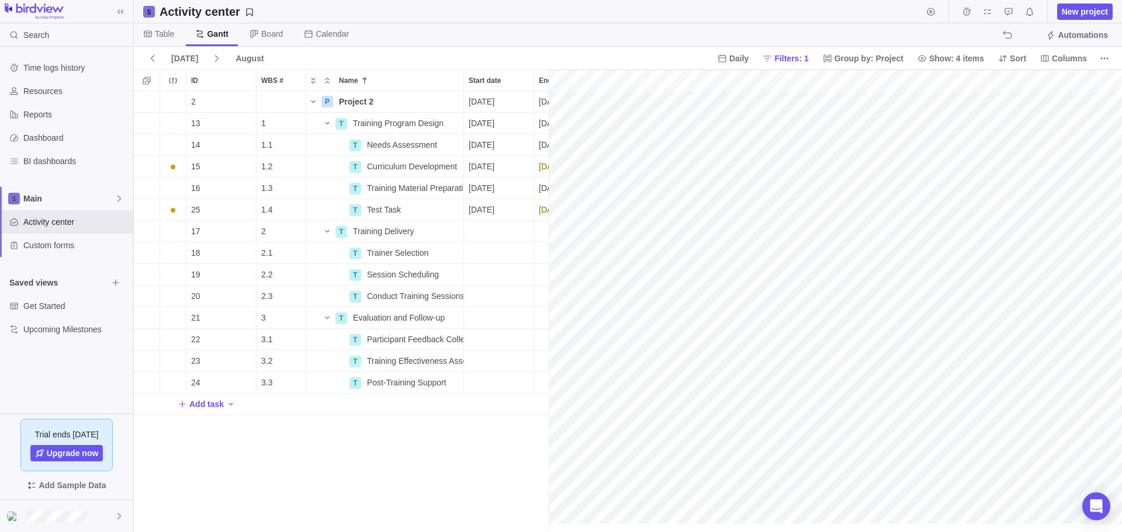
scroll to position [0, 97]
click at [161, 34] on span "Table" at bounding box center [164, 34] width 19 height 12
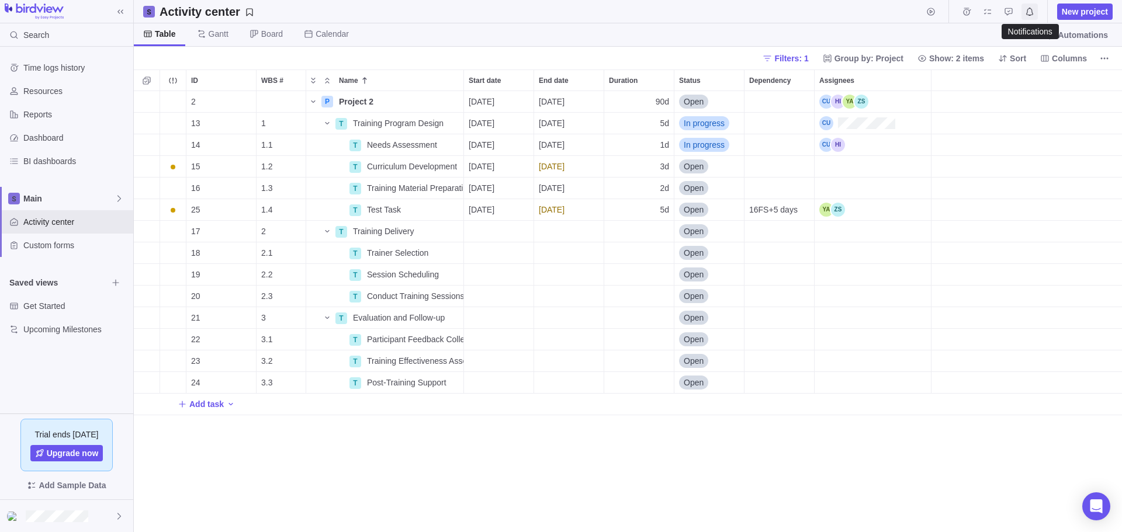
click at [1030, 13] on icon "Notifications" at bounding box center [1029, 11] width 9 height 9
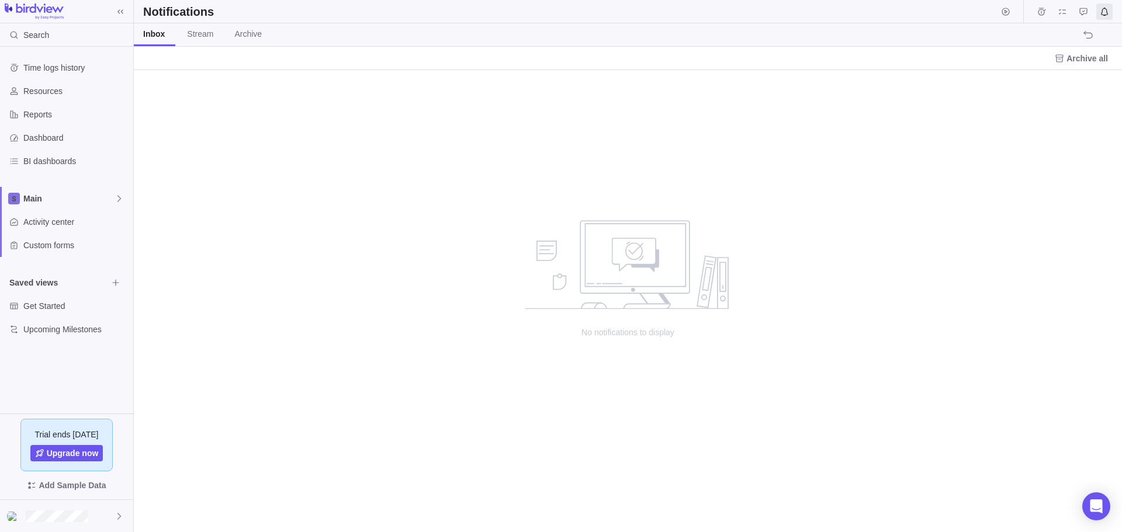
scroll to position [453, 979]
click at [1063, 11] on icon "My assignments" at bounding box center [1061, 11] width 9 height 9
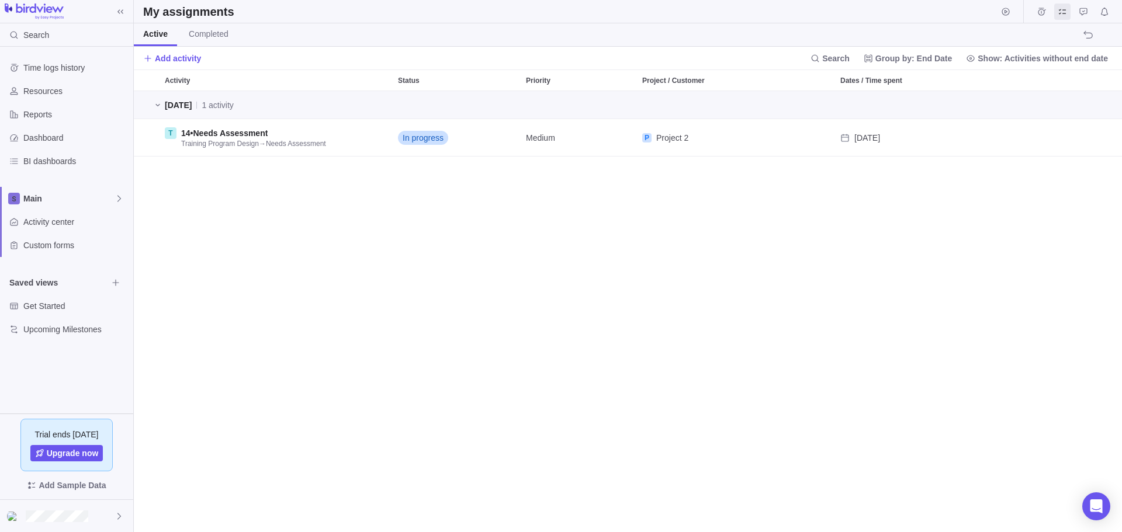
scroll to position [432, 979]
click at [1014, 58] on span "Show: Activities without end date" at bounding box center [1042, 59] width 130 height 12
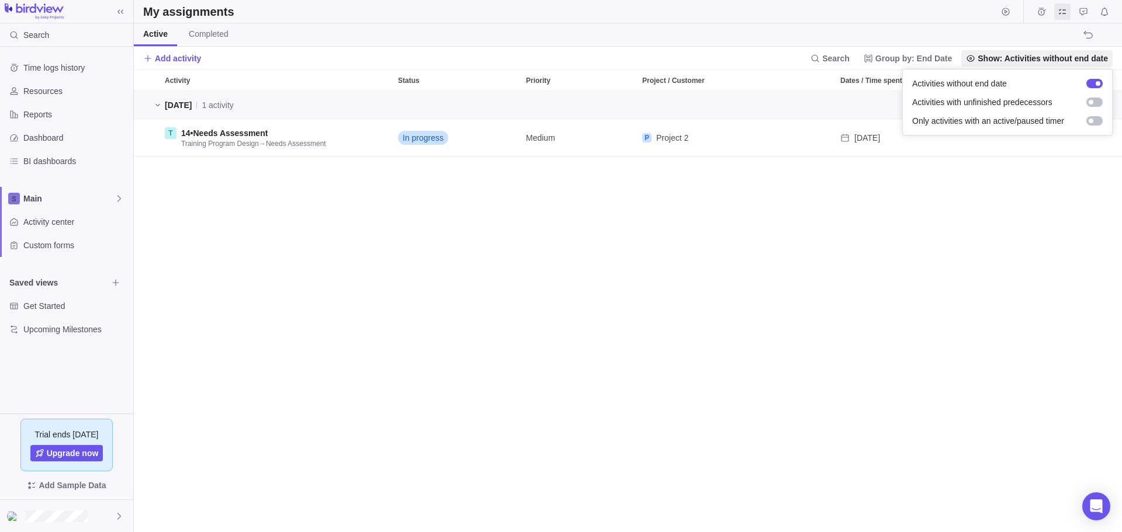
click at [969, 265] on body "Search Time logs history Resources Reports Dashboard BI dashboards Main Activit…" at bounding box center [561, 266] width 1122 height 532
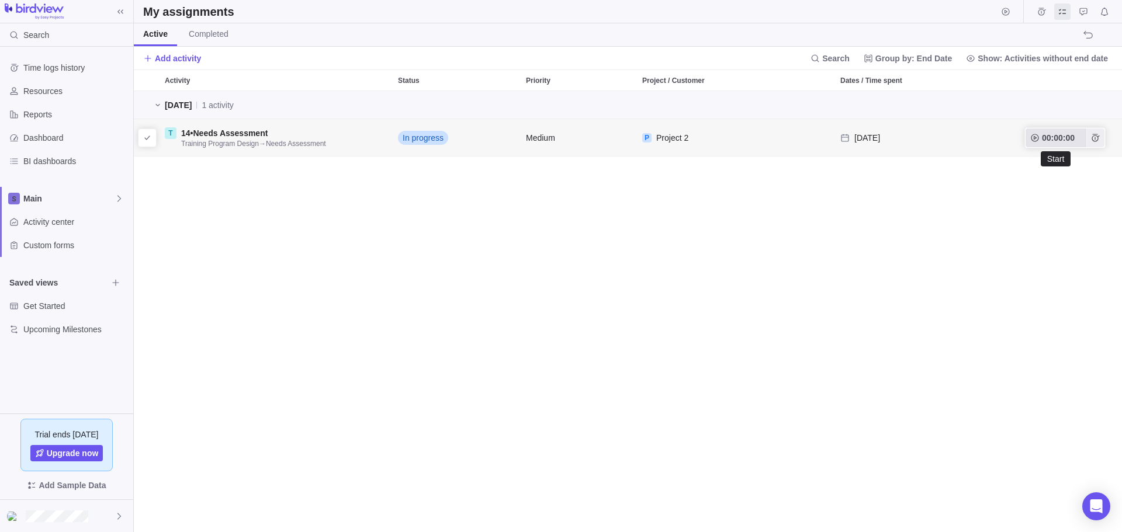
click at [1057, 138] on span "00:00:00" at bounding box center [1058, 138] width 33 height 14
click at [1031, 138] on icon "grid" at bounding box center [1034, 138] width 8 height 8
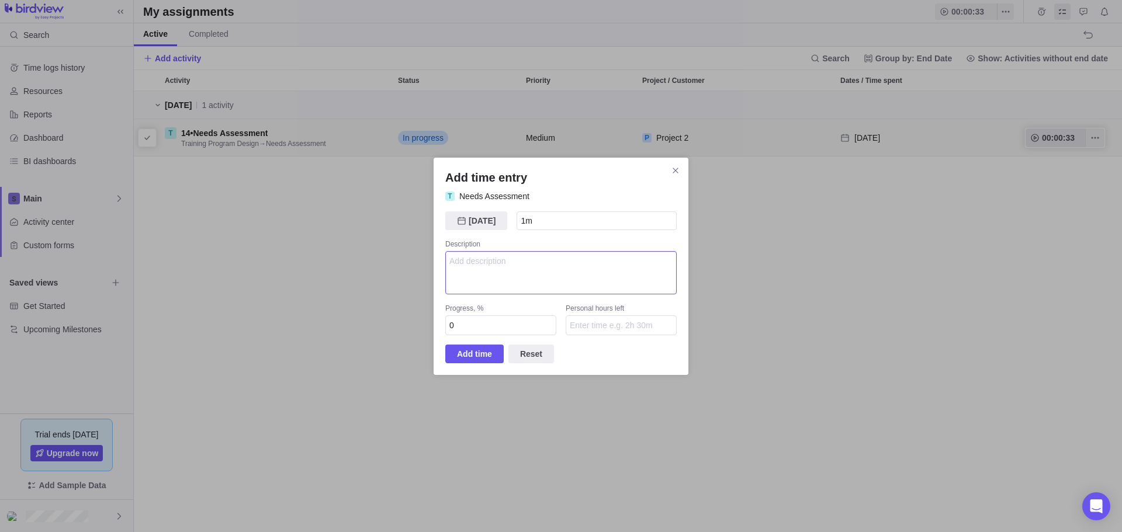
click at [515, 263] on textarea "Add time entry" at bounding box center [560, 272] width 231 height 43
click at [473, 356] on span "Add time" at bounding box center [474, 354] width 35 height 14
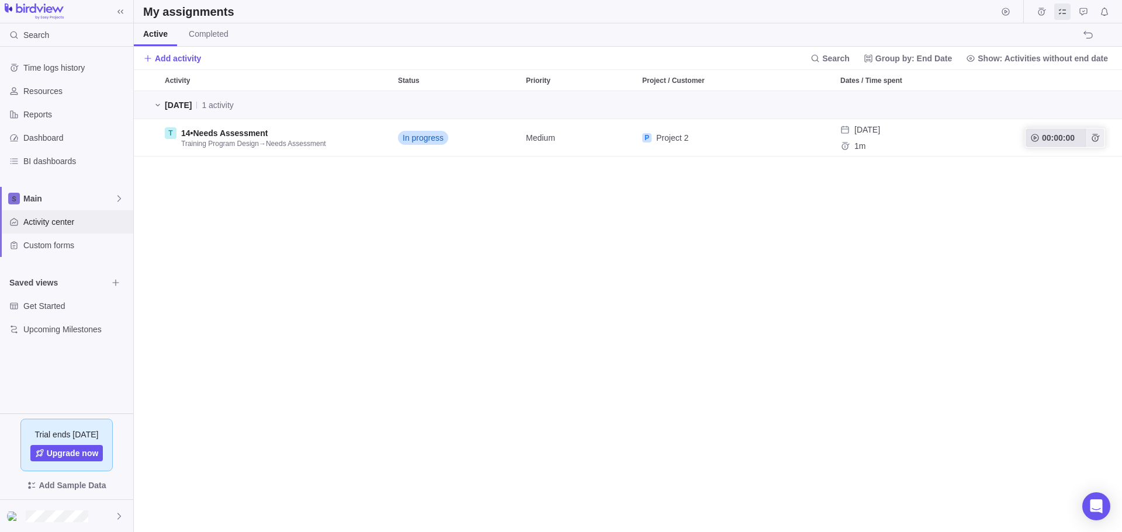
click at [47, 226] on span "Activity center" at bounding box center [75, 222] width 105 height 12
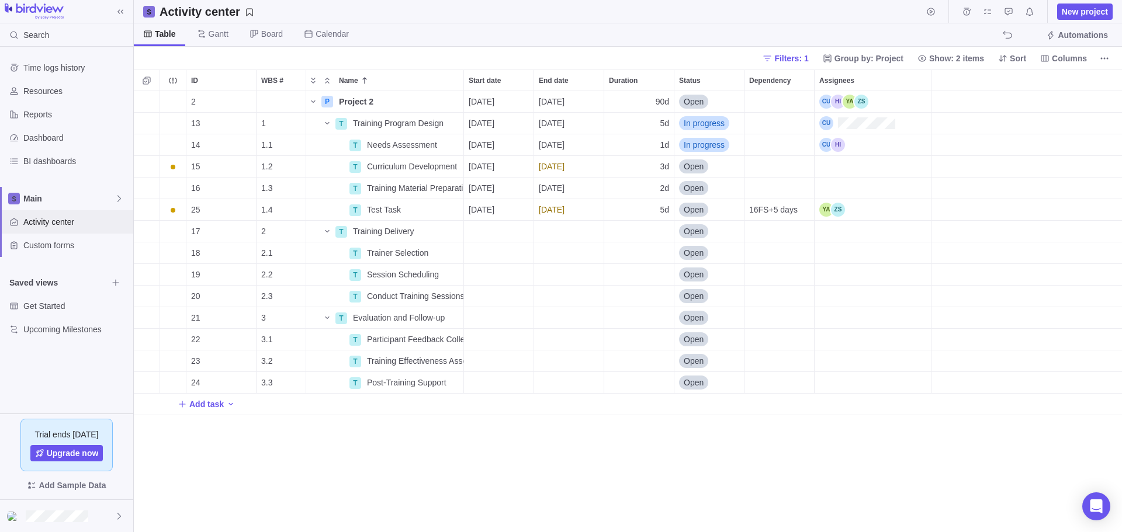
scroll to position [9, 9]
click at [424, 145] on span "Details" at bounding box center [426, 145] width 27 height 12
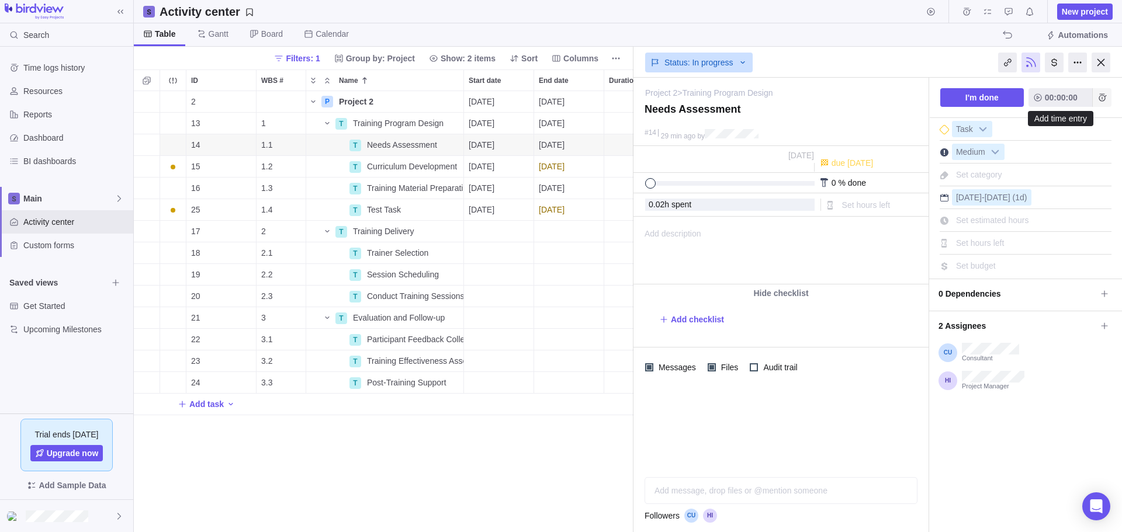
click at [1101, 99] on icon "Add time entry" at bounding box center [1101, 97] width 9 height 9
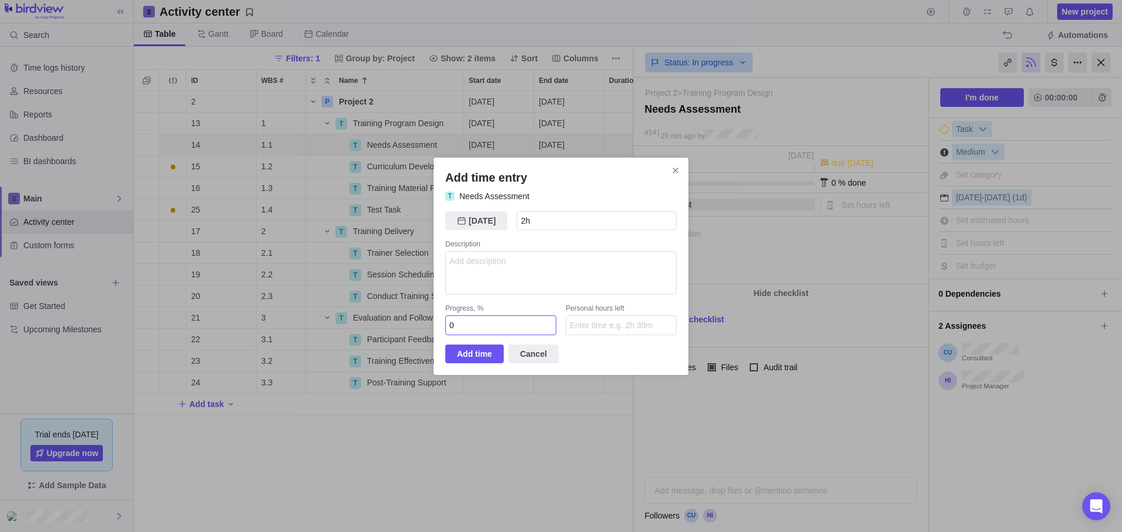
type input "2h"
click at [487, 327] on input "0" at bounding box center [500, 325] width 111 height 20
drag, startPoint x: 494, startPoint y: 327, endPoint x: 436, endPoint y: 329, distance: 57.9
click at [436, 329] on div "Add time entry T Needs Assessment [DATE] [DATE] 2h Description Progress, % 0 Pe…" at bounding box center [560, 266] width 255 height 217
type input "20"
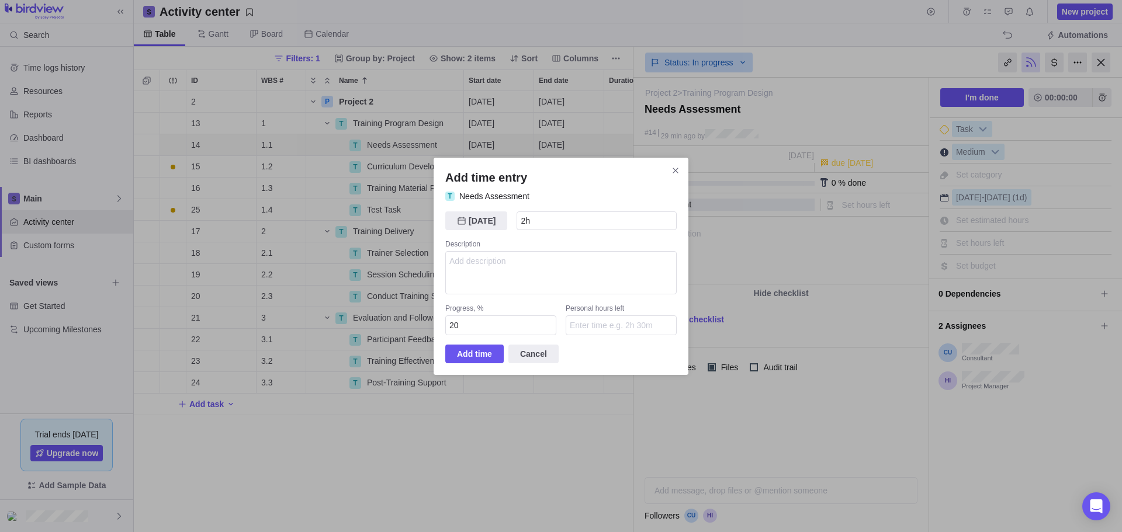
click at [620, 440] on div "Add time entry T Needs Assessment [DATE] [DATE] 2h Description Progress, % 20 P…" at bounding box center [561, 266] width 1122 height 532
click at [464, 353] on span "Add time" at bounding box center [474, 354] width 35 height 14
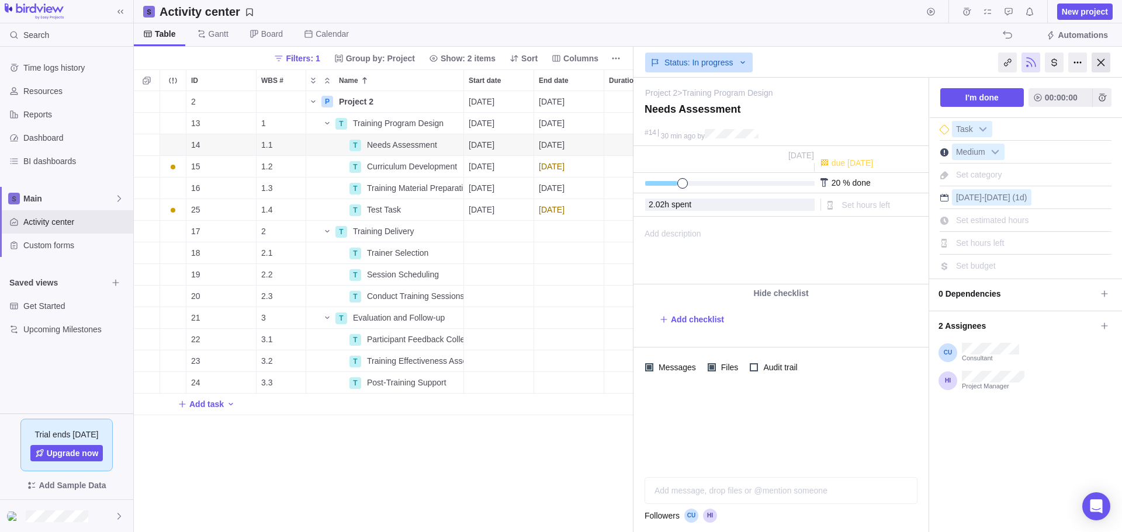
click at [1101, 60] on div at bounding box center [1100, 63] width 19 height 20
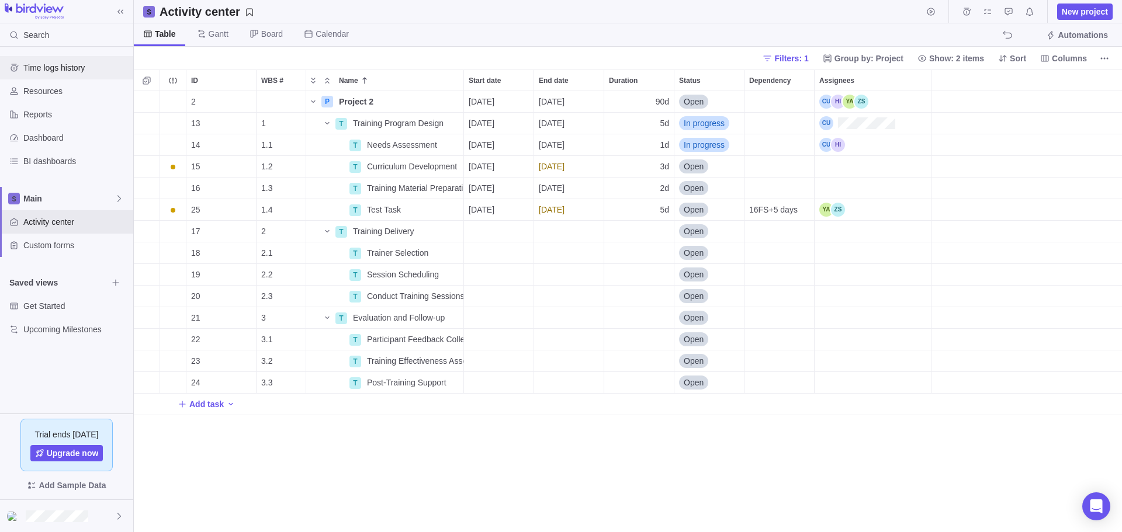
click at [48, 67] on span "Time logs history" at bounding box center [75, 68] width 105 height 12
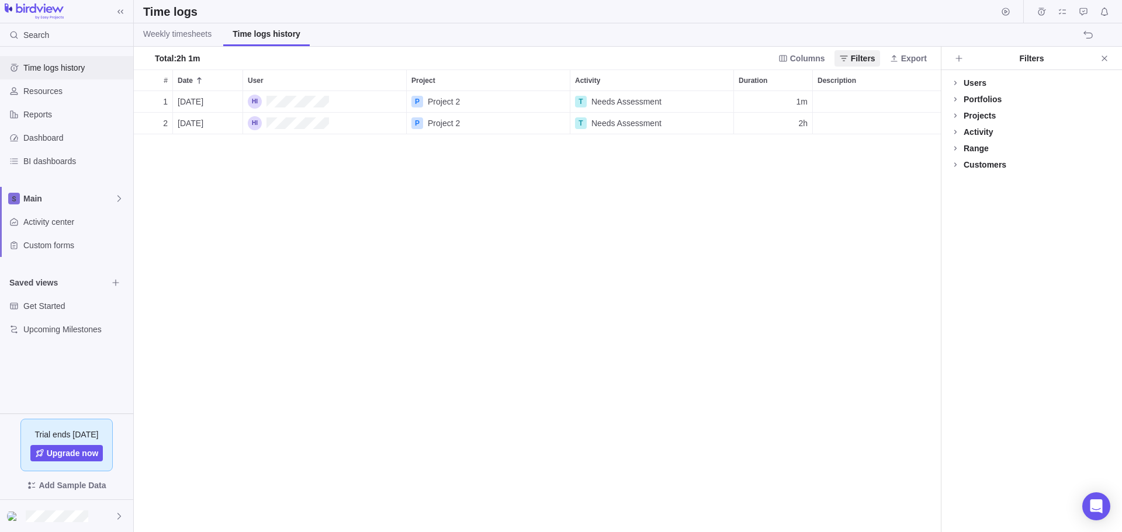
scroll to position [432, 798]
click at [1106, 59] on icon "Close" at bounding box center [1103, 58] width 9 height 9
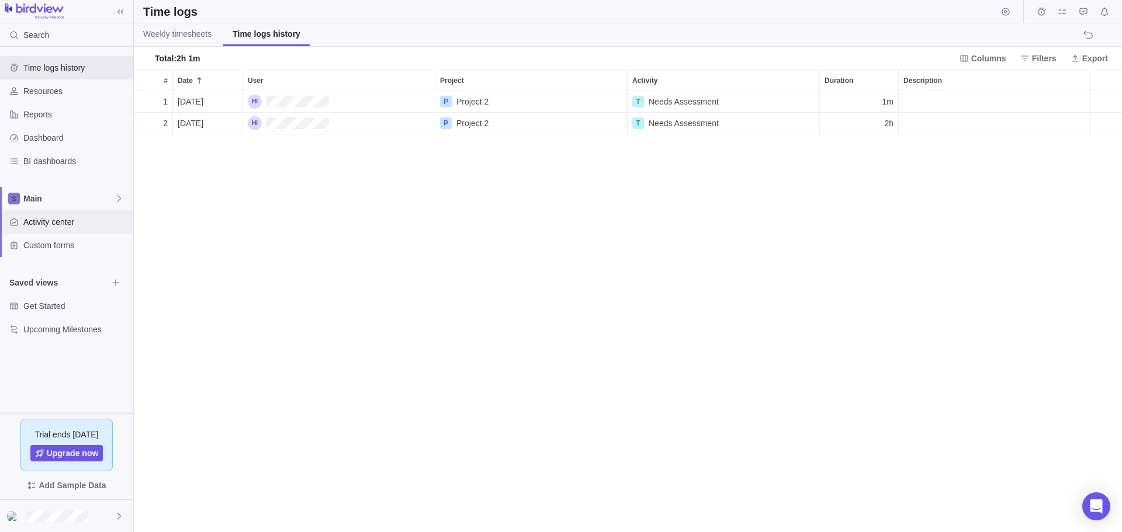
click at [40, 223] on span "Activity center" at bounding box center [75, 222] width 105 height 12
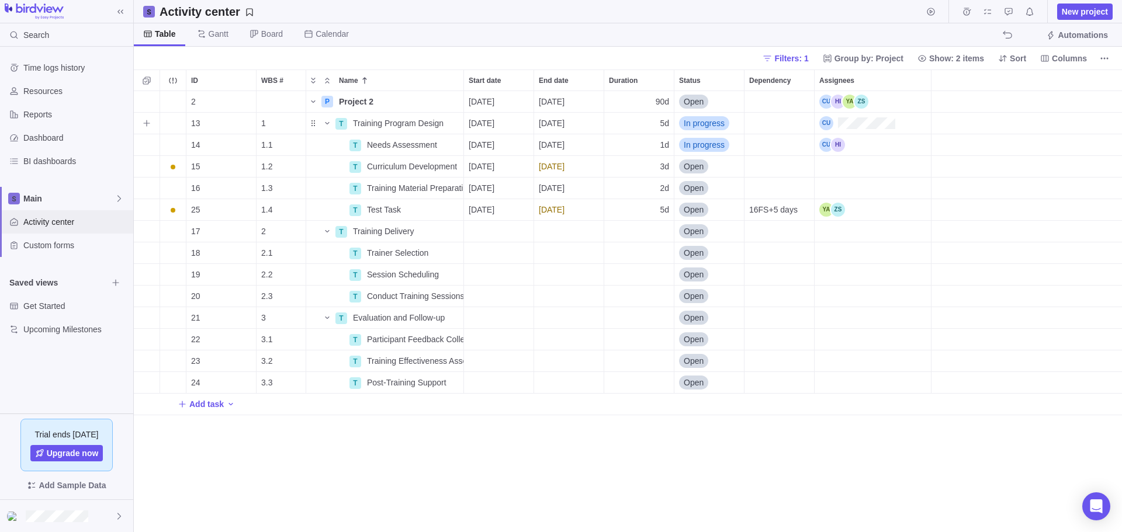
scroll to position [432, 979]
click at [1063, 58] on span "Columns" at bounding box center [1069, 59] width 35 height 12
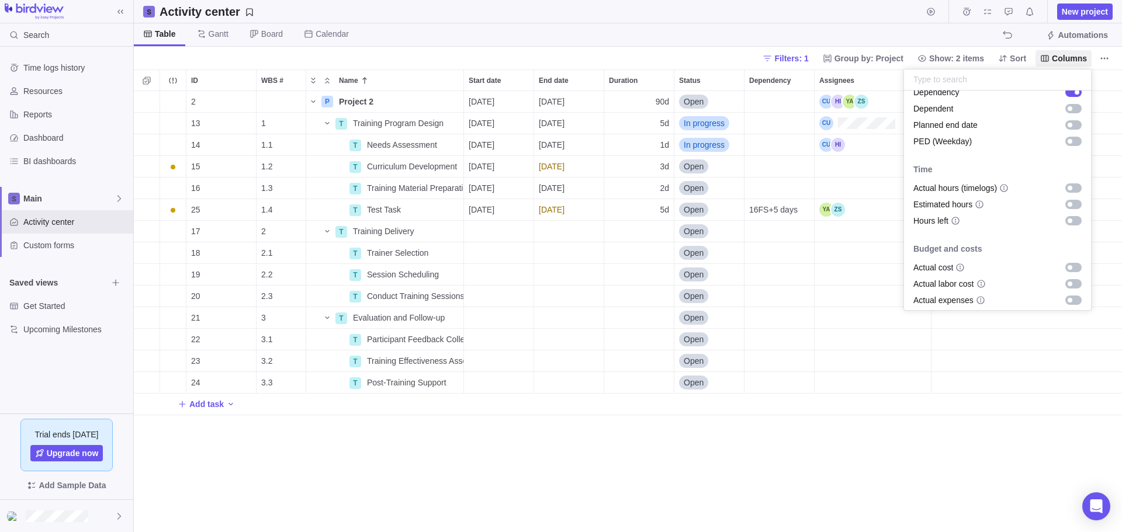
scroll to position [367, 0]
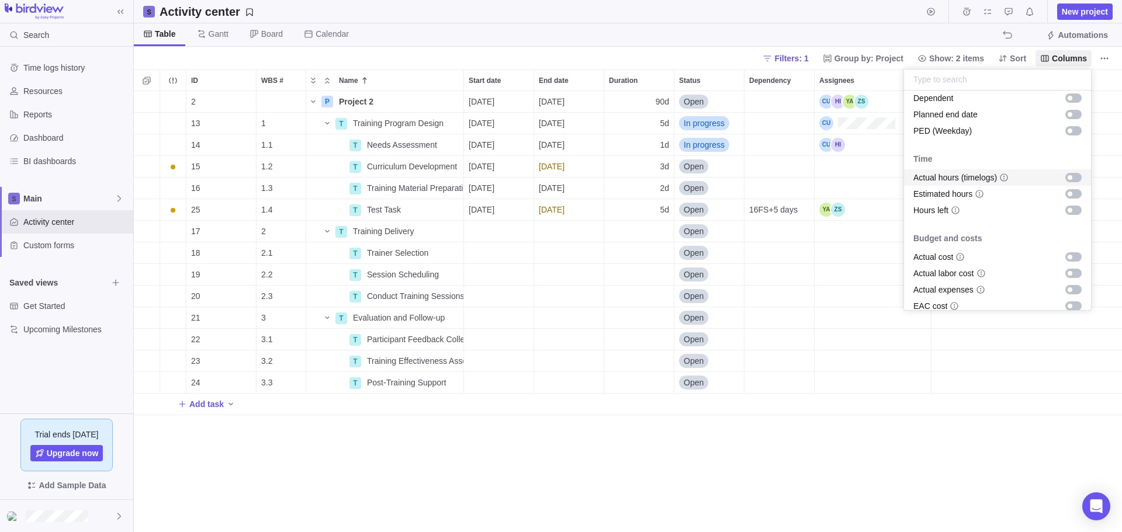
click at [1068, 175] on div "grid" at bounding box center [1073, 177] width 16 height 9
click at [1067, 195] on div "grid" at bounding box center [1073, 193] width 16 height 9
click at [1067, 211] on div "grid" at bounding box center [1073, 210] width 16 height 9
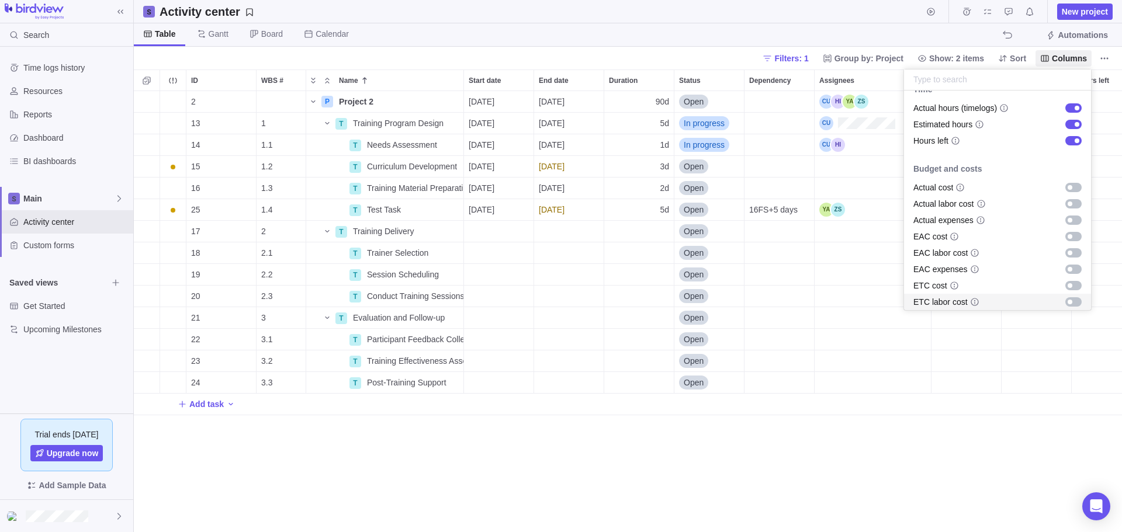
click at [938, 513] on body "Search Time logs history Resources Reports Dashboard BI dashboards Main Activit…" at bounding box center [561, 266] width 1122 height 532
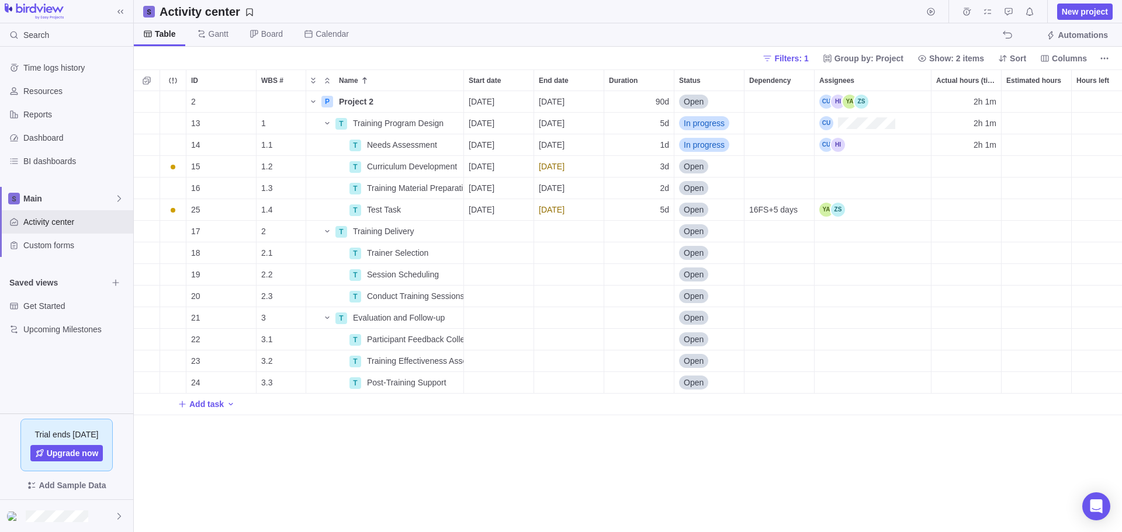
scroll to position [0, 20]
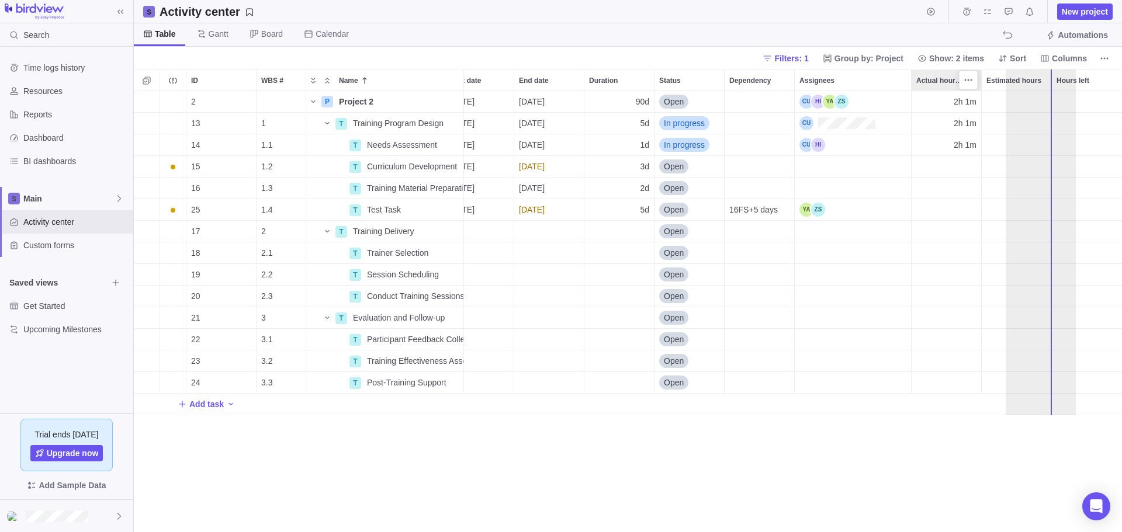
drag, startPoint x: 945, startPoint y: 84, endPoint x: 1035, endPoint y: 86, distance: 90.6
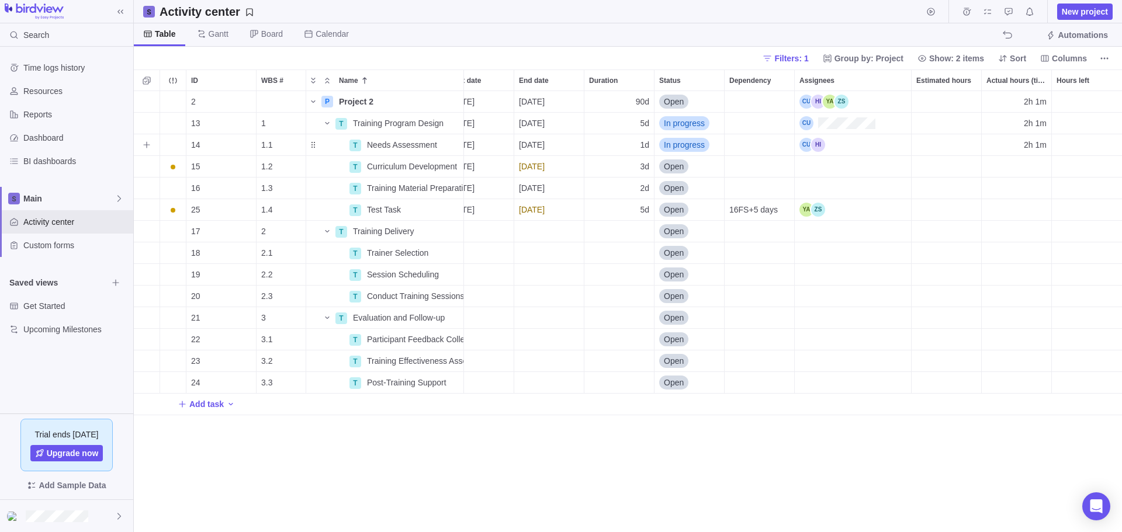
click at [945, 143] on div "Estimated hours" at bounding box center [946, 144] width 70 height 21
type input "3h"
click at [935, 456] on div "2 P Project 2 Details [DATE] [DATE] 90d Open 2h 1m 13 1 T Training Program Desi…" at bounding box center [628, 311] width 988 height 441
click at [956, 165] on div "Estimated hours" at bounding box center [946, 166] width 70 height 21
type input "2h"
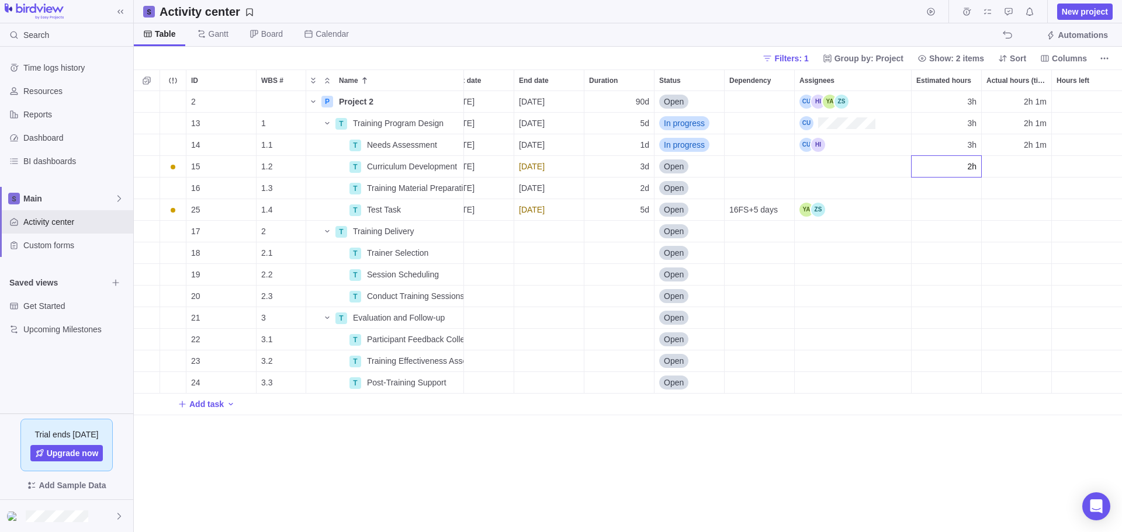
click at [948, 422] on div "2 P Project 2 Details [DATE] [DATE] 90d Open 3h 2h 1m 13 1 T Training Program D…" at bounding box center [628, 311] width 988 height 441
click at [426, 165] on span "Details" at bounding box center [426, 167] width 27 height 12
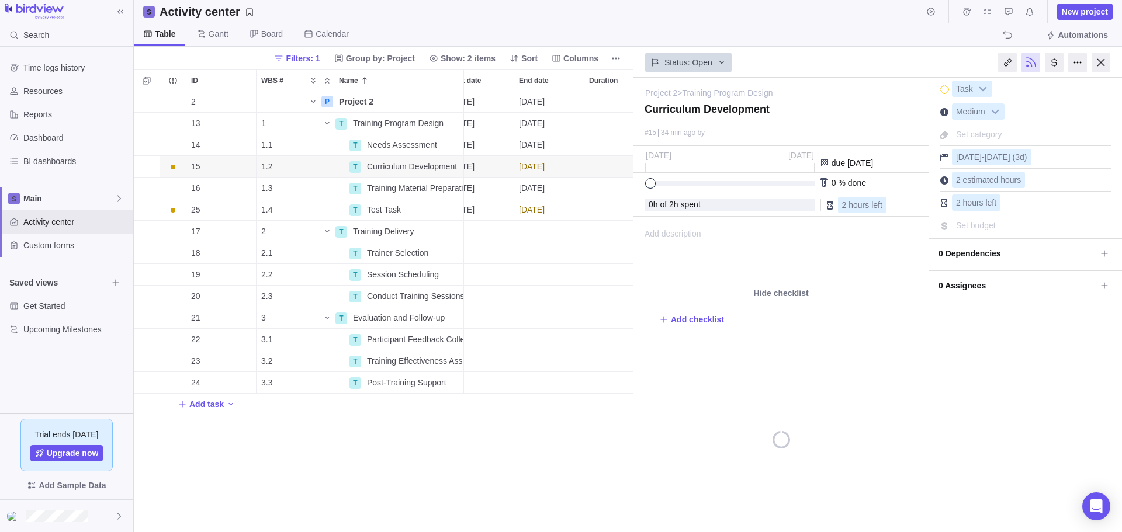
scroll to position [0, 368]
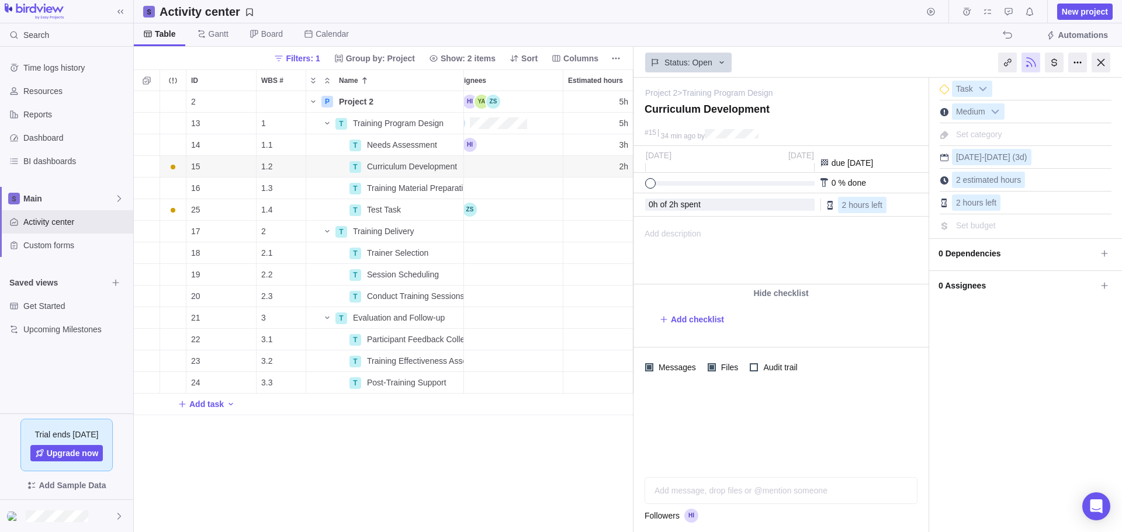
click at [962, 287] on span "0 Assignees" at bounding box center [1017, 286] width 158 height 20
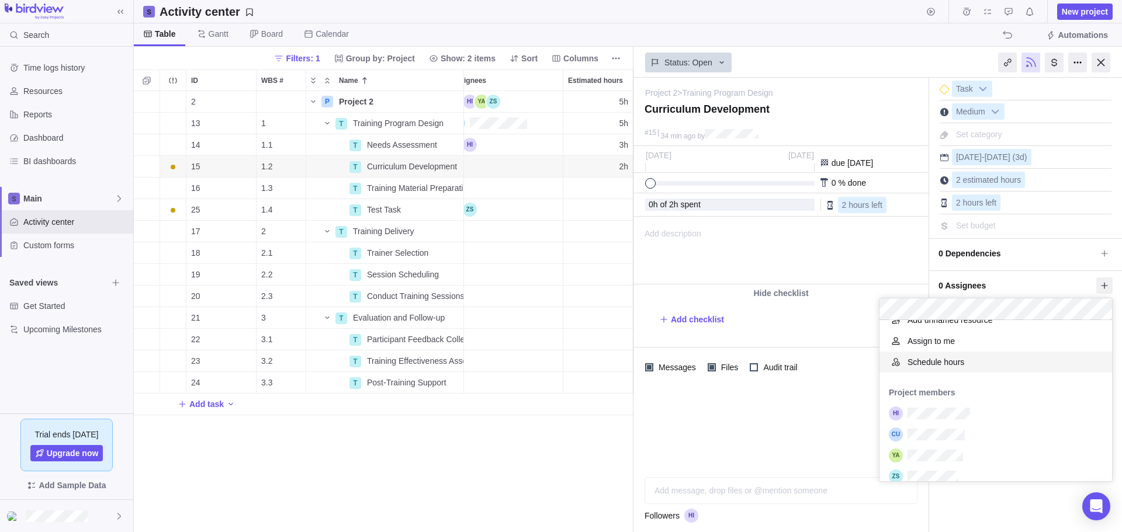
scroll to position [98, 0]
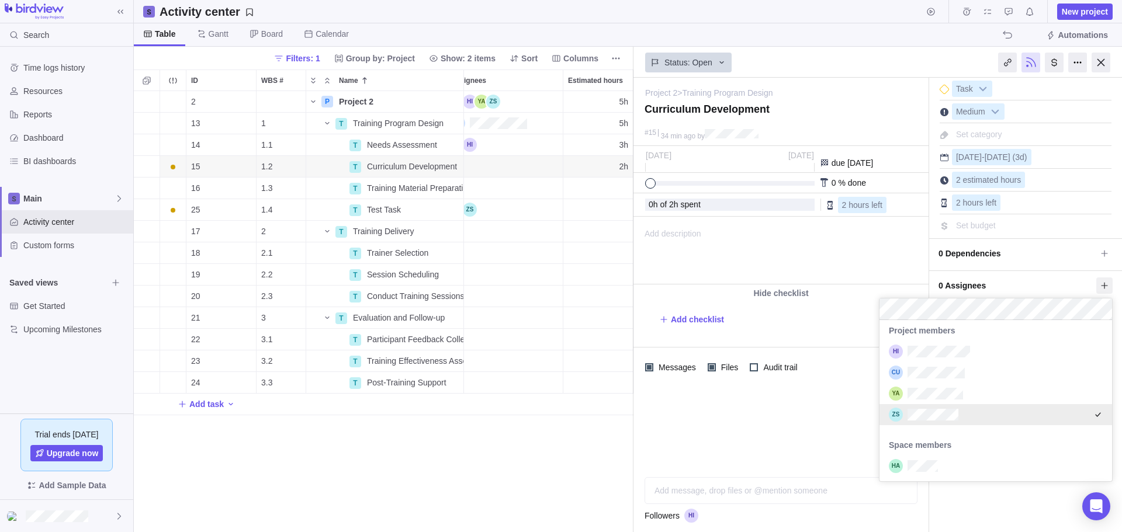
click at [789, 414] on div "Project 2 > Training Program Design — change Curriculum Development #15 34 min …" at bounding box center [877, 305] width 488 height 454
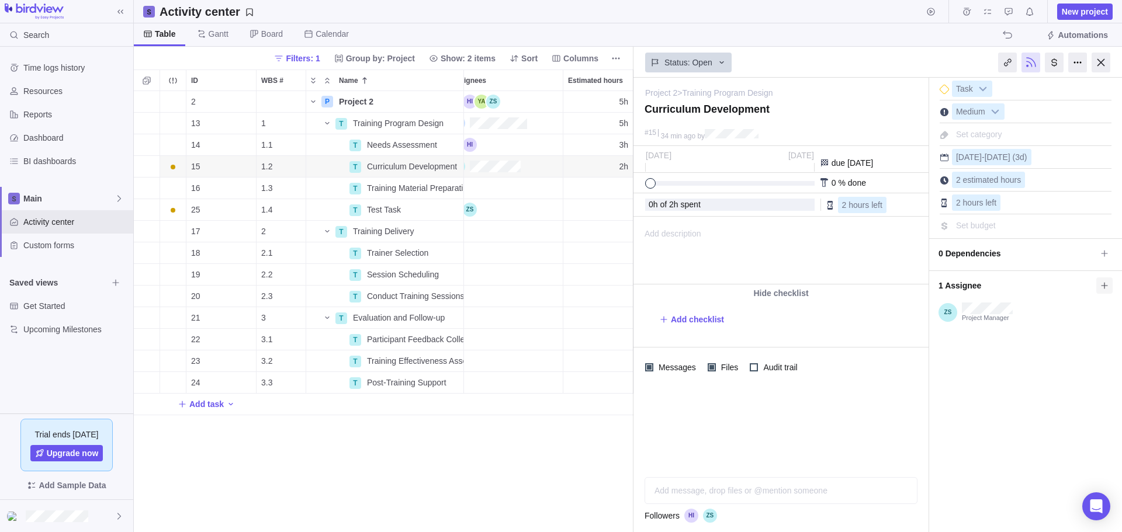
click at [1102, 284] on icon at bounding box center [1103, 285] width 9 height 9
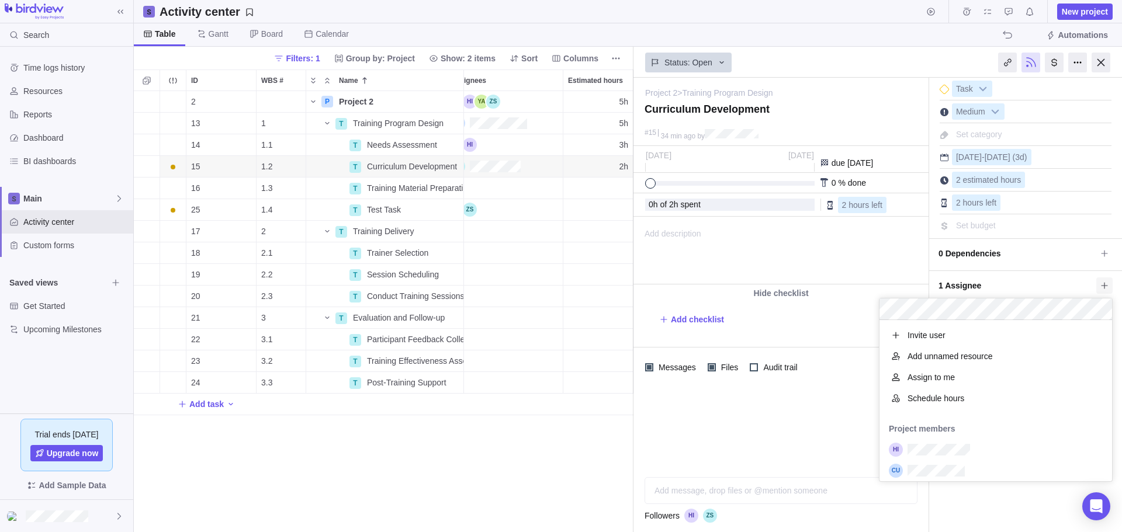
scroll to position [152, 224]
click at [936, 403] on span "Schedule hours" at bounding box center [935, 399] width 57 height 12
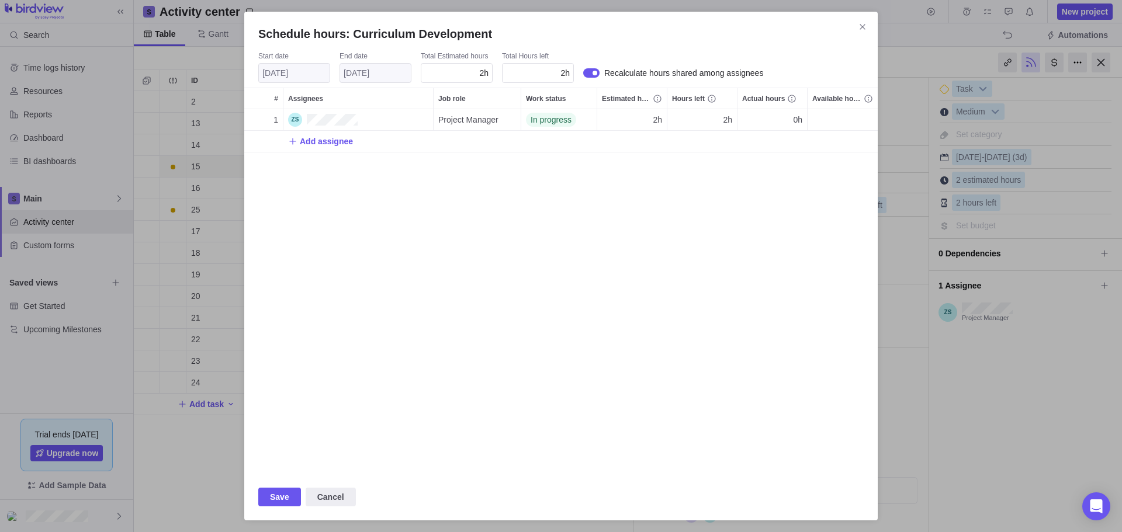
scroll to position [356, 624]
click at [331, 140] on span "Add assignee" at bounding box center [326, 142] width 53 height 12
click at [588, 71] on div "Schedule hours: Curriculum Development" at bounding box center [591, 72] width 16 height 9
click at [655, 120] on span "1h" at bounding box center [657, 120] width 9 height 12
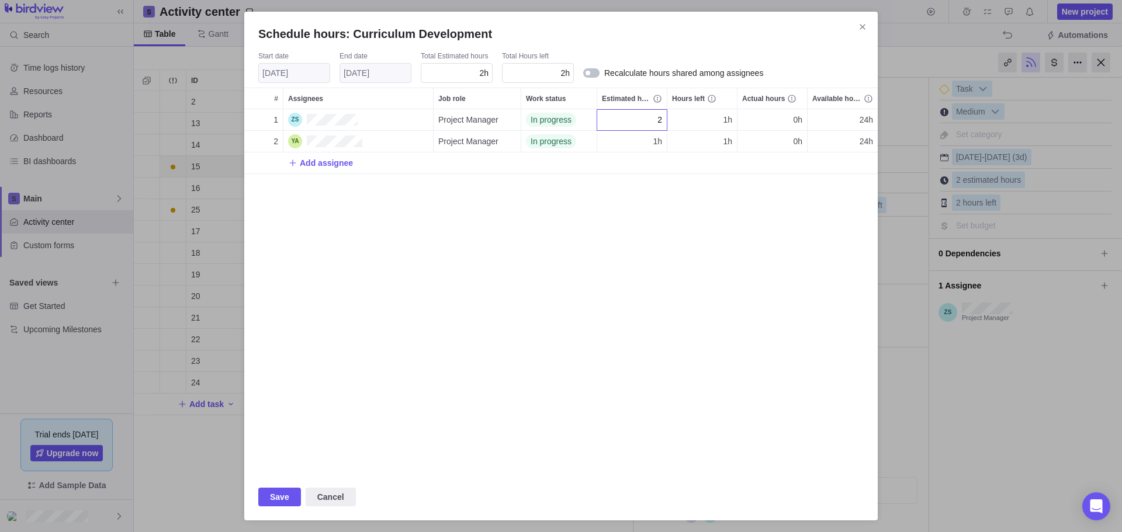
type input "2"
click at [647, 251] on div "Schedule hours: Curriculum Development Start date [DATE] End date [DATE] Total …" at bounding box center [561, 266] width 1122 height 532
click at [657, 140] on span "1h" at bounding box center [657, 142] width 9 height 12
type input "0"
click at [627, 260] on div "Schedule hours: Curriculum Development Start date [DATE] End date [DATE] Total …" at bounding box center [561, 266] width 1122 height 532
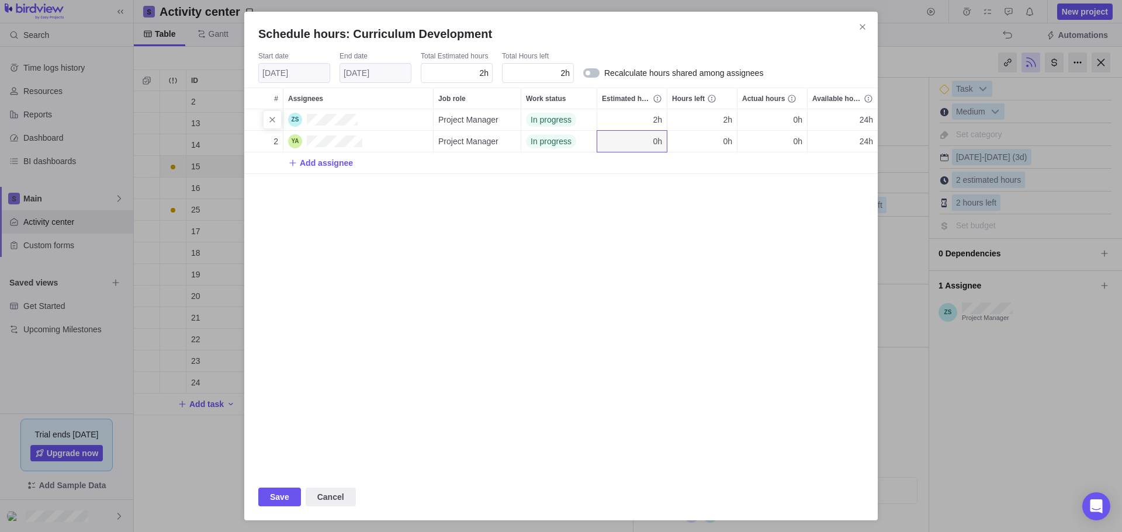
click at [650, 122] on div "2h" at bounding box center [632, 119] width 70 height 21
type input "28"
click at [642, 258] on div "Schedule hours: Curriculum Development Start date [DATE] End date [DATE] Total …" at bounding box center [561, 266] width 1122 height 532
click at [861, 28] on icon "Close" at bounding box center [861, 26] width 5 height 5
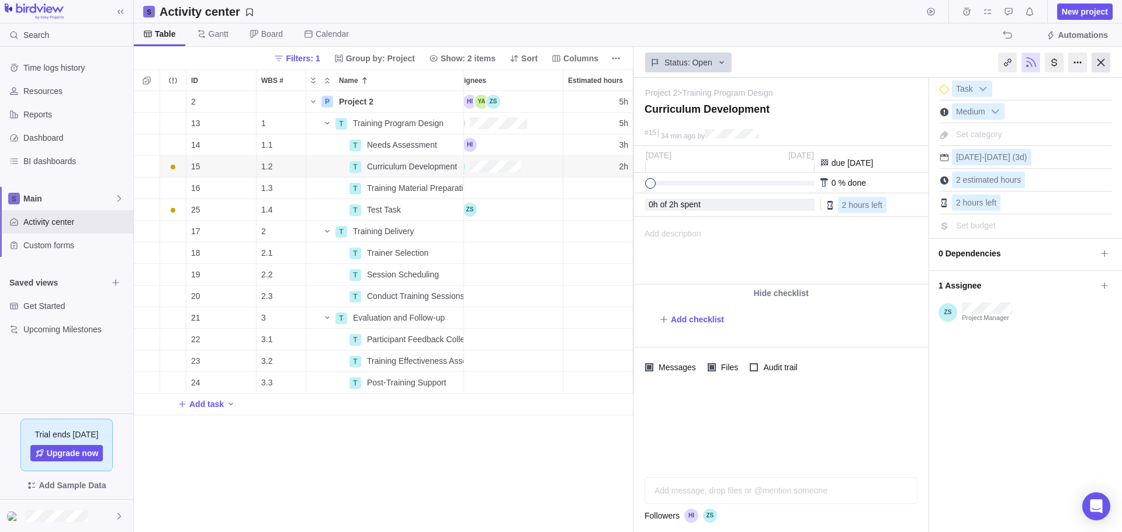
click at [1101, 65] on div at bounding box center [1100, 63] width 19 height 20
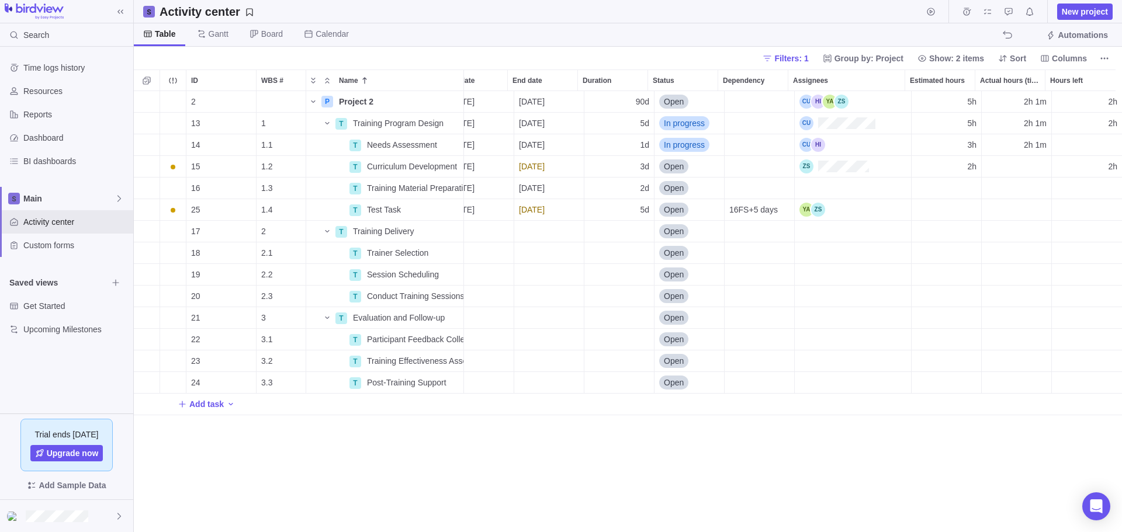
scroll to position [0, 20]
